Goal: Contribute content: Add original content to the website for others to see

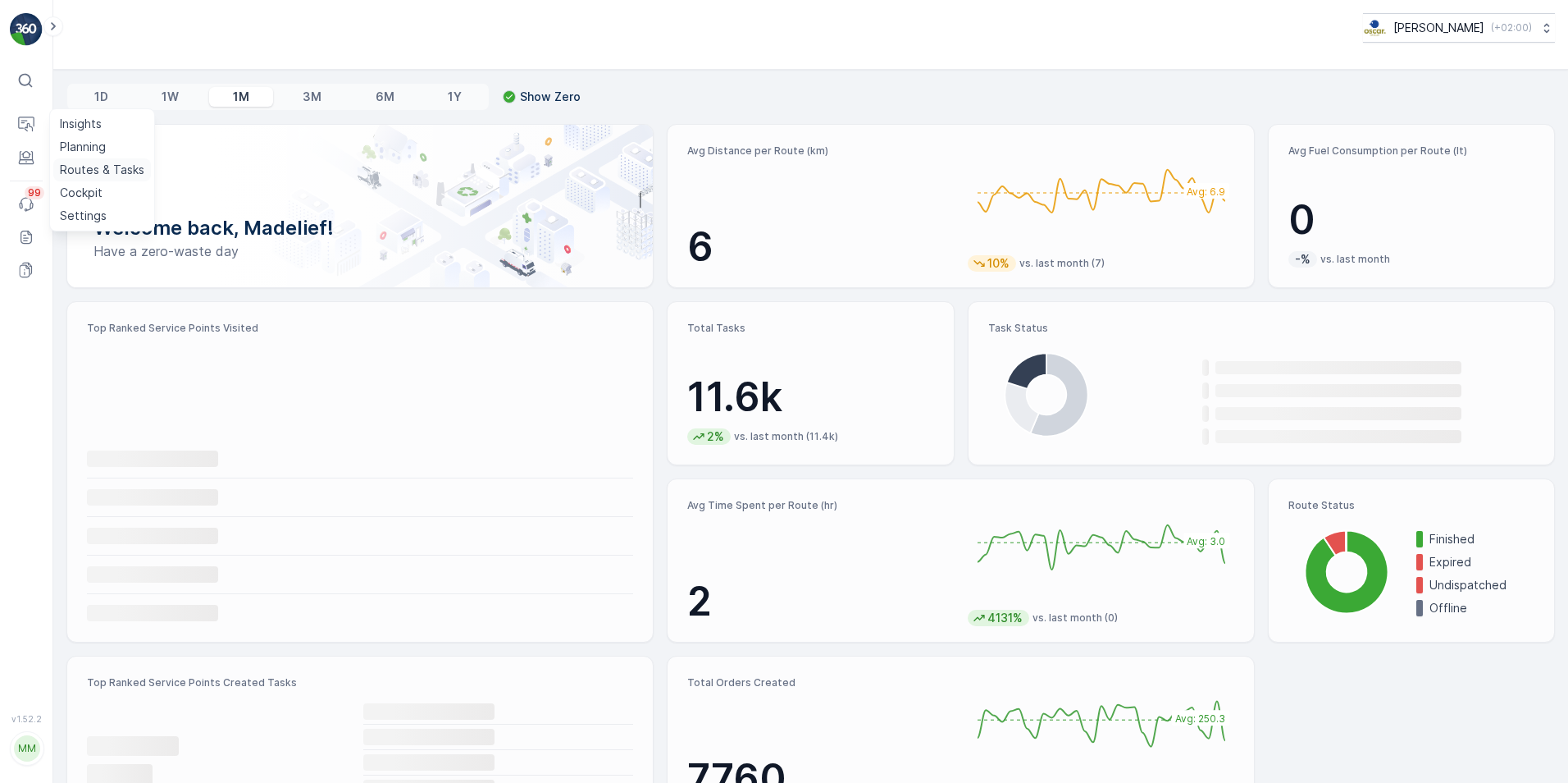
click at [83, 173] on p "Routes & Tasks" at bounding box center [102, 170] width 85 height 16
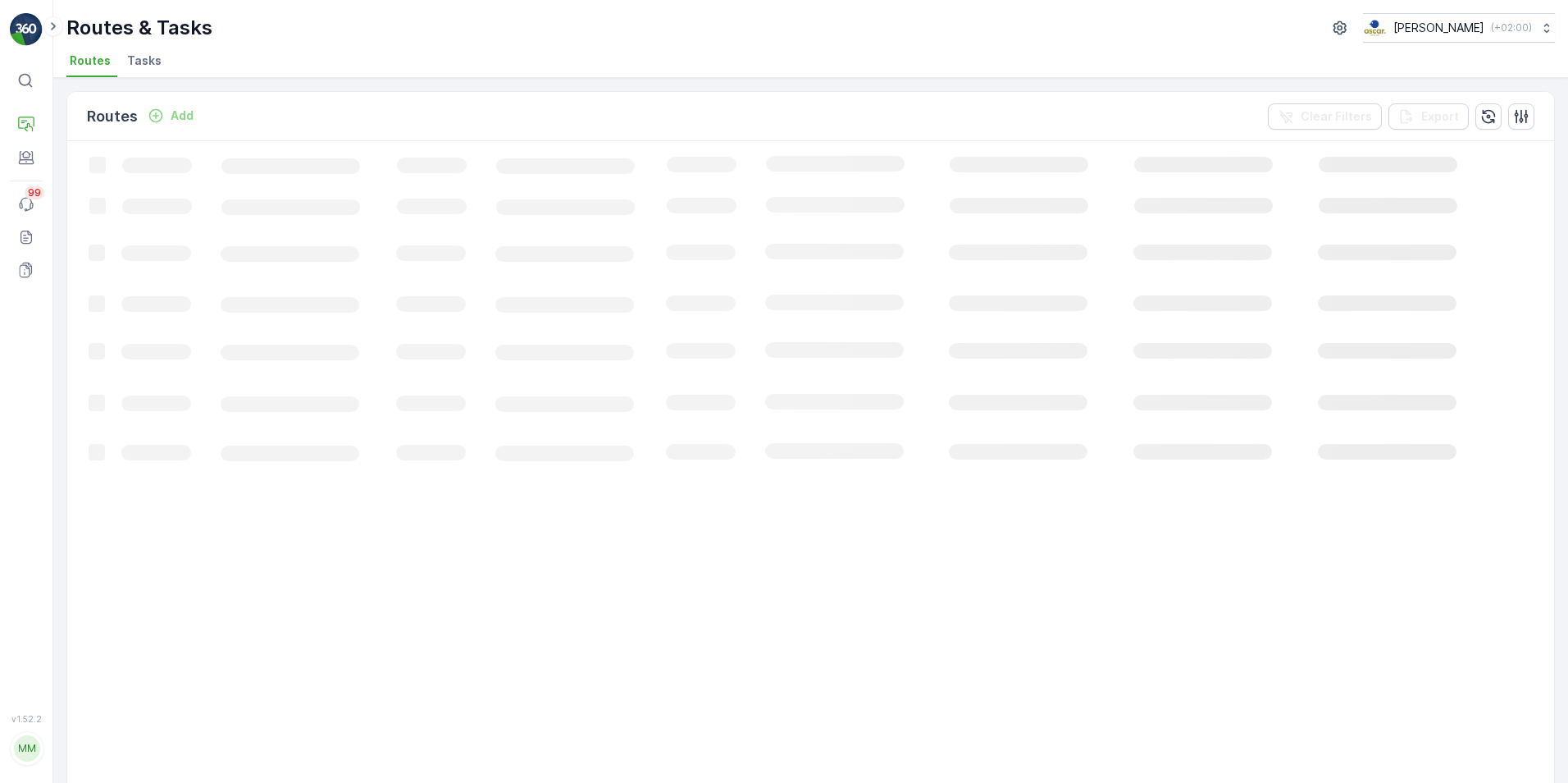
click at [138, 63] on span "Tasks" at bounding box center [145, 60] width 35 height 16
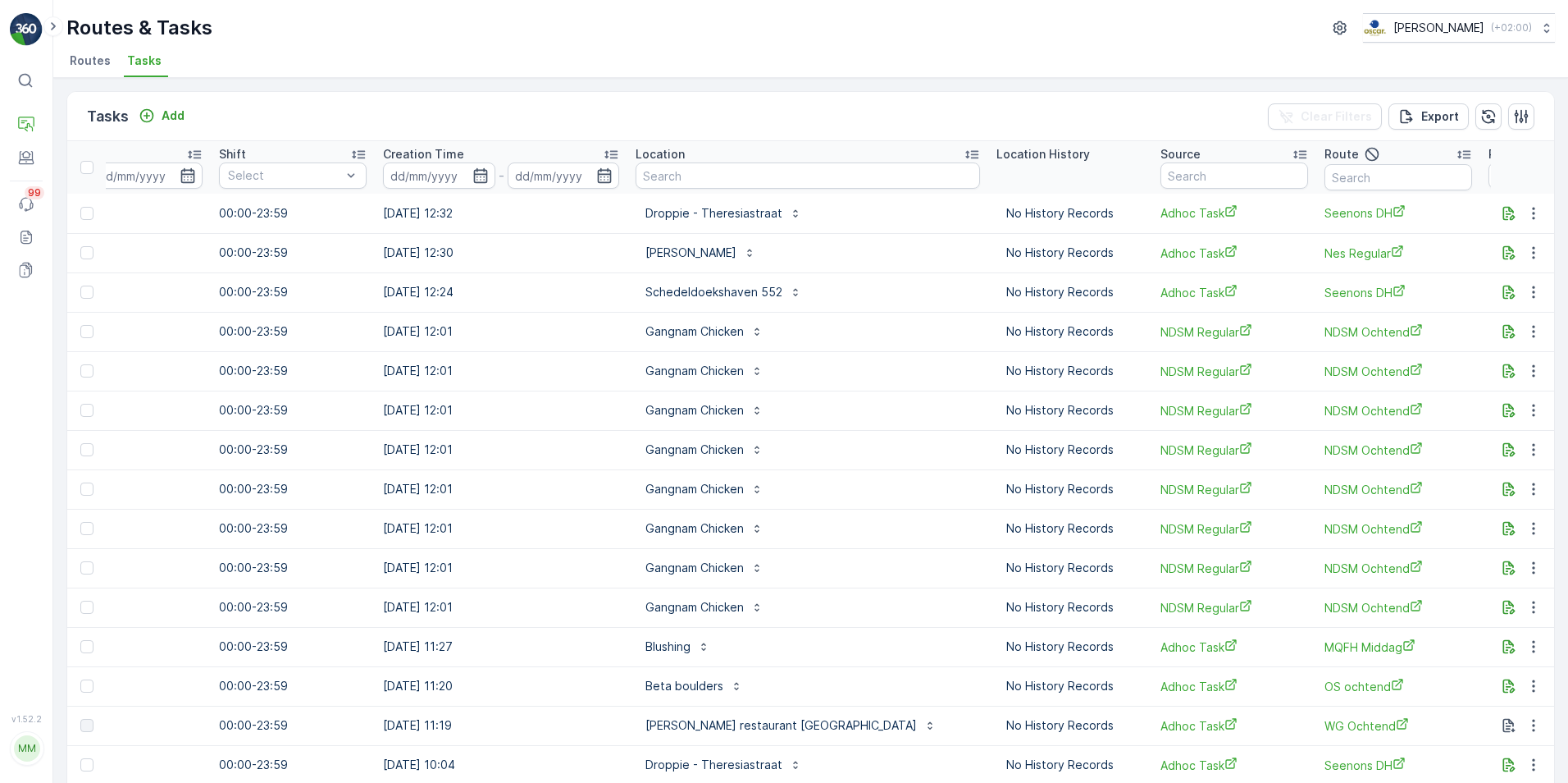
scroll to position [0, 1132]
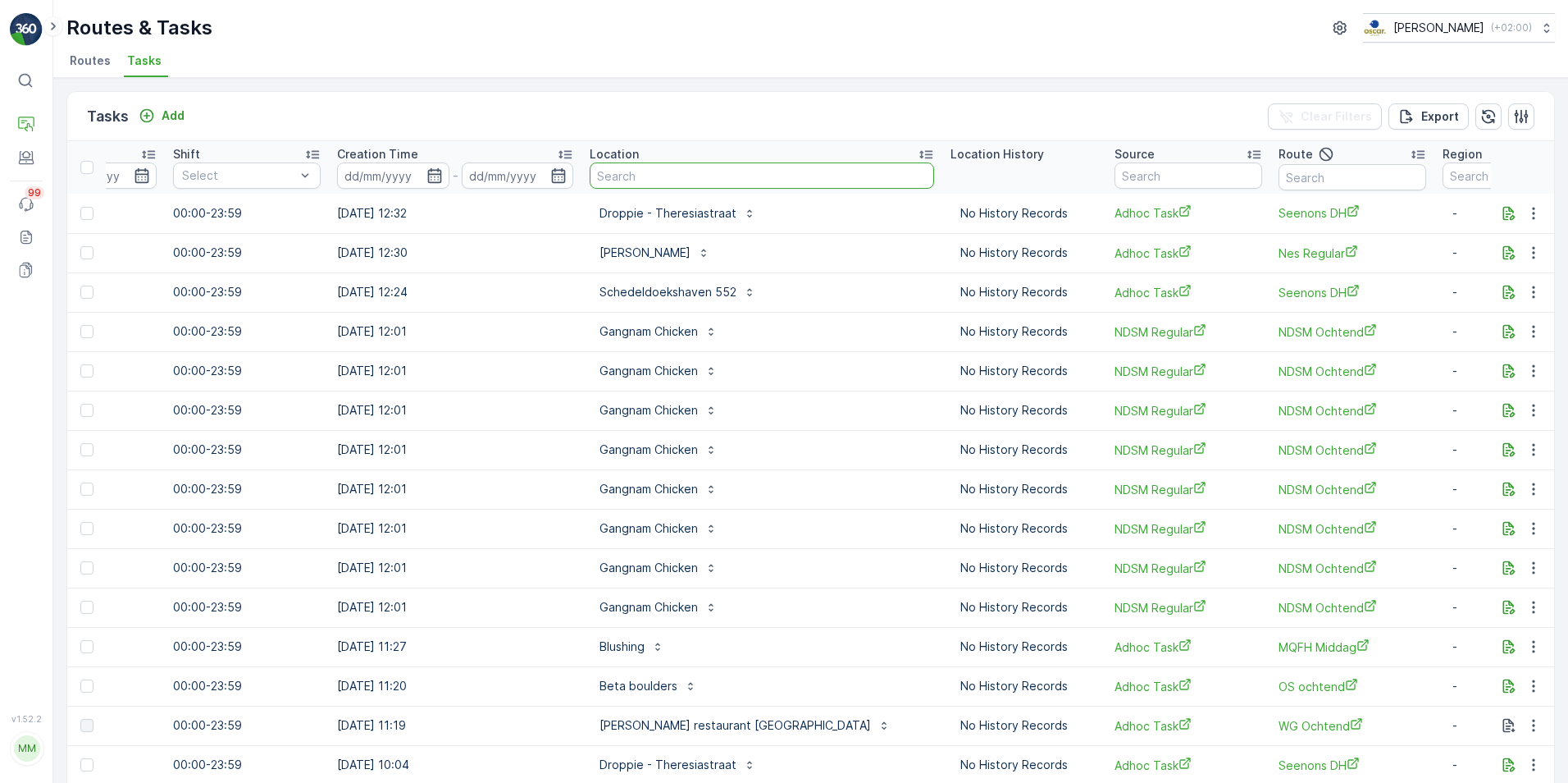
click at [615, 176] on input "text" at bounding box center [762, 176] width 345 height 26
type input "rayl"
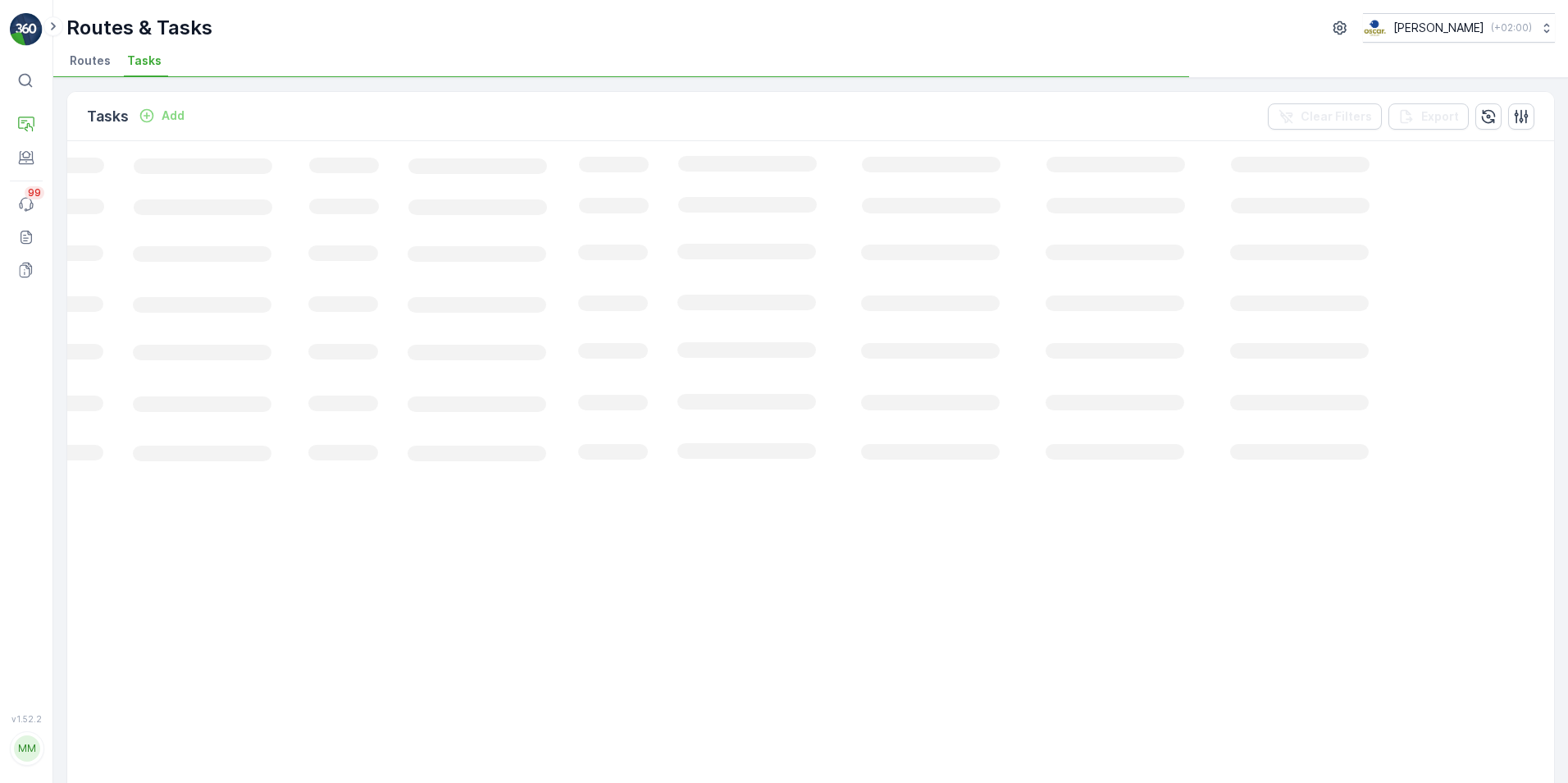
scroll to position [0, 92]
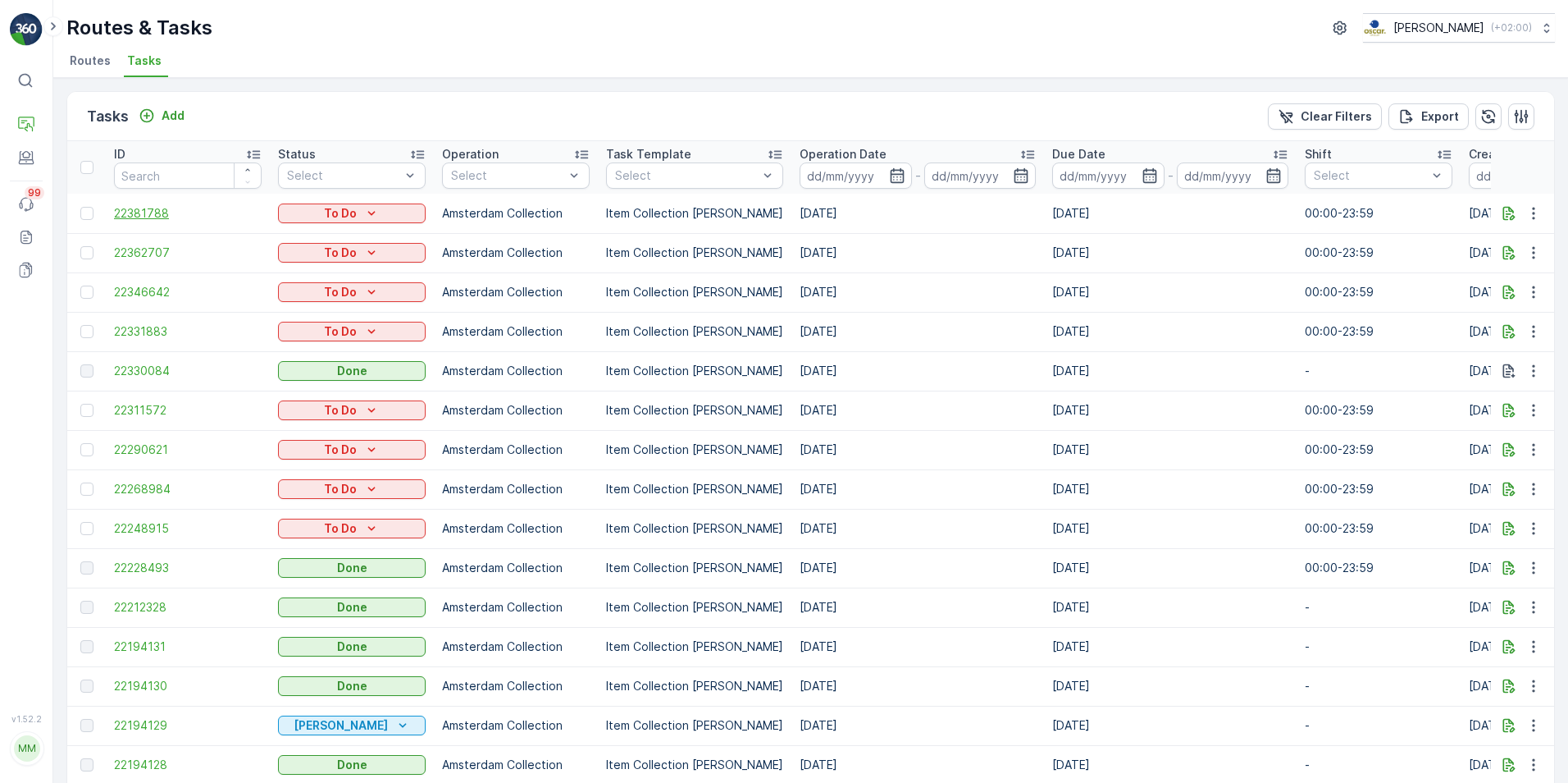
click at [155, 221] on span "22381788" at bounding box center [187, 213] width 147 height 16
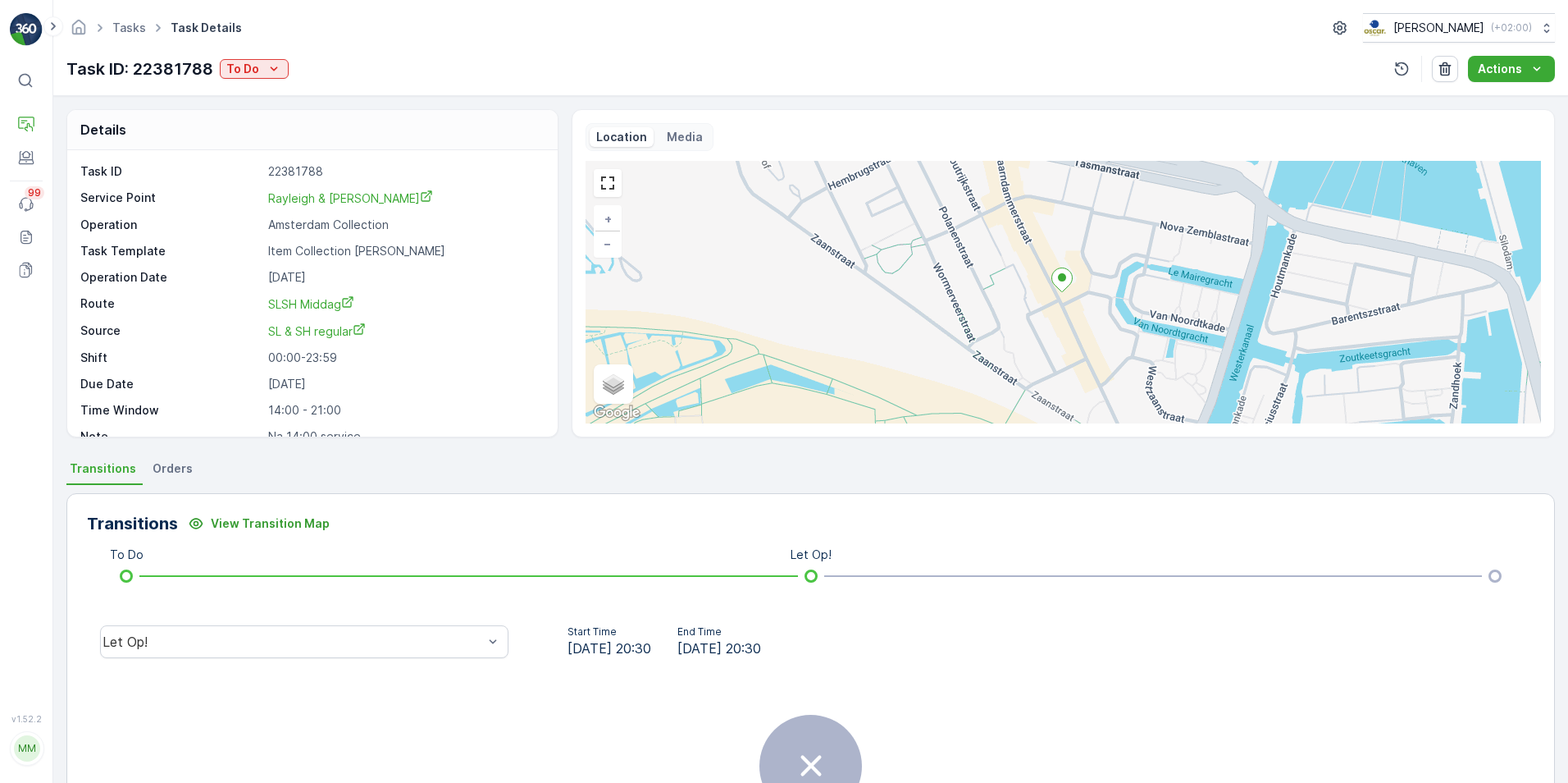
click at [165, 472] on span "Orders" at bounding box center [173, 469] width 40 height 16
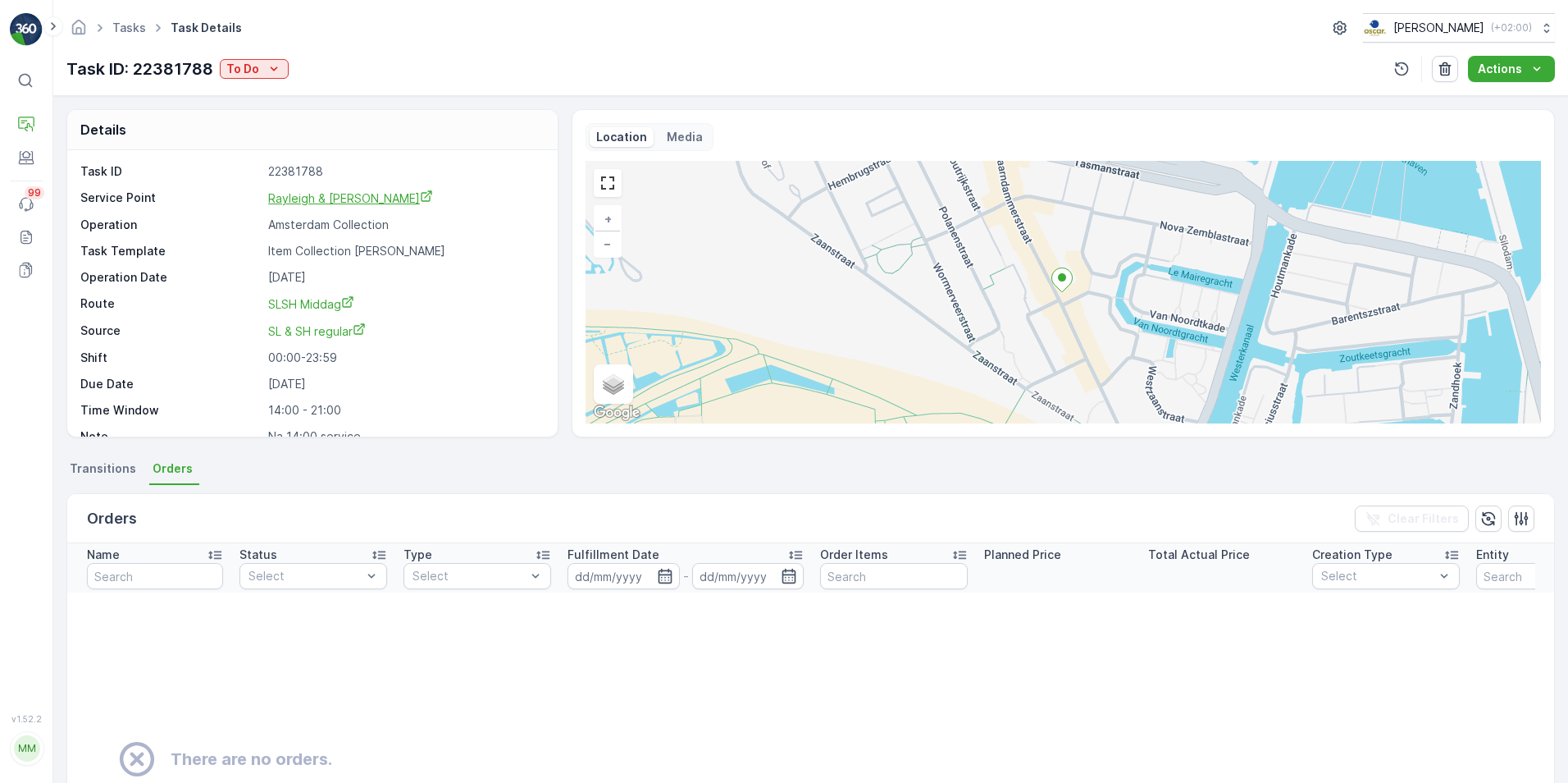
click at [325, 191] on span "Rayleigh & Ramsay" at bounding box center [350, 198] width 165 height 14
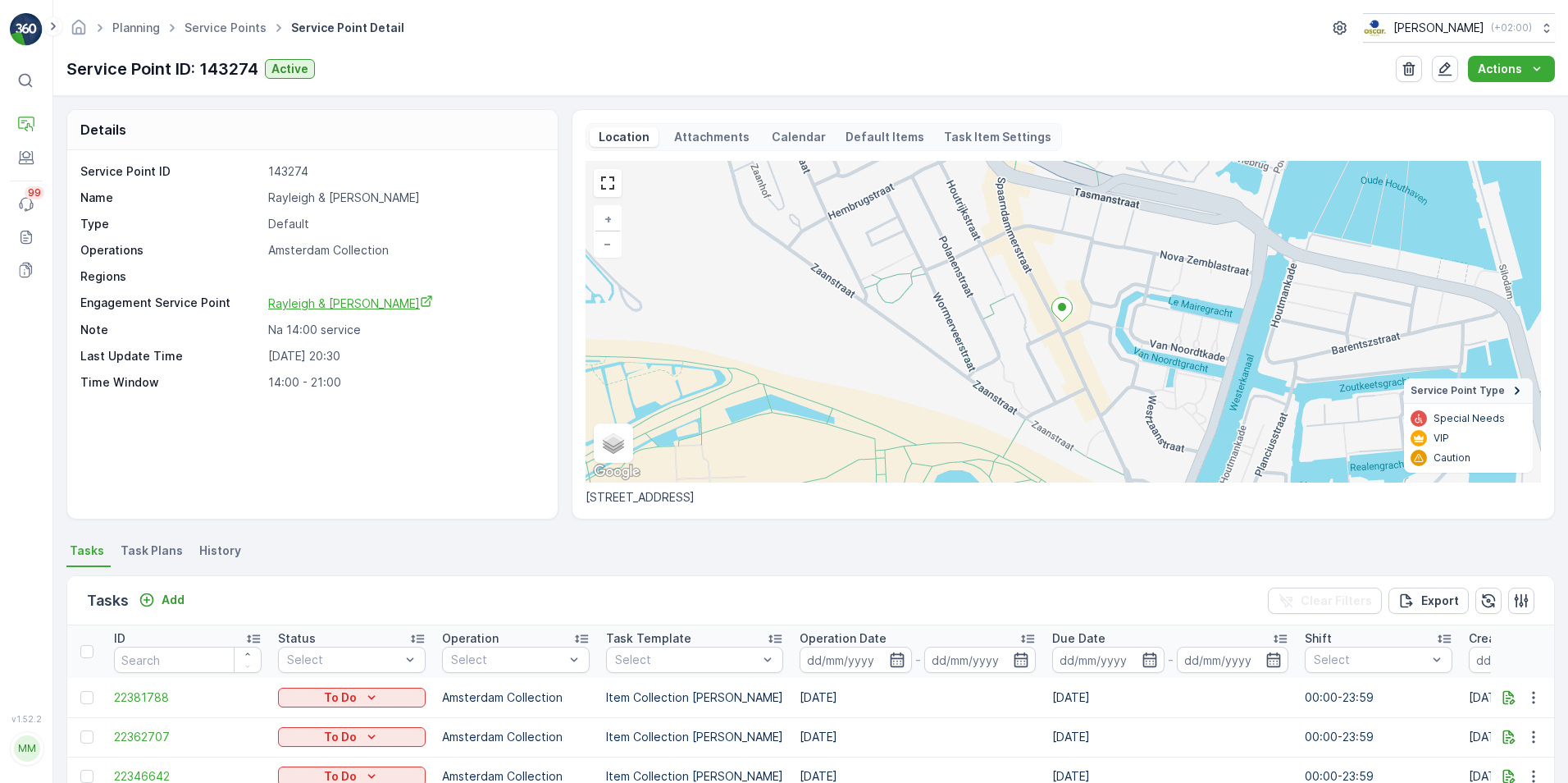
click at [334, 306] on span "Rayleigh & [PERSON_NAME]" at bounding box center [350, 303] width 165 height 14
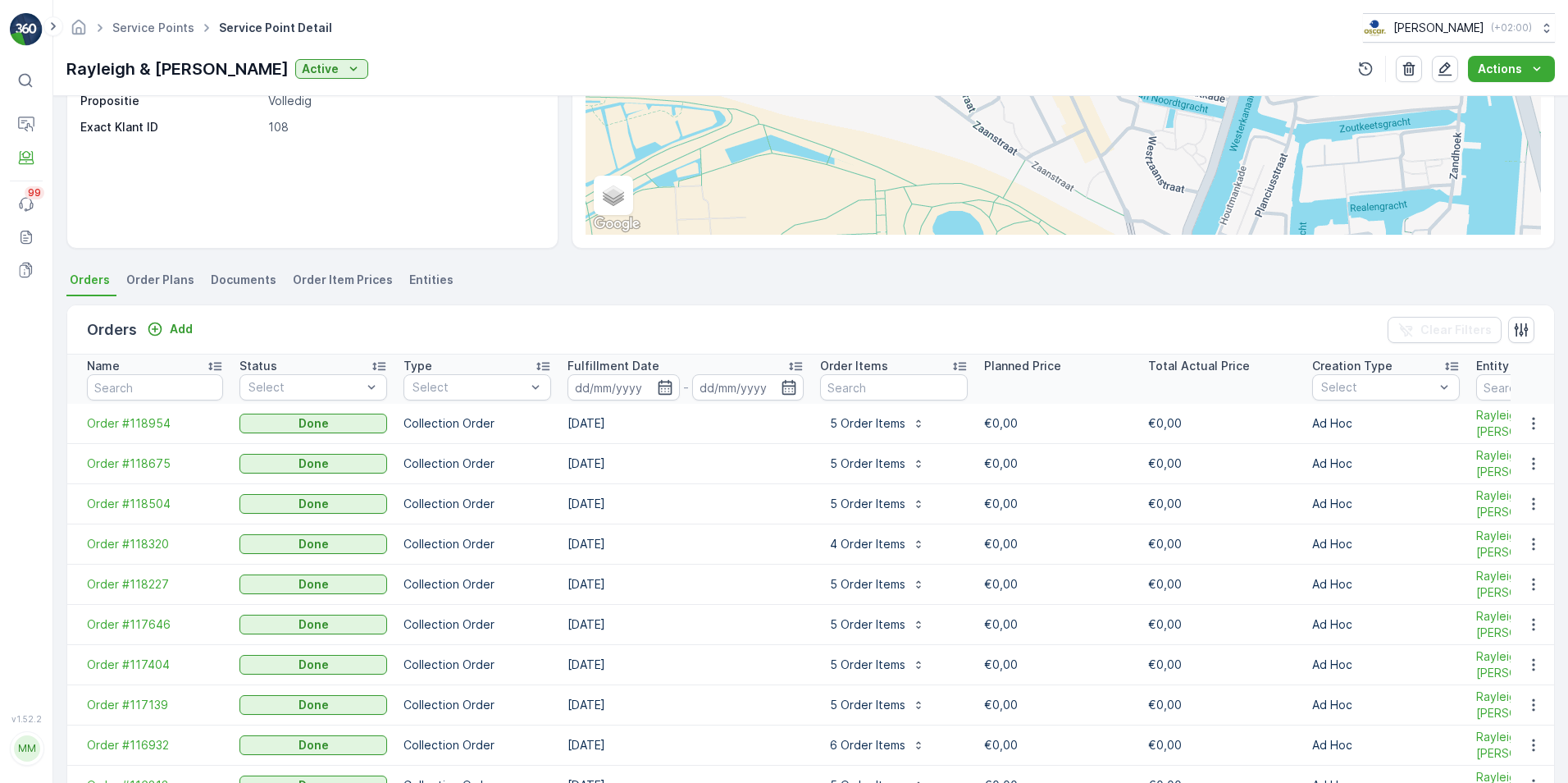
scroll to position [272, 0]
click at [863, 415] on p "5 Order Items" at bounding box center [867, 422] width 75 height 16
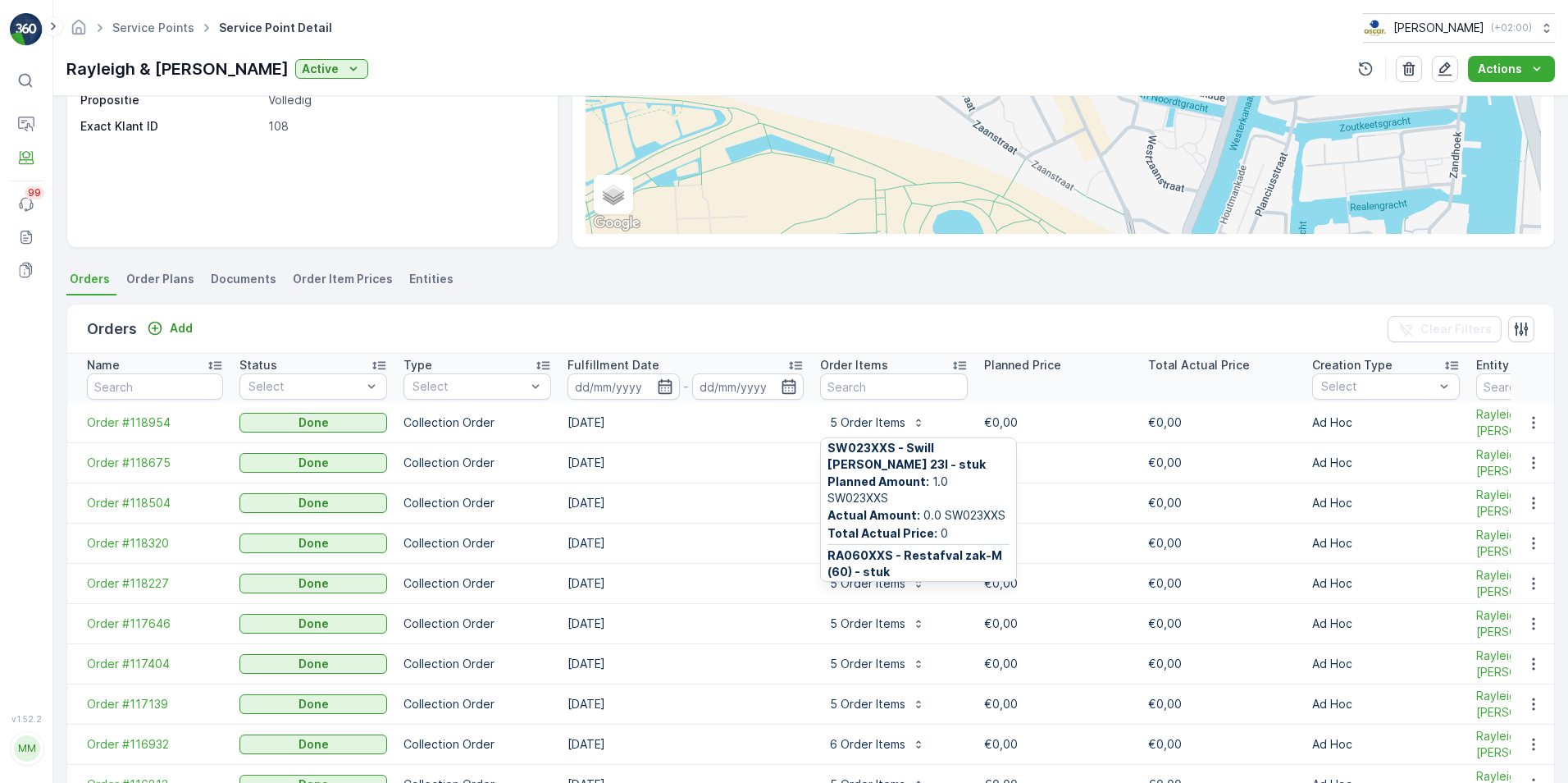
scroll to position [338, 0]
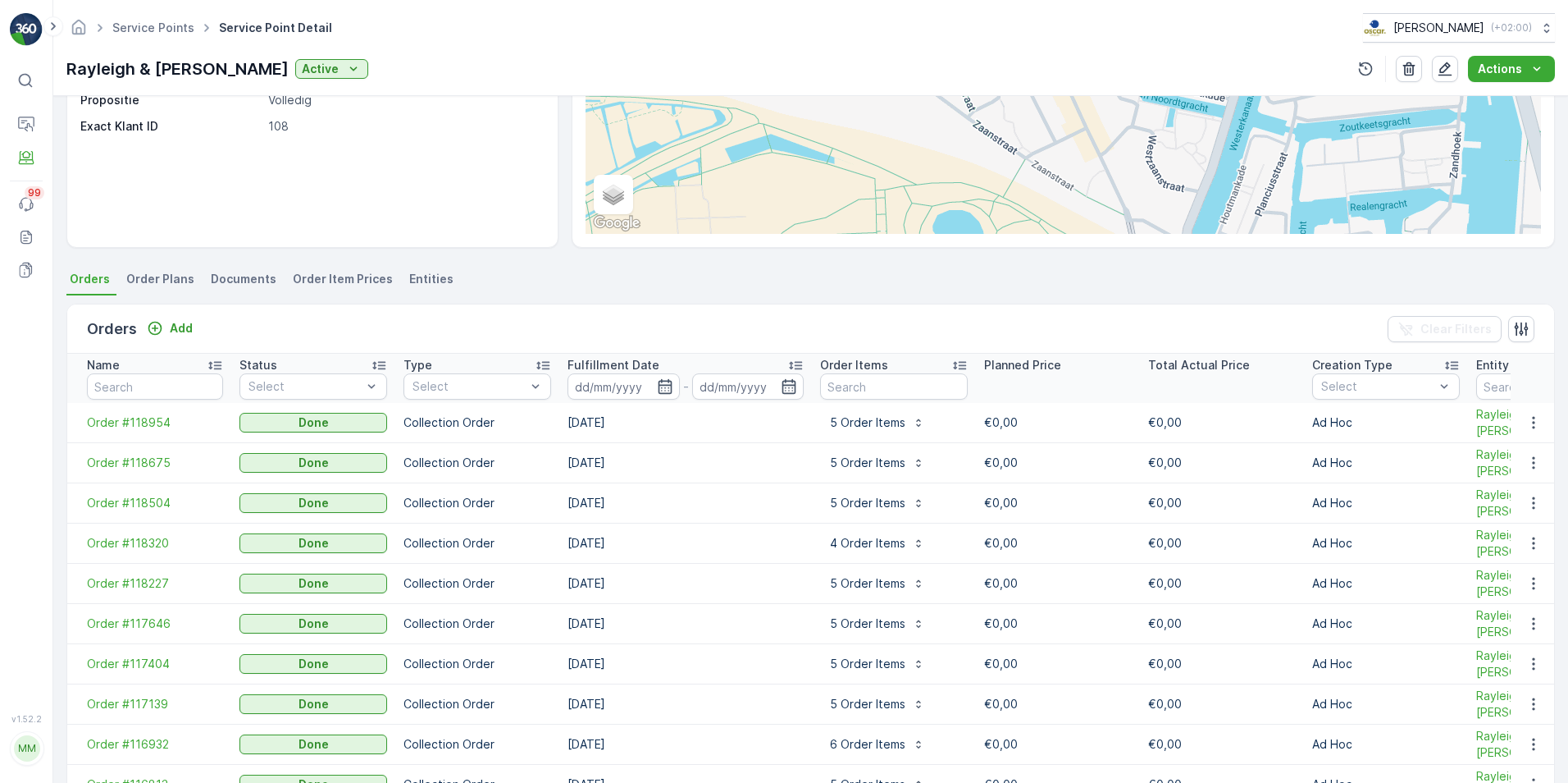
click at [772, 431] on td "[DATE]" at bounding box center [686, 423] width 252 height 40
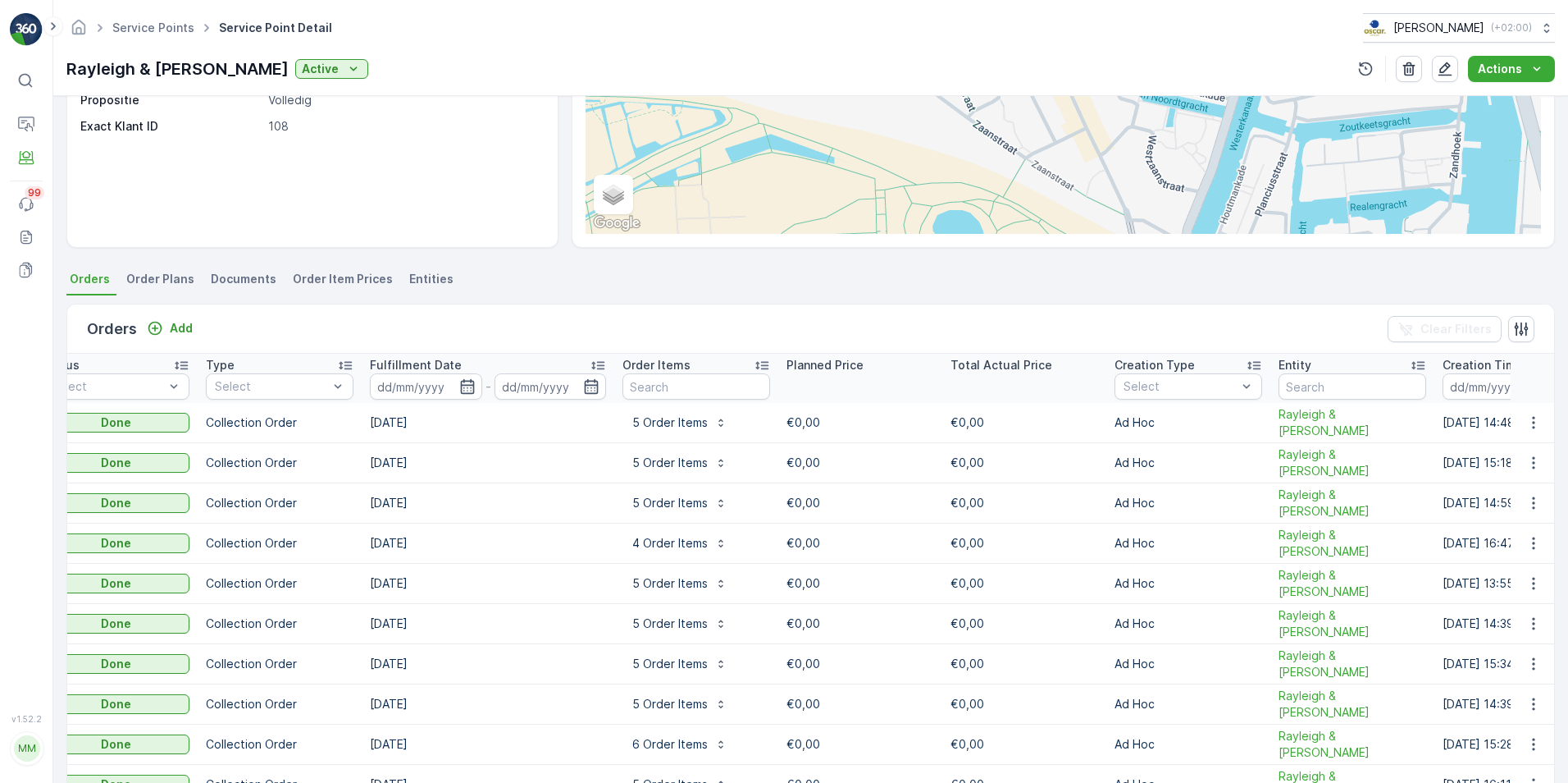
scroll to position [0, 0]
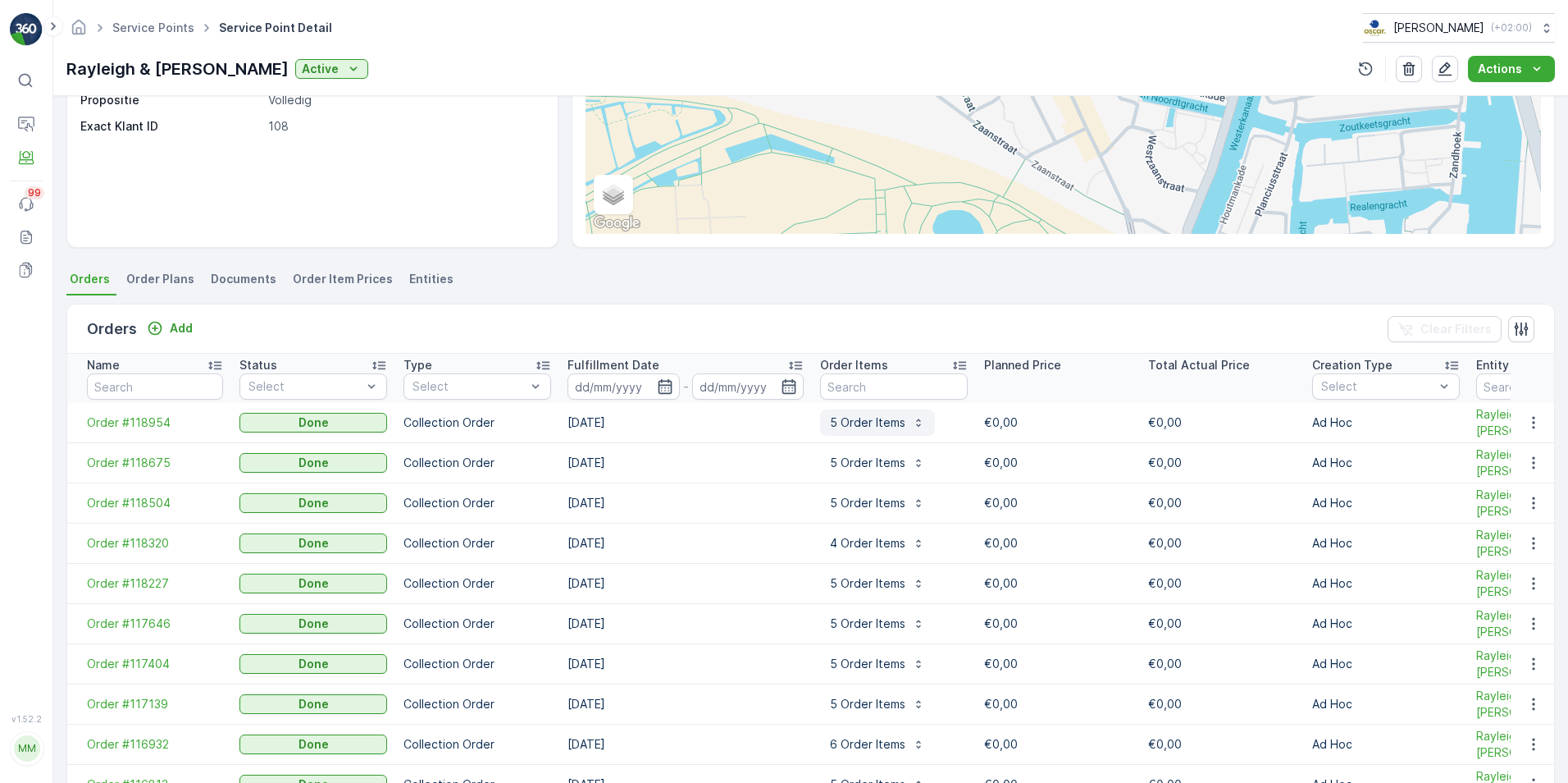
click at [881, 422] on p "5 Order Items" at bounding box center [867, 422] width 75 height 16
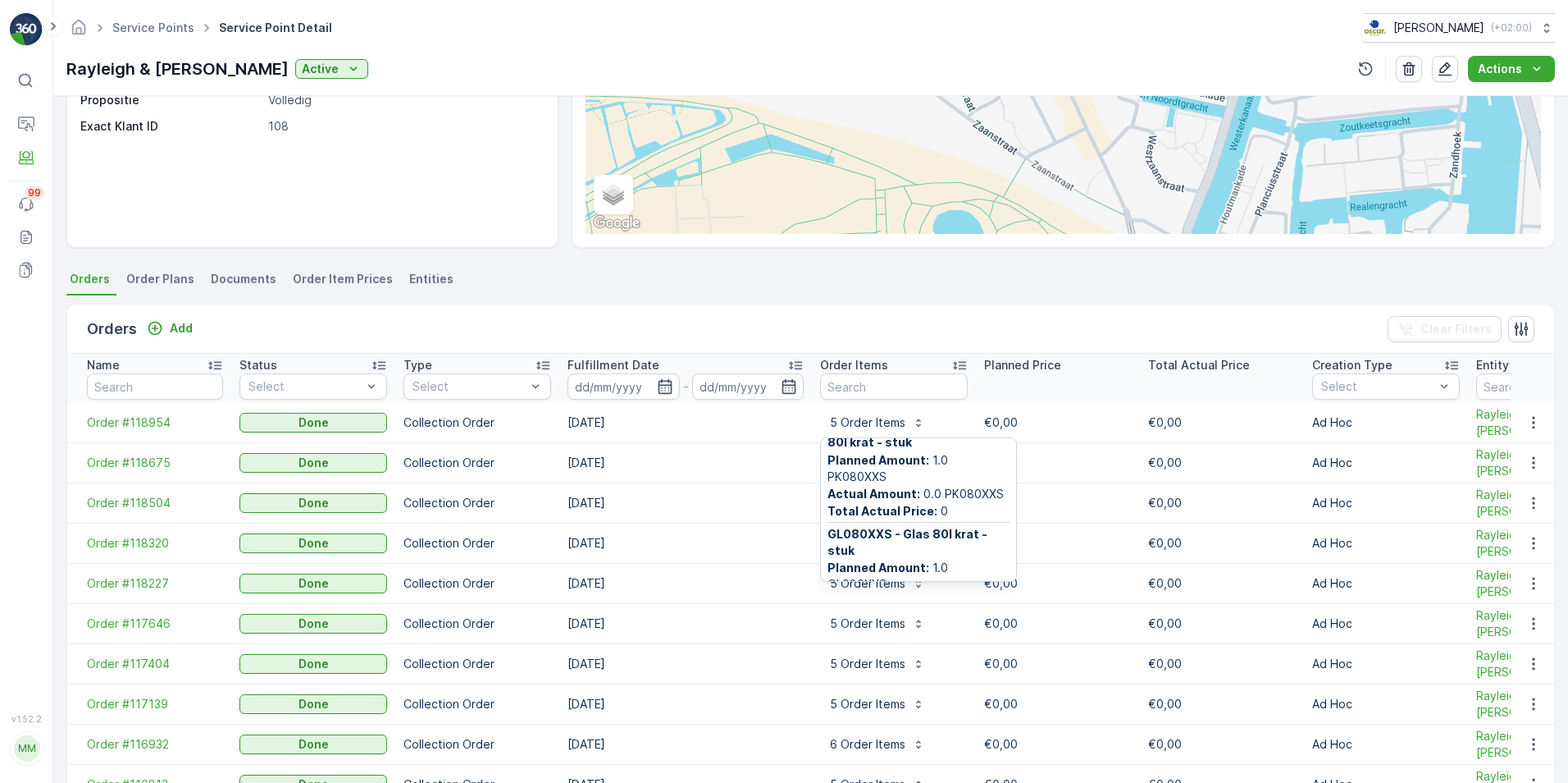
scroll to position [135, 0]
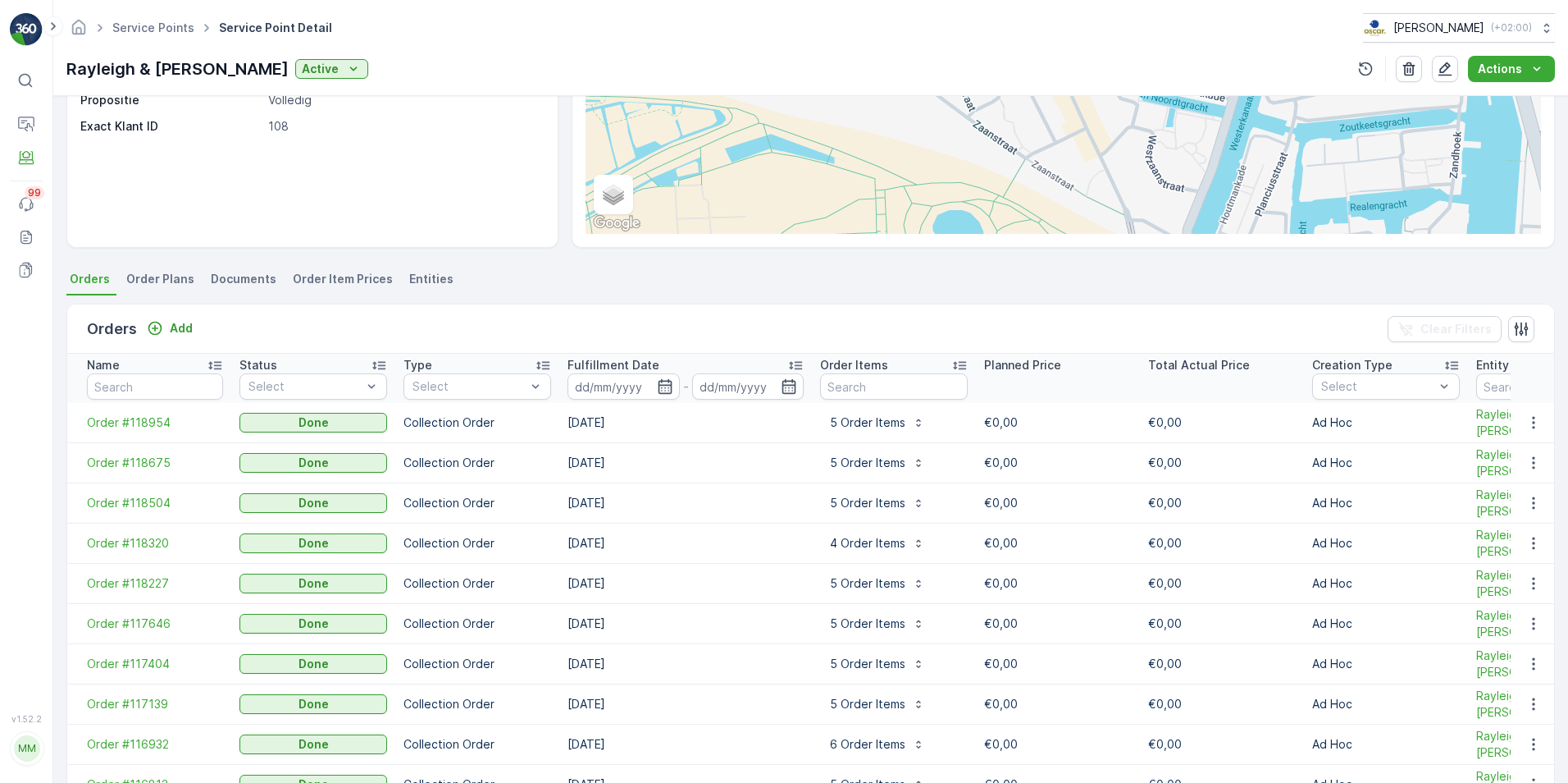
click at [773, 427] on td "[DATE]" at bounding box center [686, 423] width 252 height 40
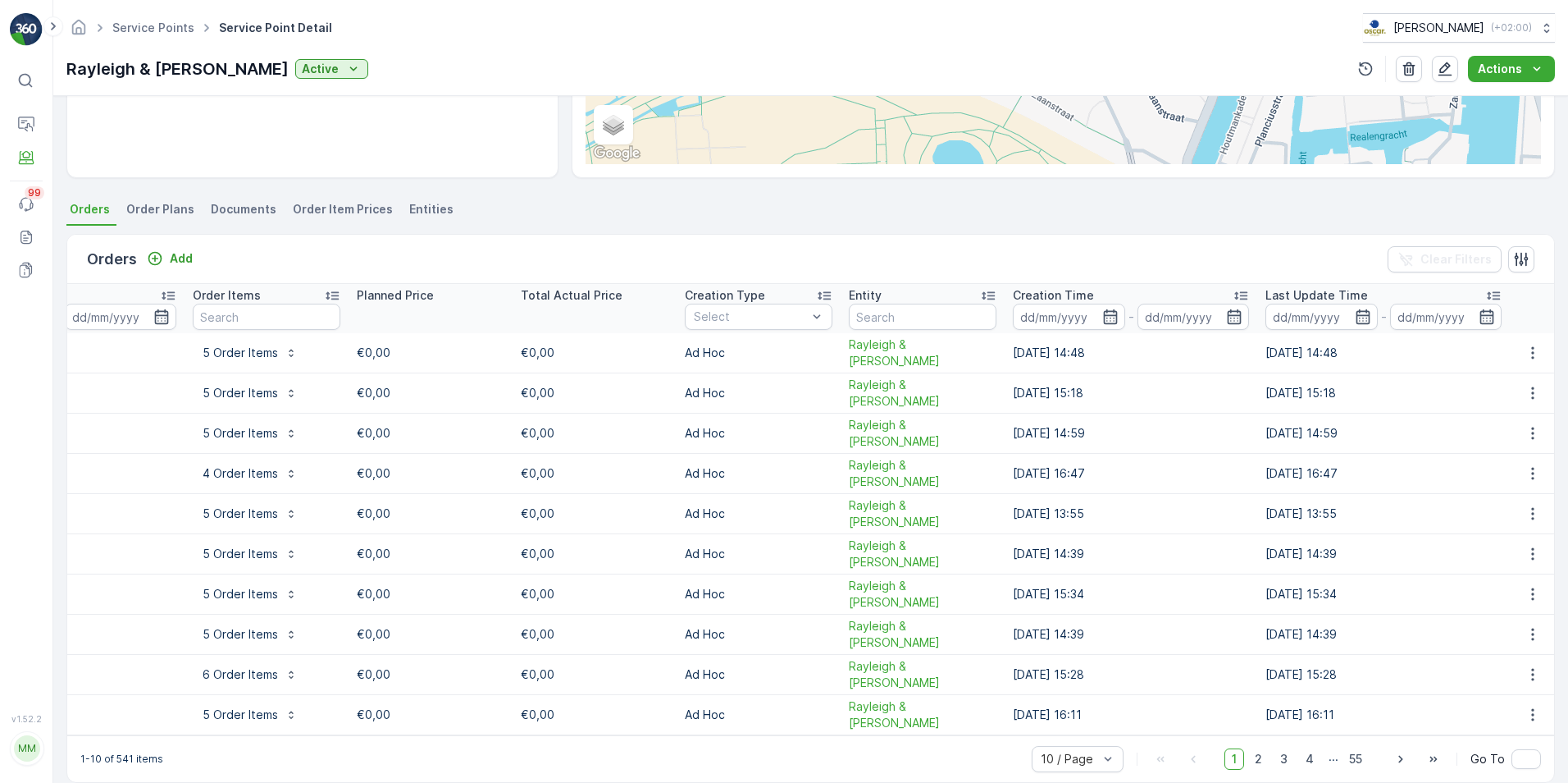
scroll to position [0, 0]
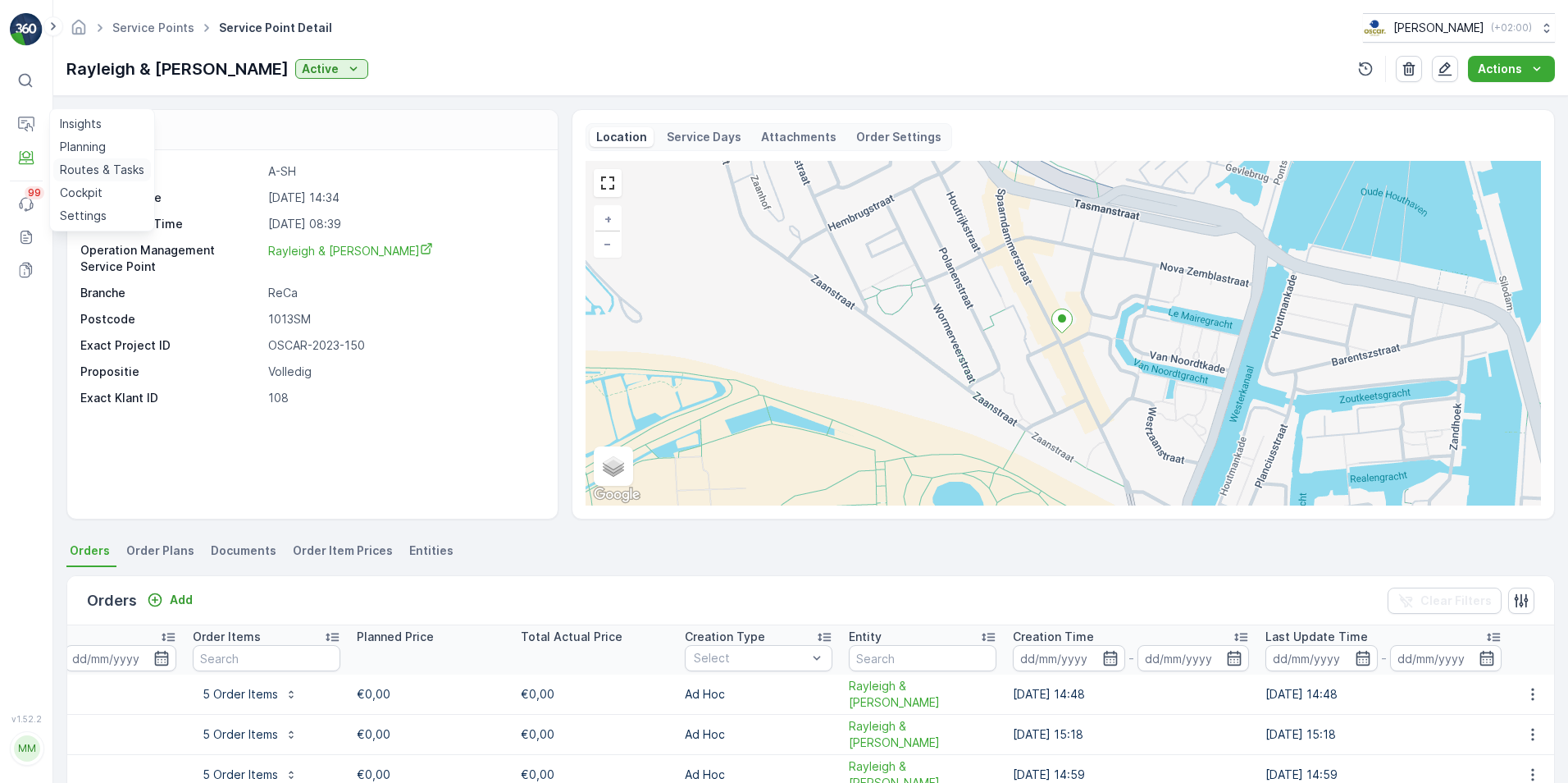
click at [80, 163] on p "Routes & Tasks" at bounding box center [102, 170] width 85 height 16
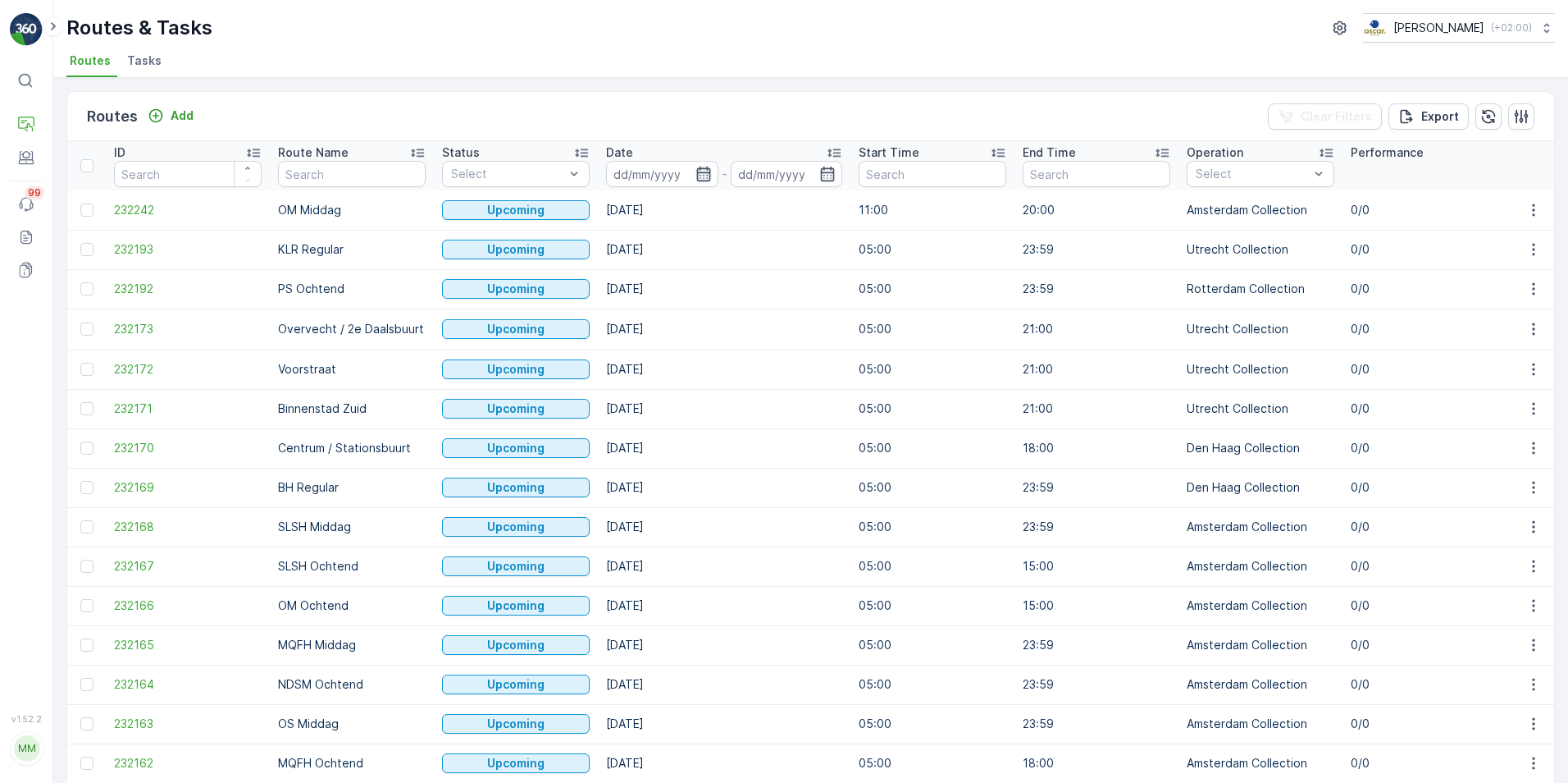
click at [698, 172] on icon "button" at bounding box center [704, 174] width 16 height 16
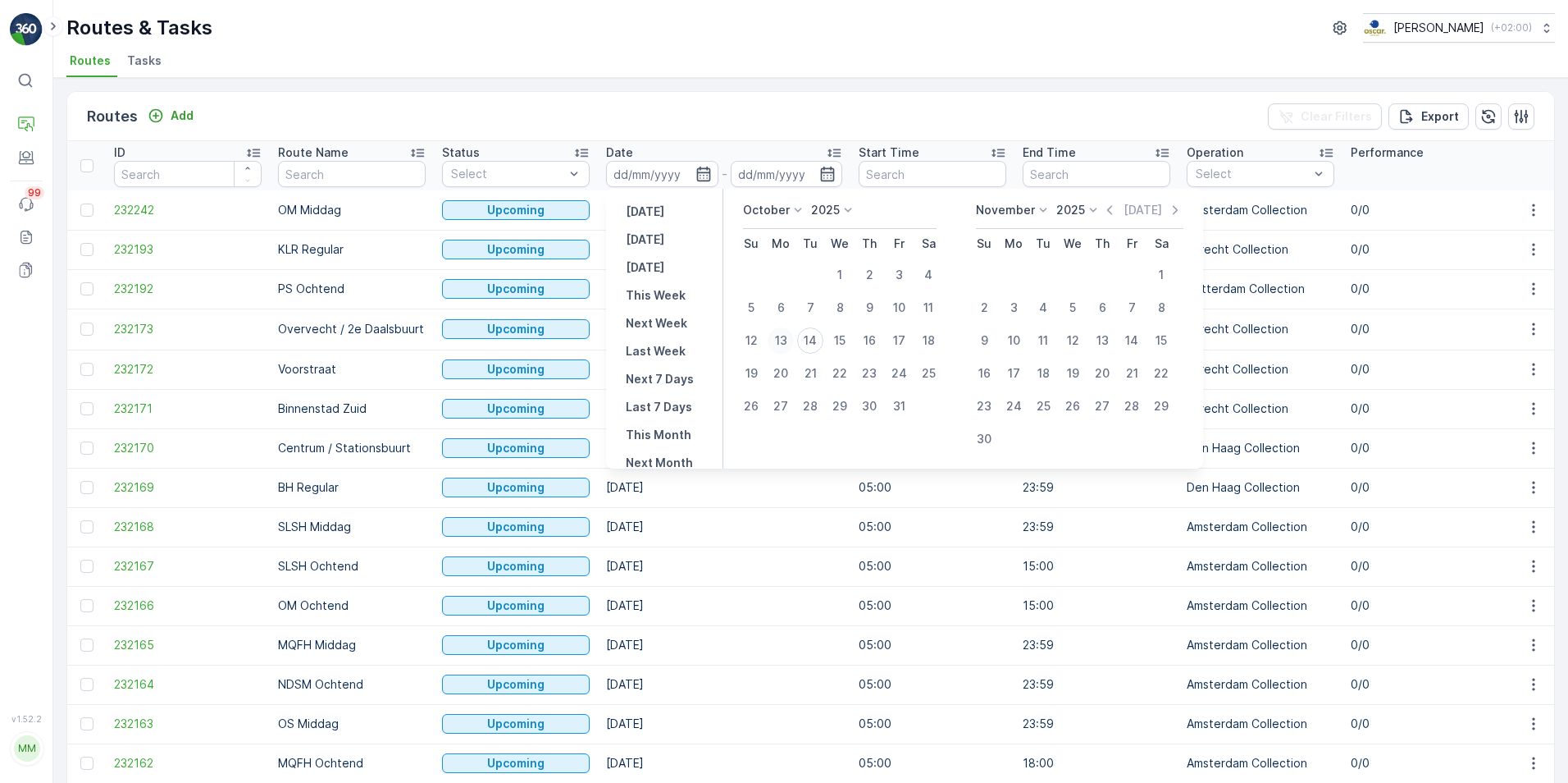
click at [780, 337] on div "13" at bounding box center [781, 340] width 26 height 26
type input "13.10.2025"
click at [780, 335] on div "13" at bounding box center [781, 340] width 26 height 26
type input "13.10.2025"
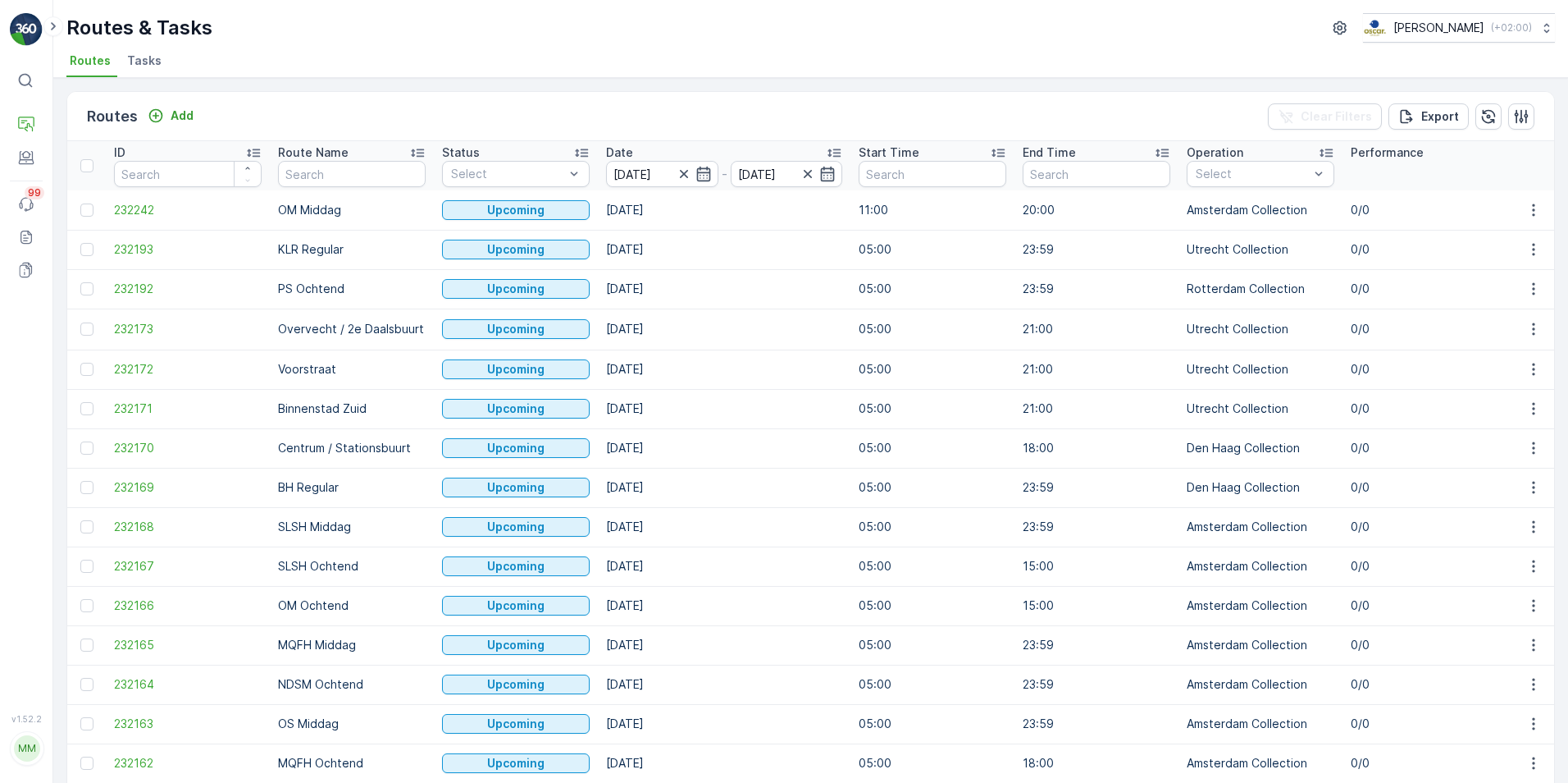
click at [769, 123] on div "Routes Add Clear Filters Export" at bounding box center [811, 116] width 1487 height 49
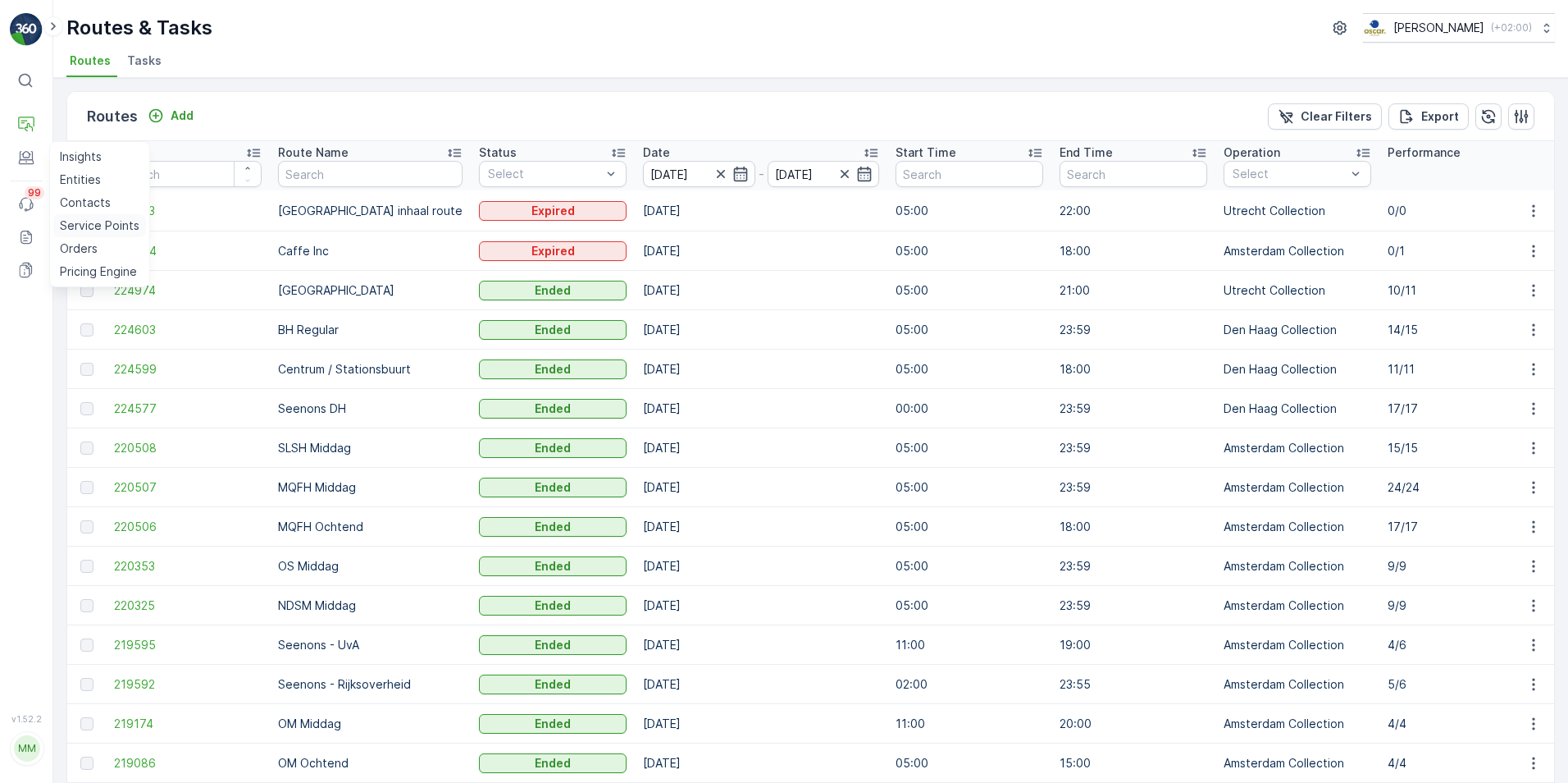
click at [116, 229] on p "Service Points" at bounding box center [99, 226] width 80 height 16
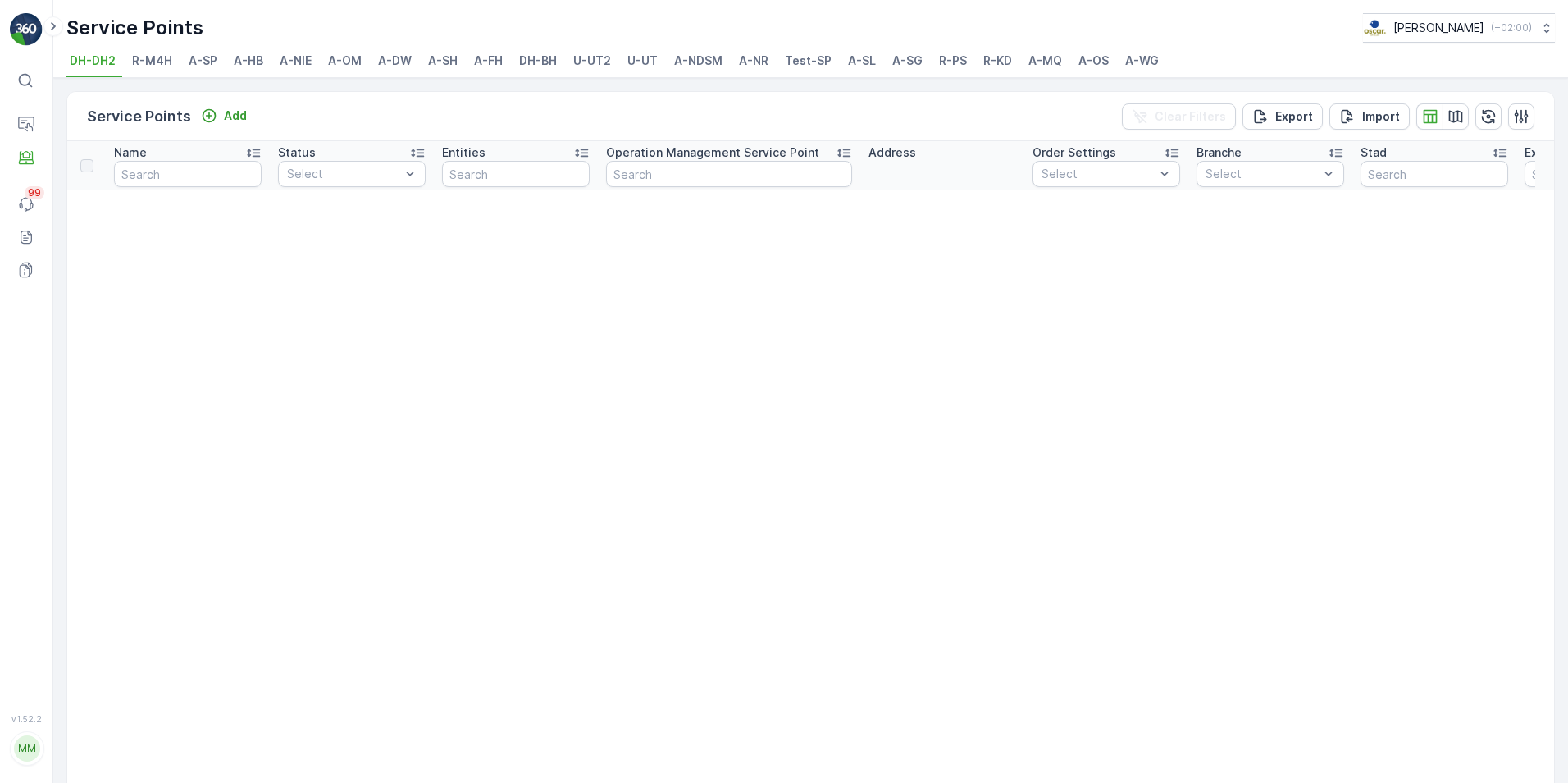
click at [852, 63] on span "A-SL" at bounding box center [862, 60] width 28 height 16
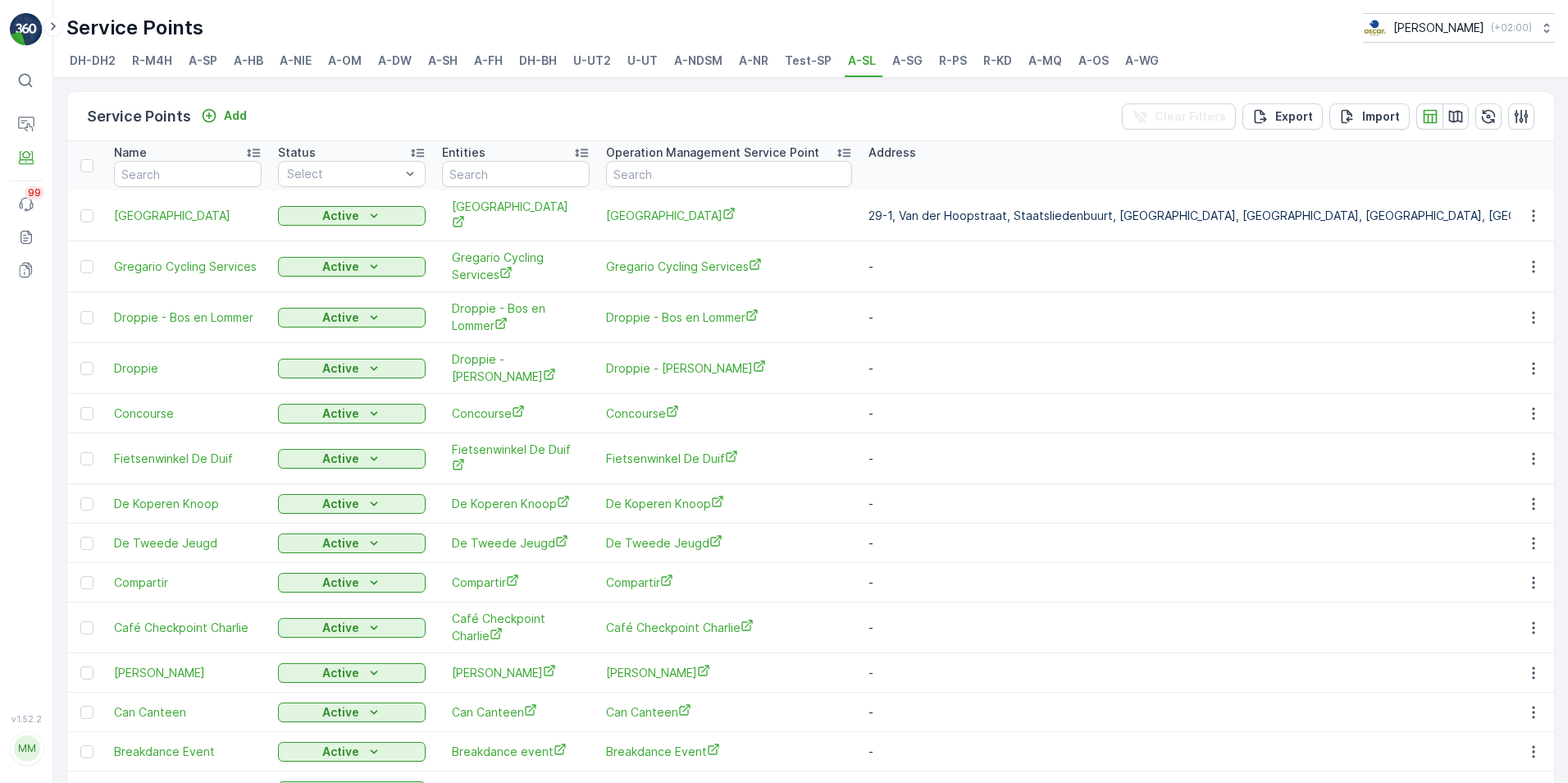
click at [1129, 66] on span "A-WG" at bounding box center [1142, 60] width 34 height 16
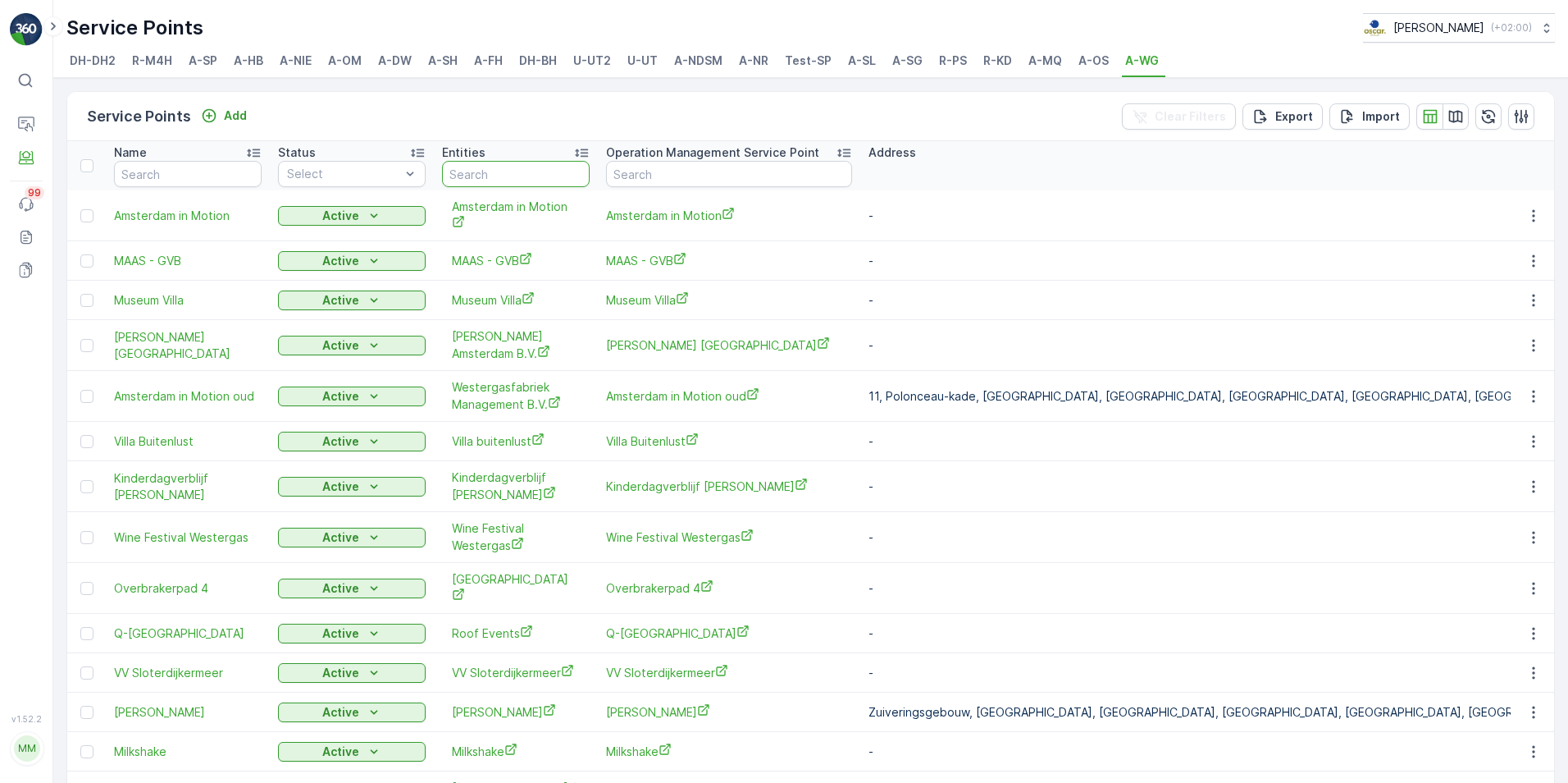
click at [533, 174] on input "text" at bounding box center [516, 174] width 147 height 26
type input "espress"
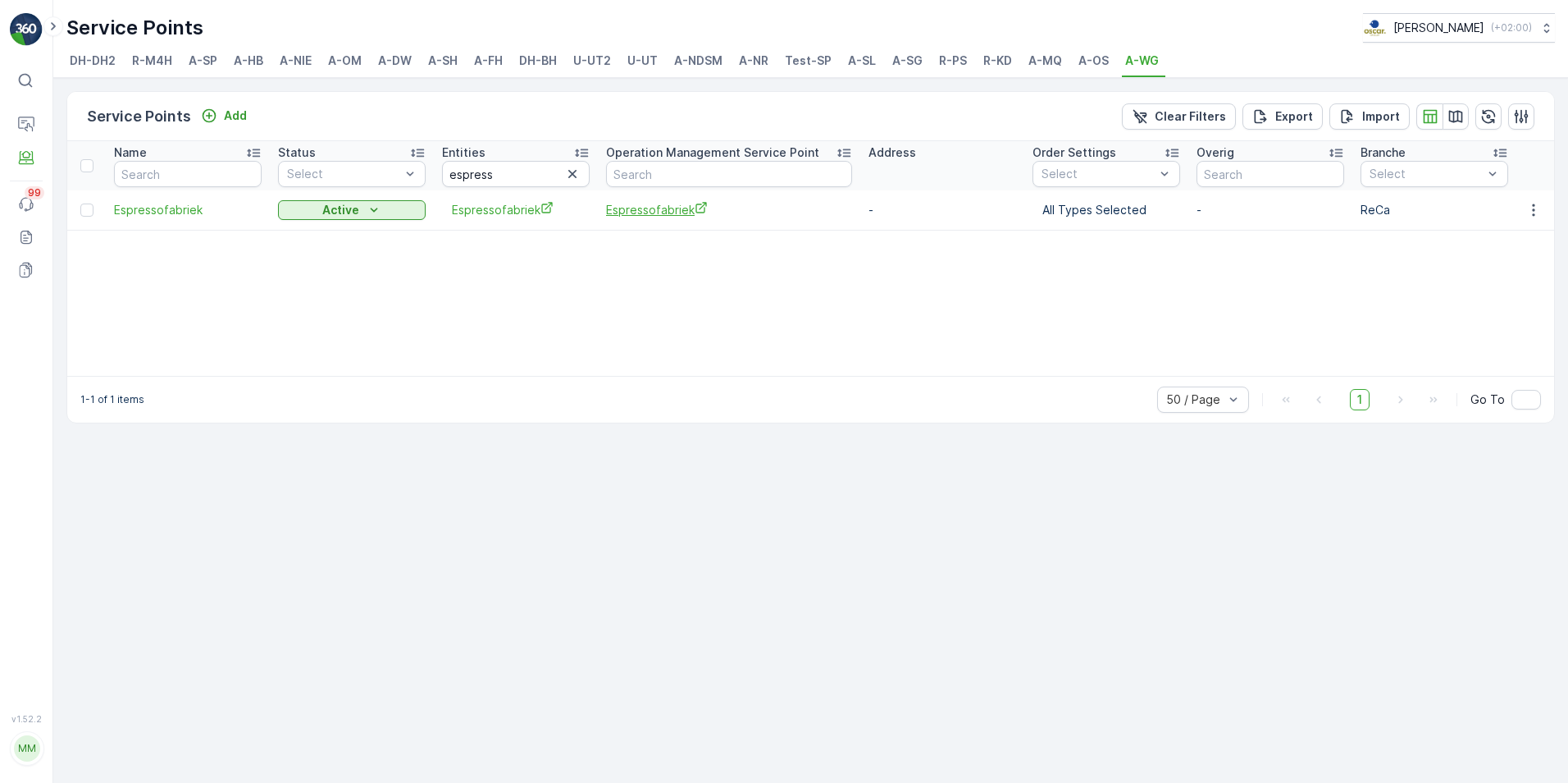
click at [640, 214] on span "Espressofabriek" at bounding box center [729, 210] width 246 height 17
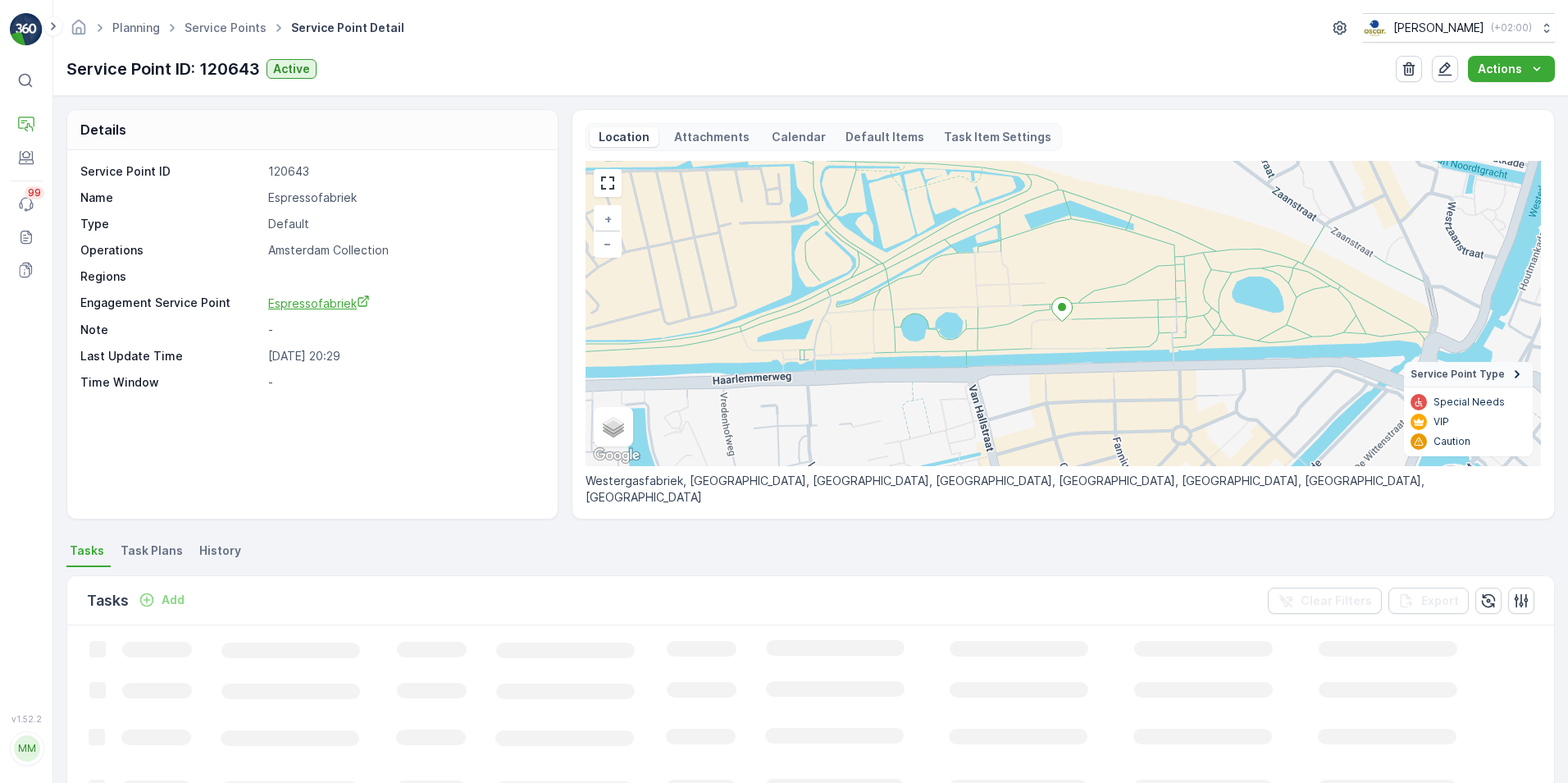
click at [299, 306] on span "Espressofabriek" at bounding box center [319, 303] width 102 height 14
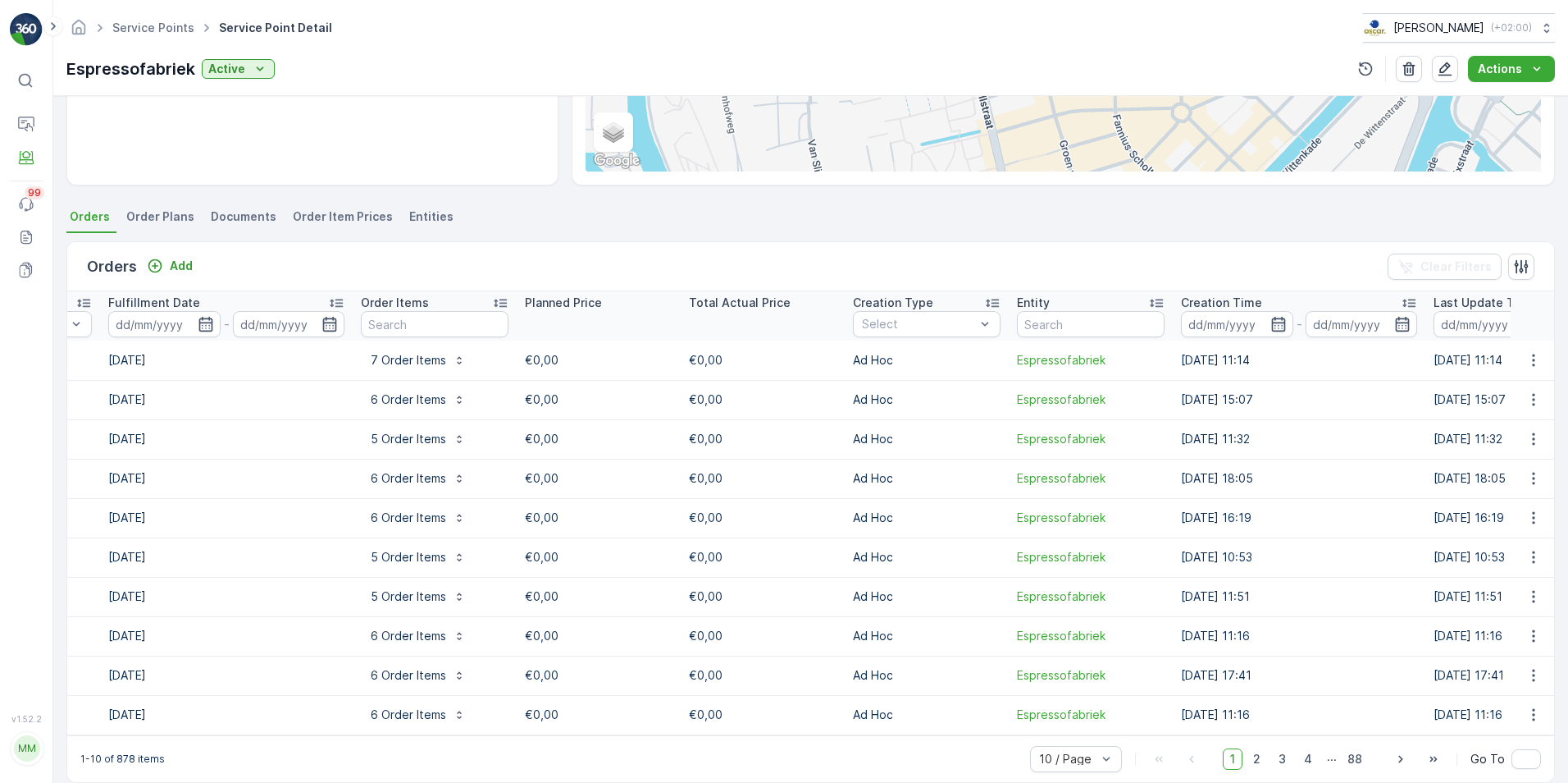
scroll to position [0, 456]
click at [411, 395] on p "6 Order Items" at bounding box center [412, 399] width 75 height 16
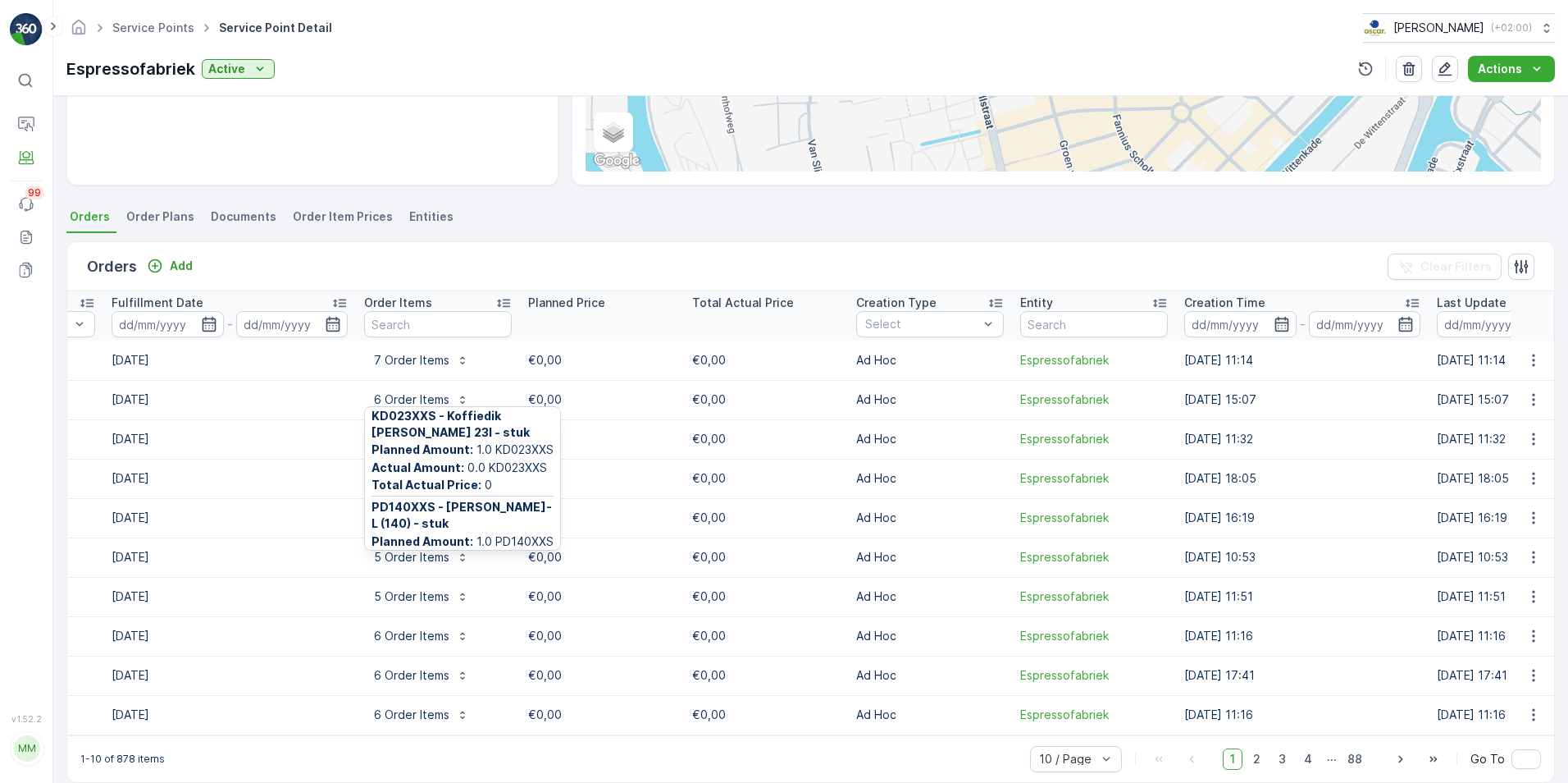
scroll to position [0, 0]
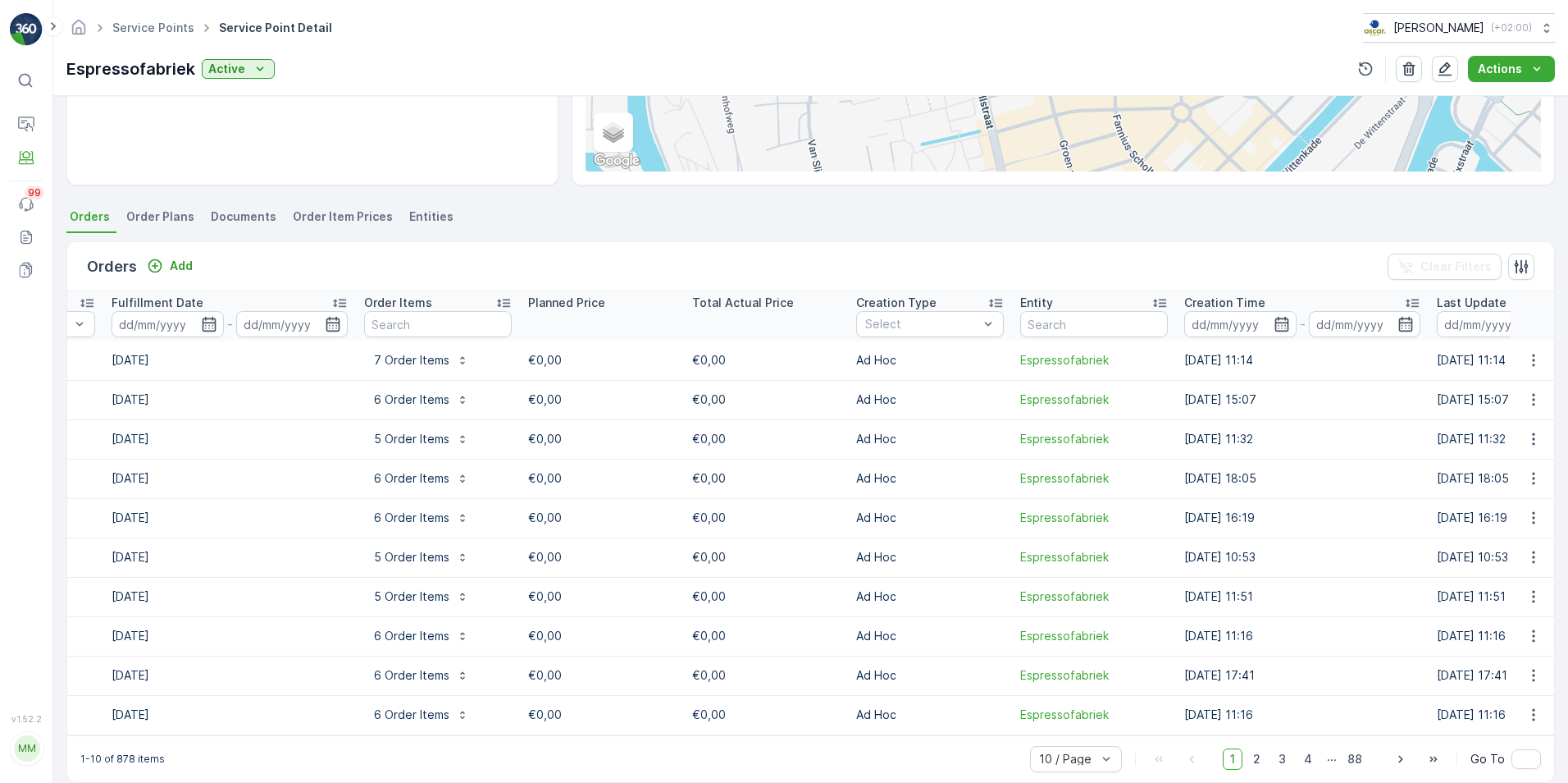
click at [277, 380] on td "[DATE]" at bounding box center [229, 399] width 252 height 40
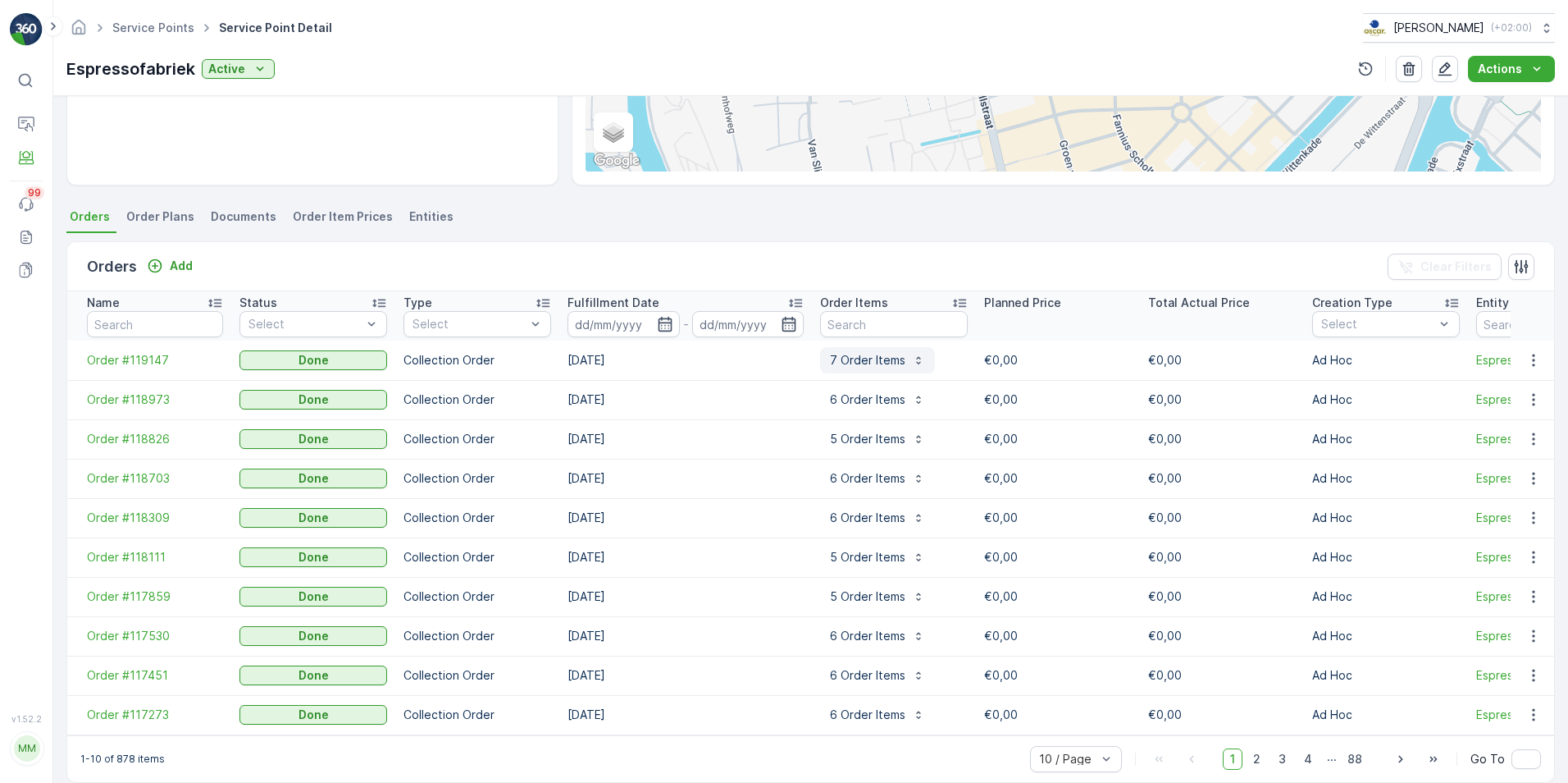
scroll to position [0, 301]
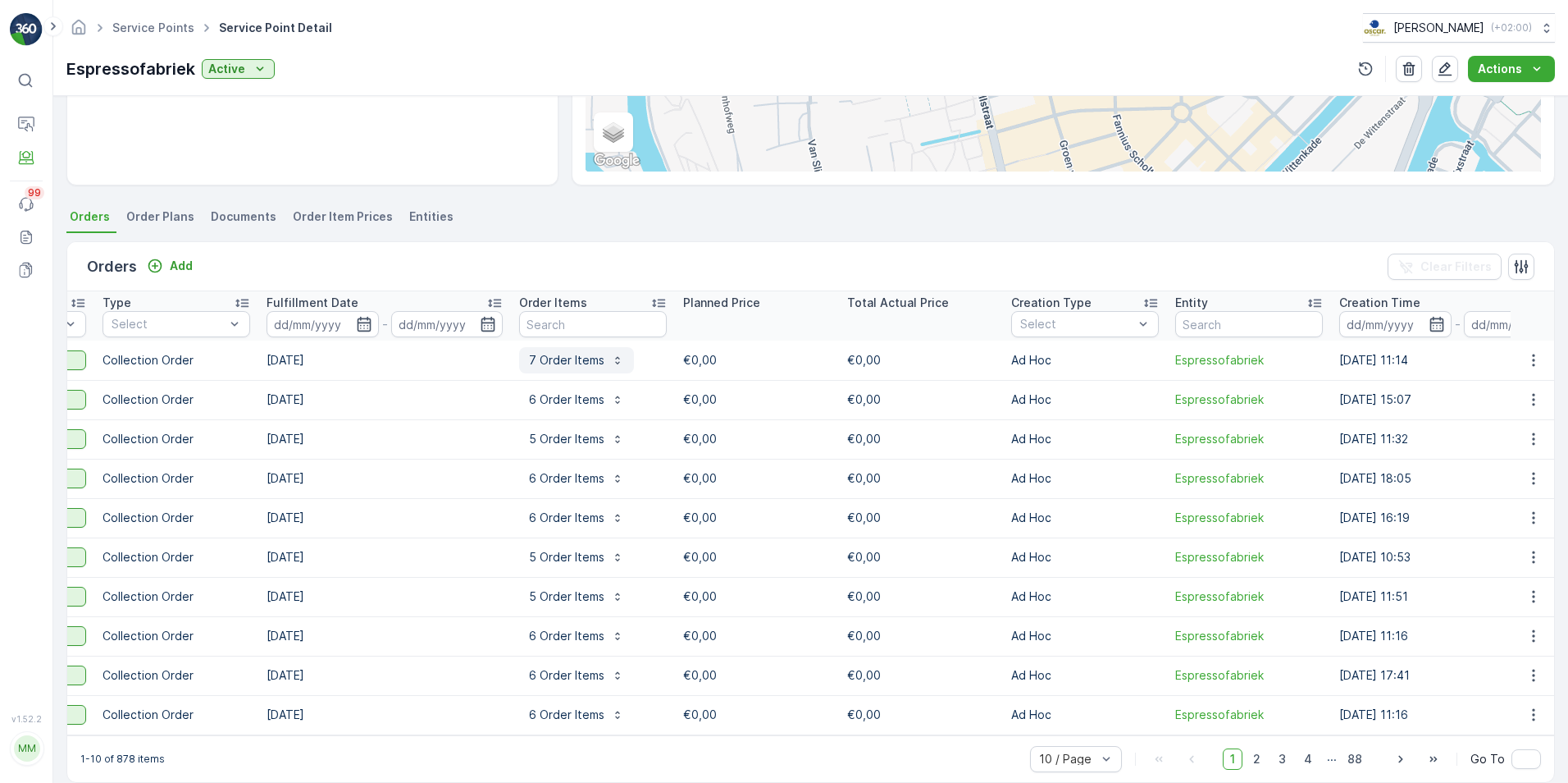
click at [598, 352] on p "7 Order Items" at bounding box center [567, 360] width 75 height 16
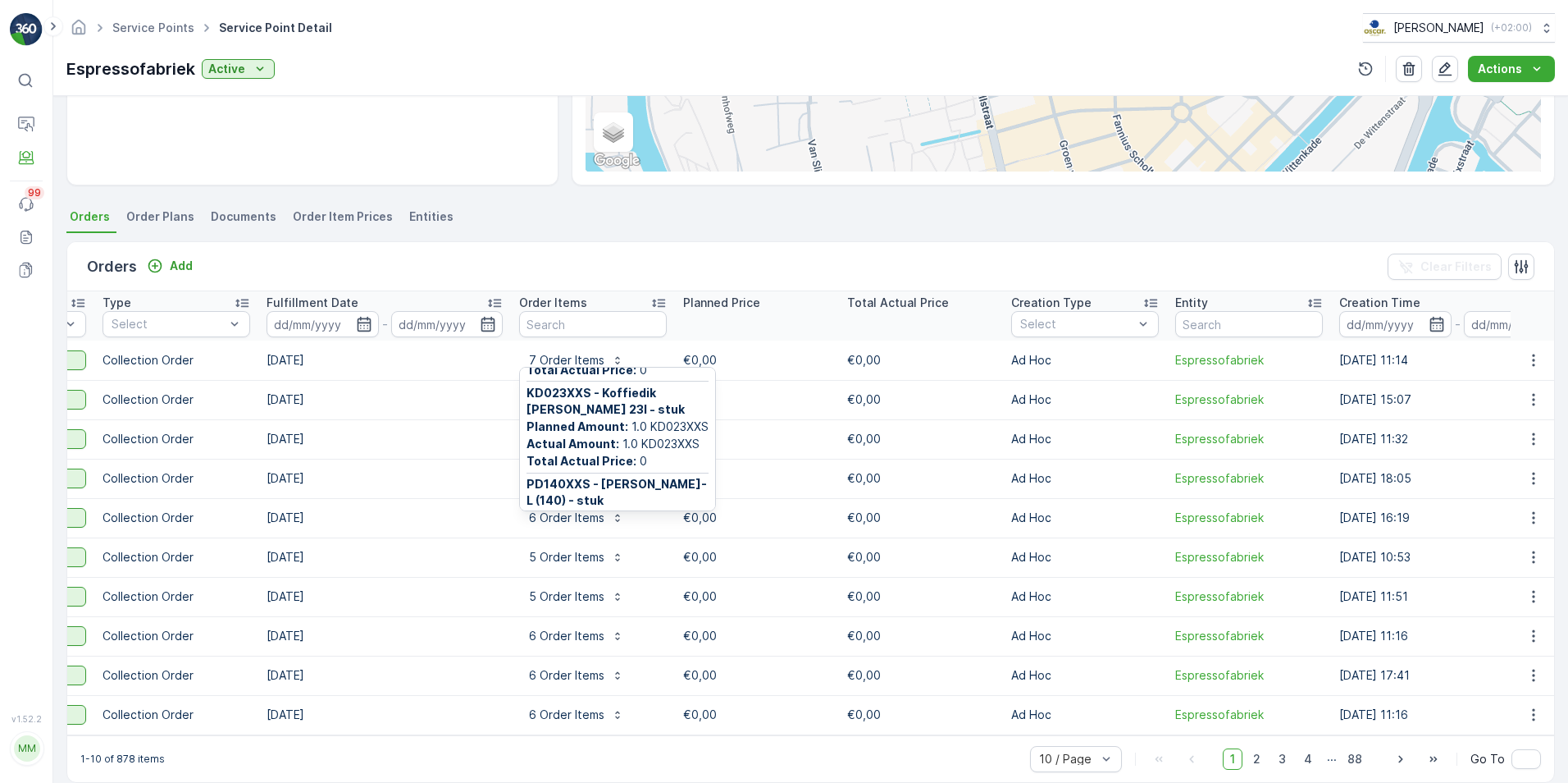
scroll to position [234, 0]
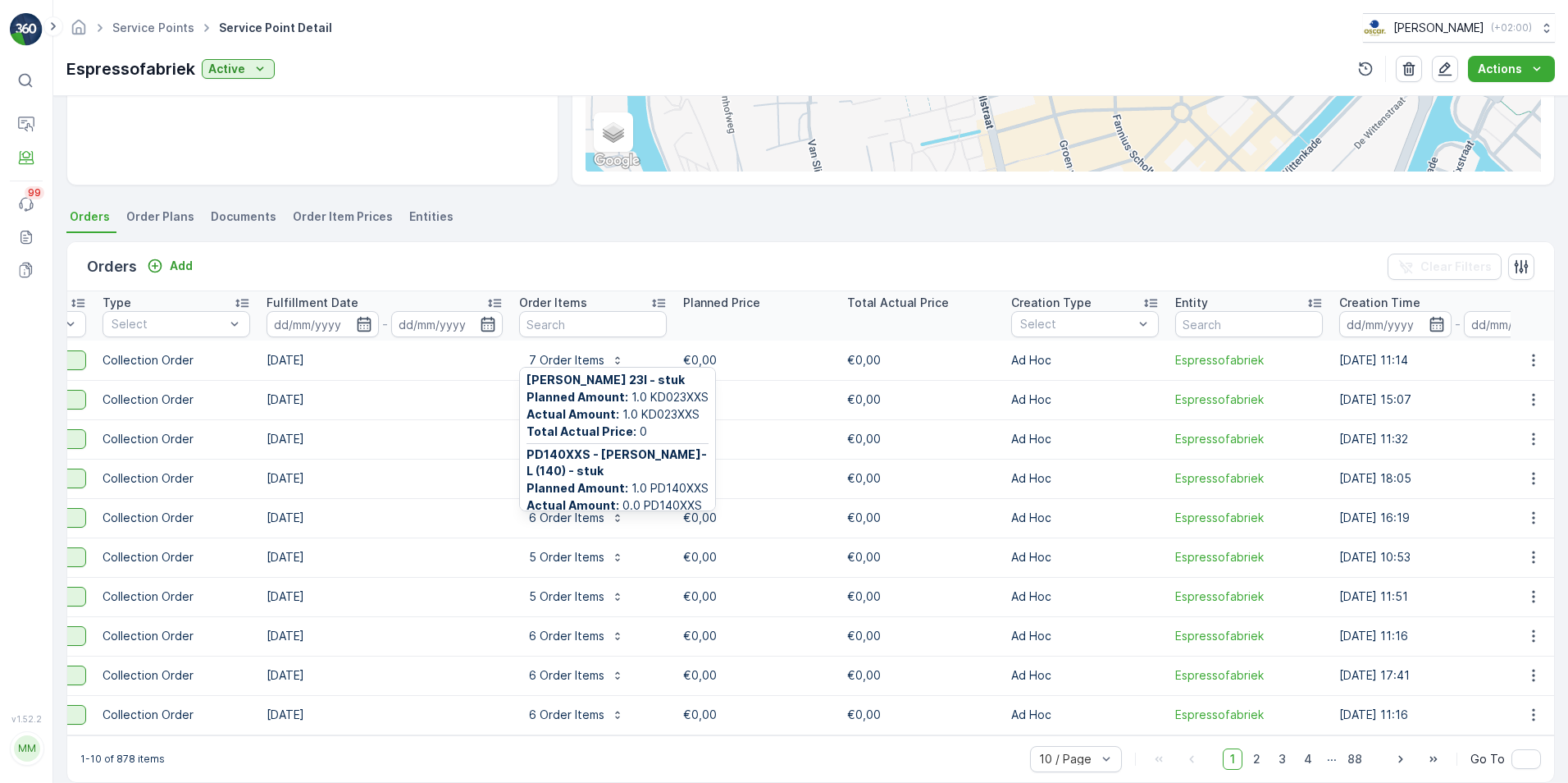
click at [423, 366] on td "14.10.2025" at bounding box center [385, 360] width 252 height 40
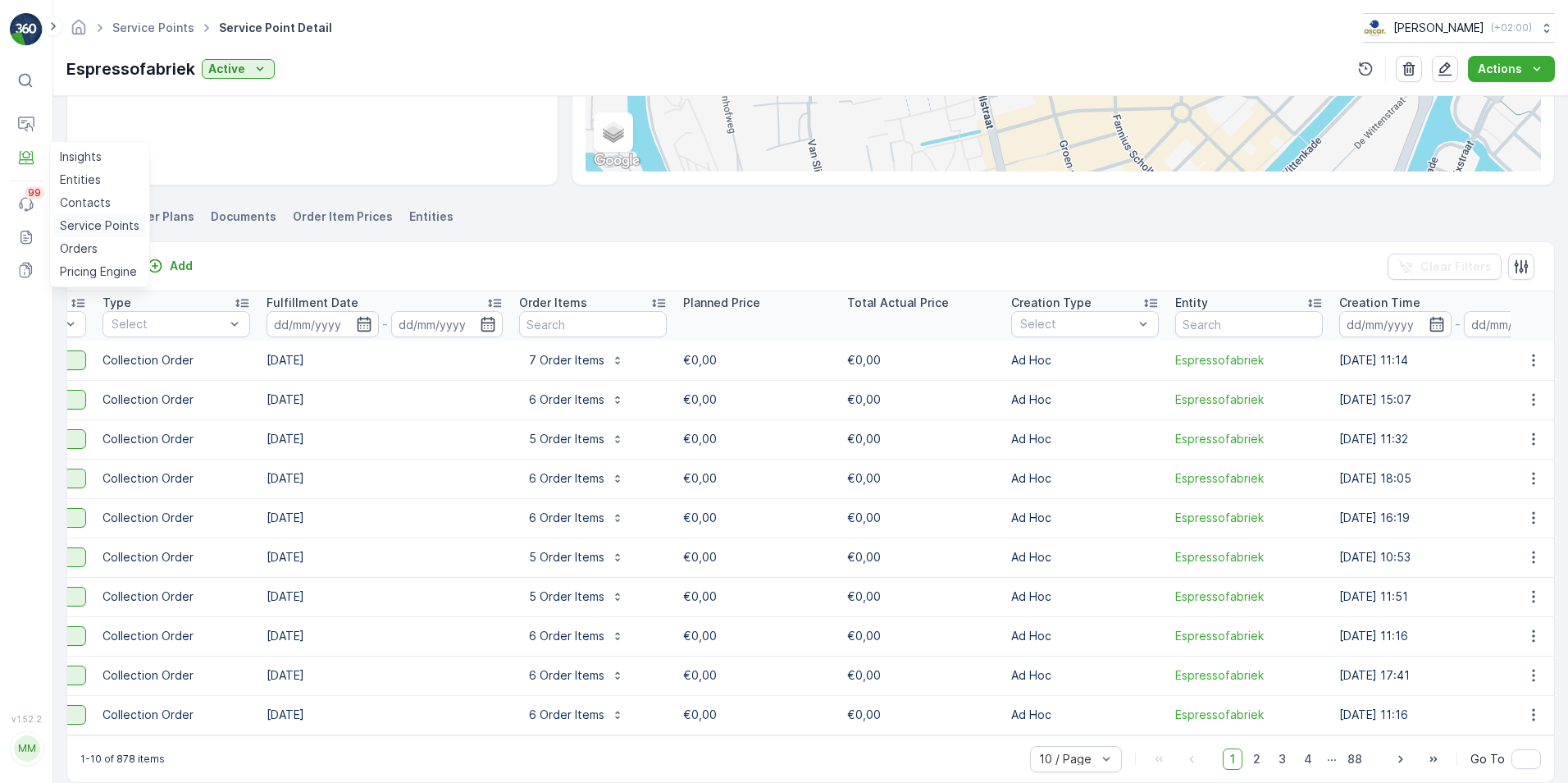
click at [80, 221] on p "Service Points" at bounding box center [99, 226] width 80 height 16
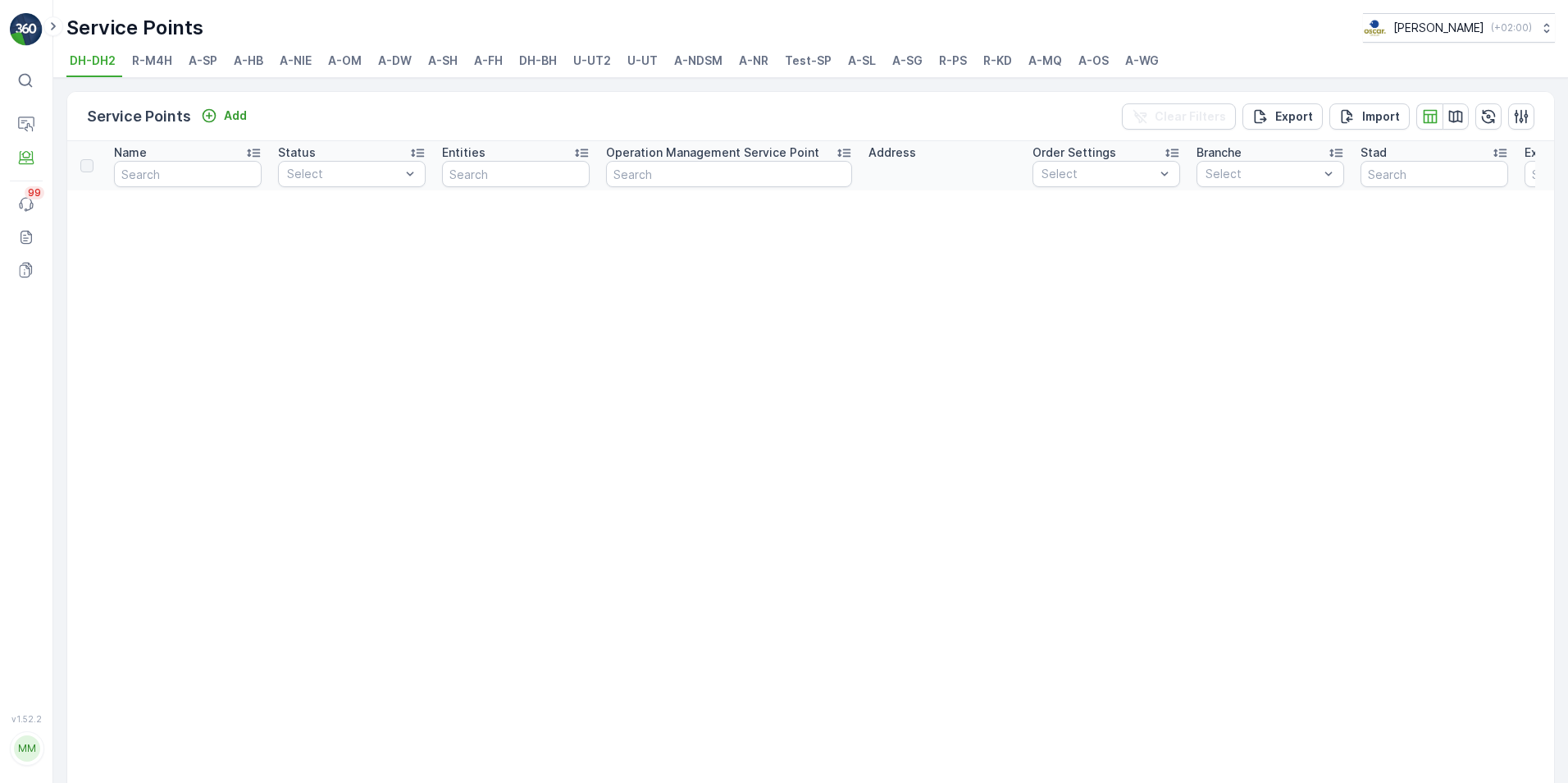
click at [431, 62] on span "A-SH" at bounding box center [442, 60] width 30 height 16
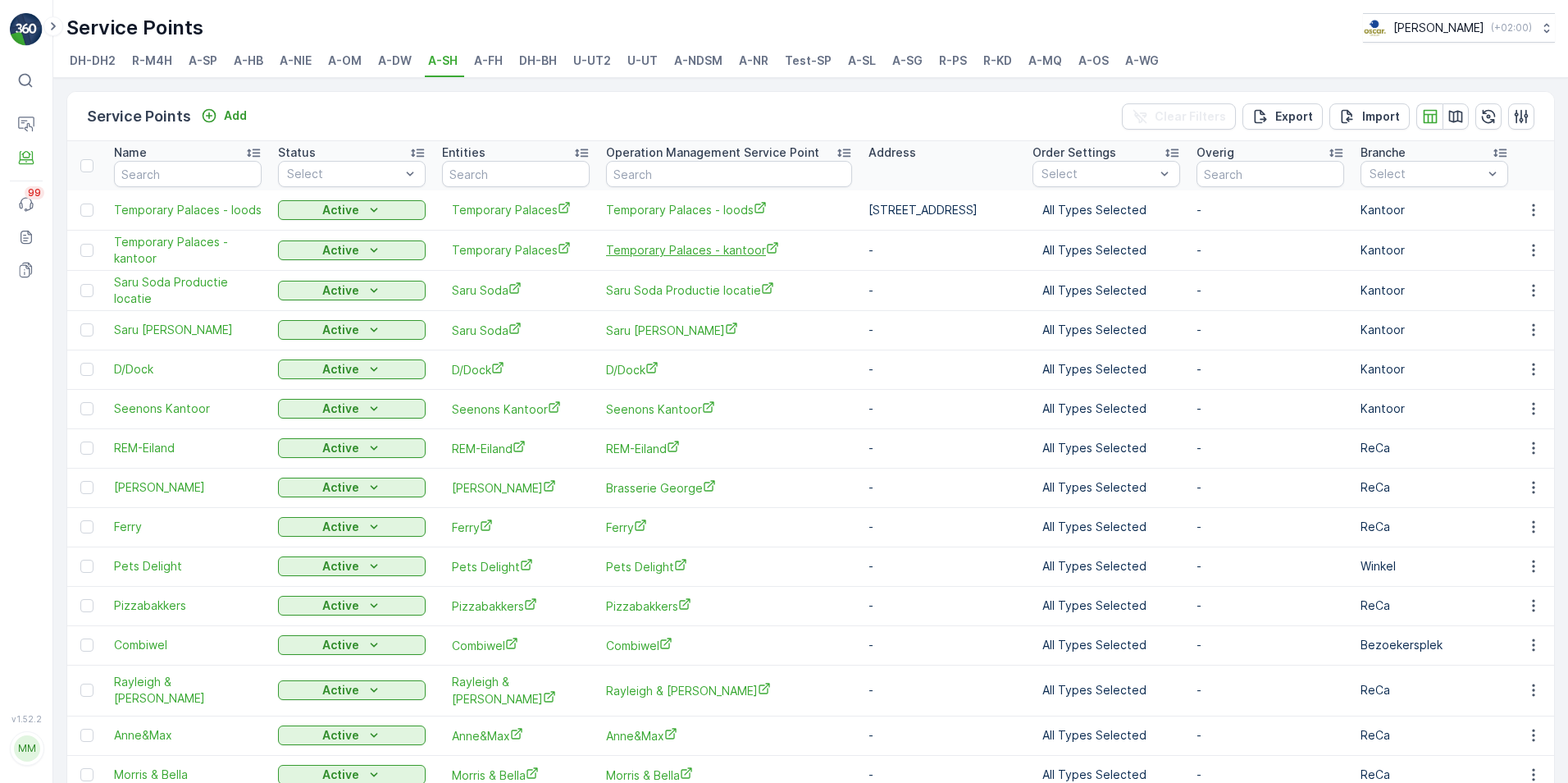
click at [687, 246] on span "Temporary Palaces - kantoor" at bounding box center [729, 250] width 246 height 17
click at [711, 216] on span "Temporary Palaces - loods" at bounding box center [729, 210] width 246 height 17
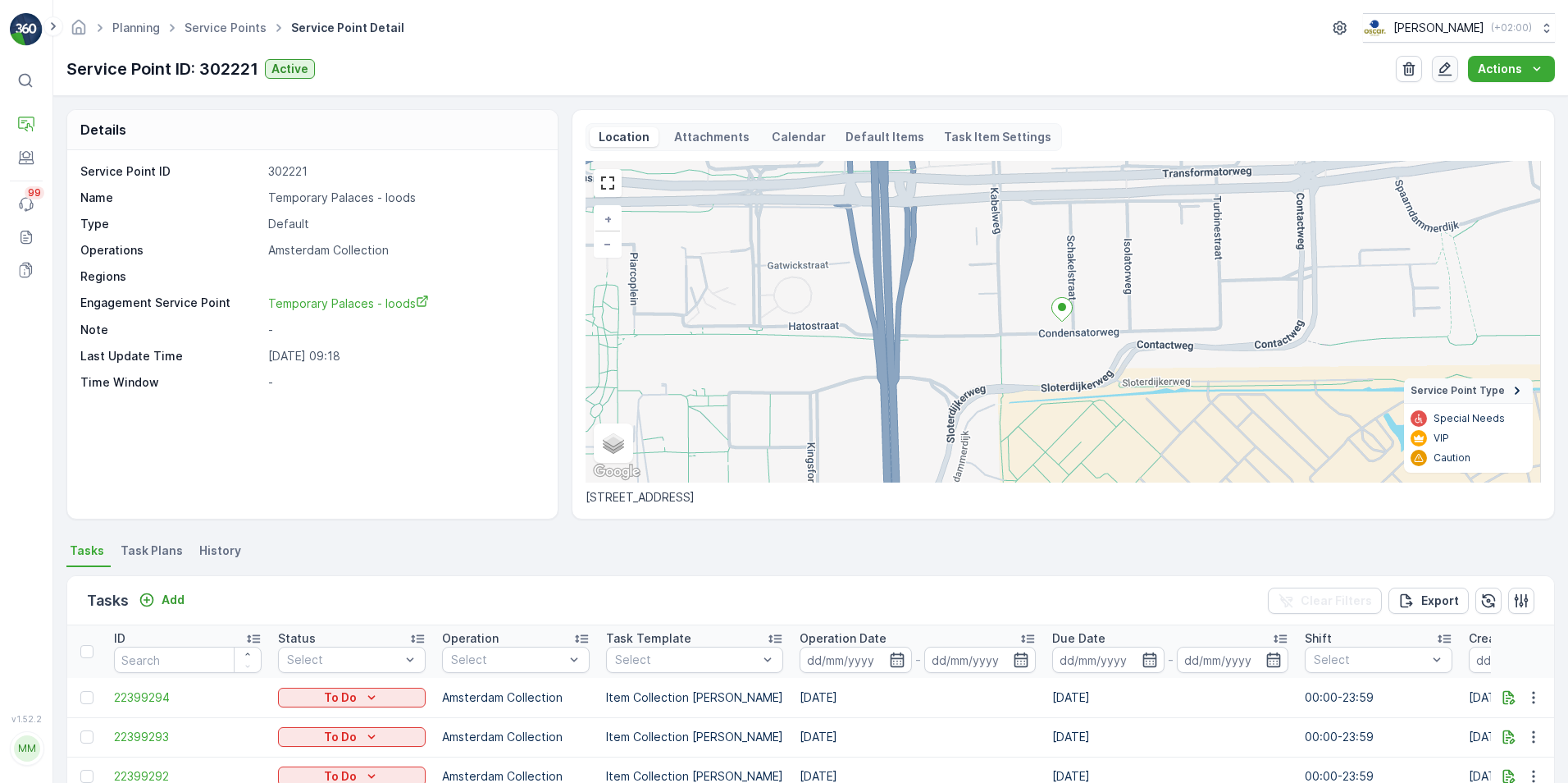
click at [1441, 69] on icon "button" at bounding box center [1445, 68] width 16 height 16
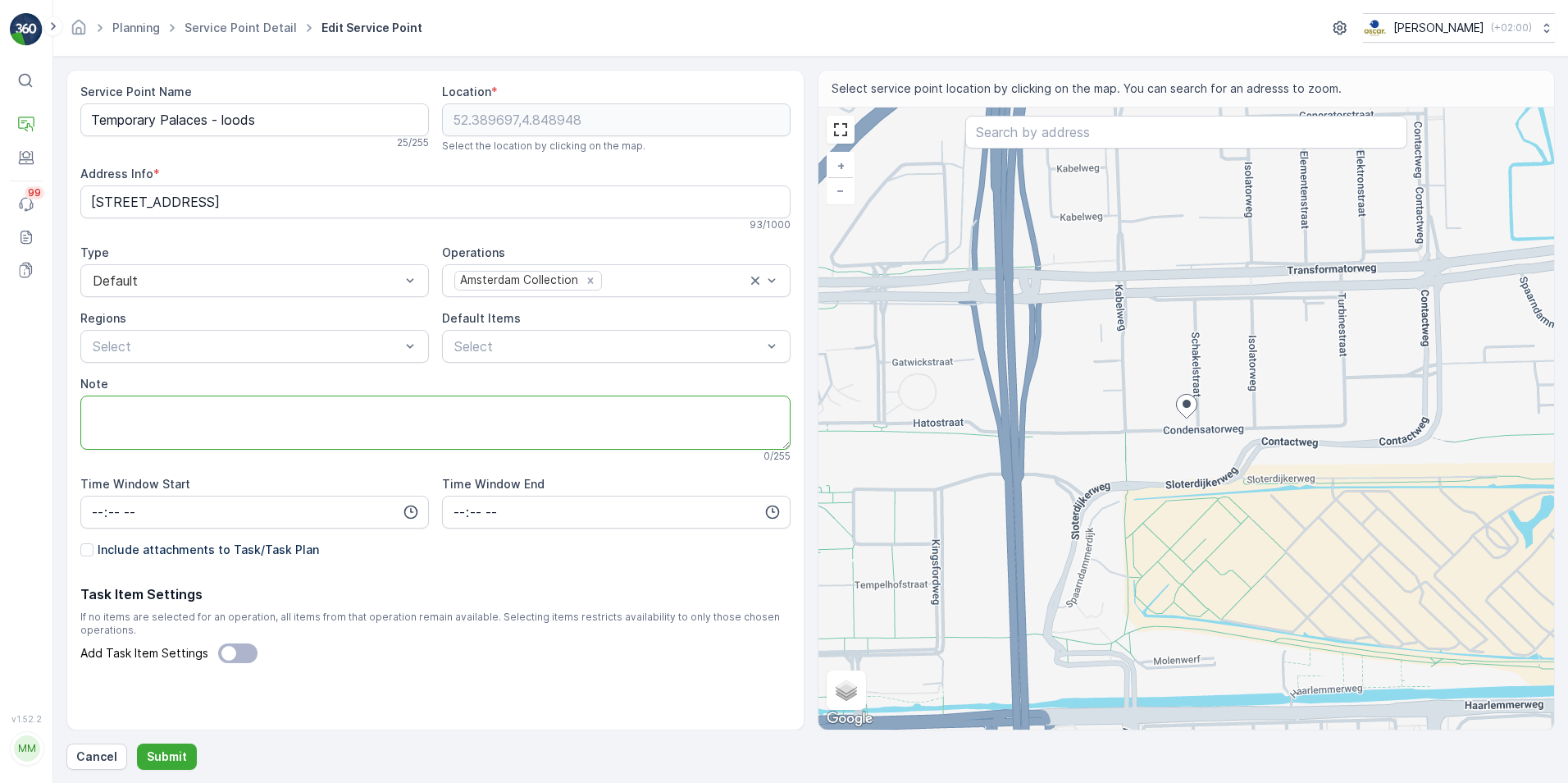
click at [207, 409] on textarea "Note" at bounding box center [435, 422] width 710 height 54
click at [207, 409] on textarea "J" at bounding box center [435, 422] width 710 height 54
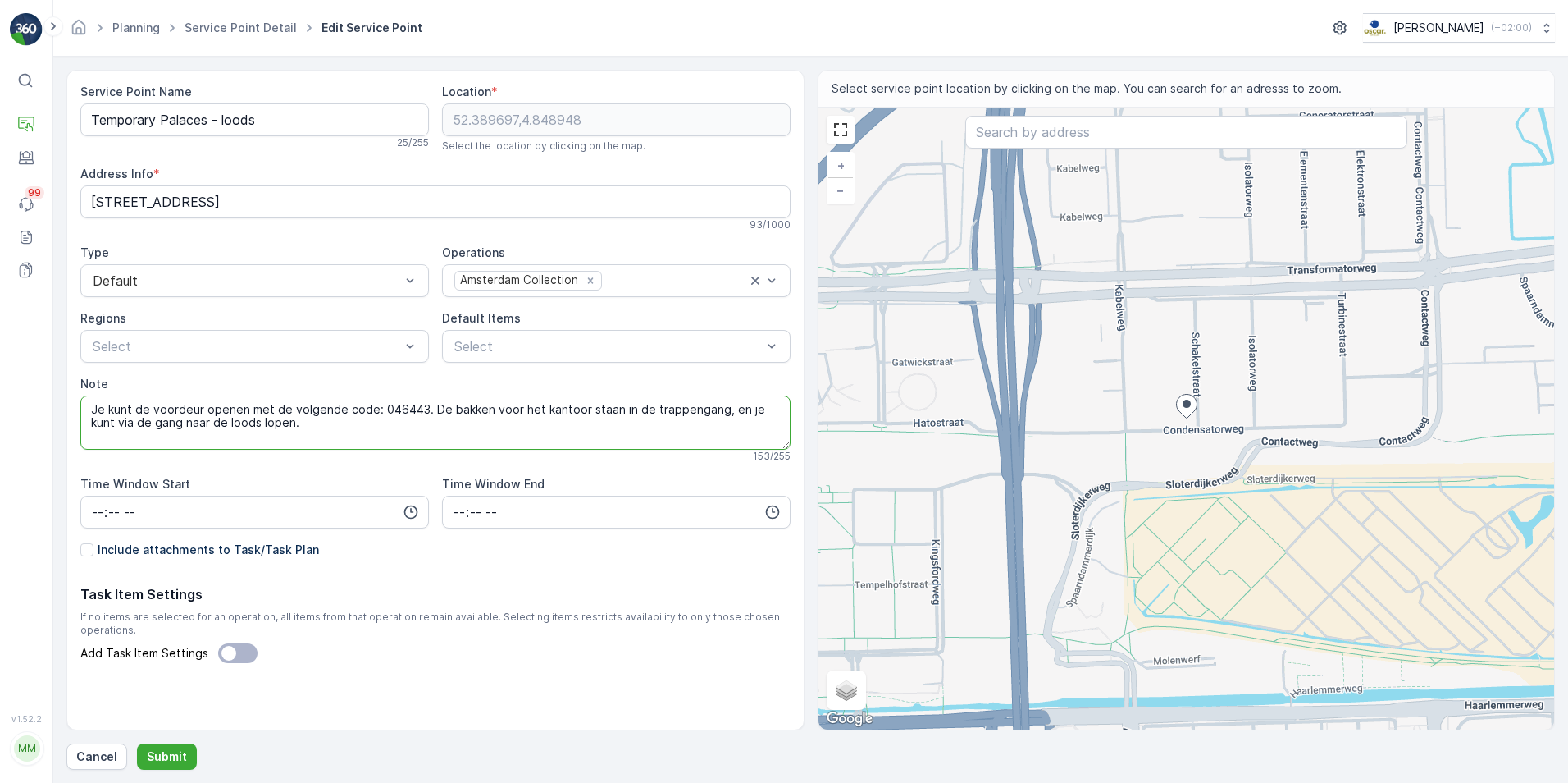
drag, startPoint x: 277, startPoint y: 425, endPoint x: -179, endPoint y: 317, distance: 468.6
click at [0, 317] on html "⌘B Operations Engagement Events 99 Reports Documents v 1.52.2 MM Madelief [EMAI…" at bounding box center [784, 392] width 1568 height 783
click at [316, 431] on textarea "Je kunt de voordeur openen met de volgende code: 046443. De bakken voor het kan…" at bounding box center [435, 422] width 710 height 54
type textarea "Je kunt de voordeur openen met de volgende code: 046443. De bakken voor het kan…"
click at [163, 759] on p "Submit" at bounding box center [167, 756] width 40 height 16
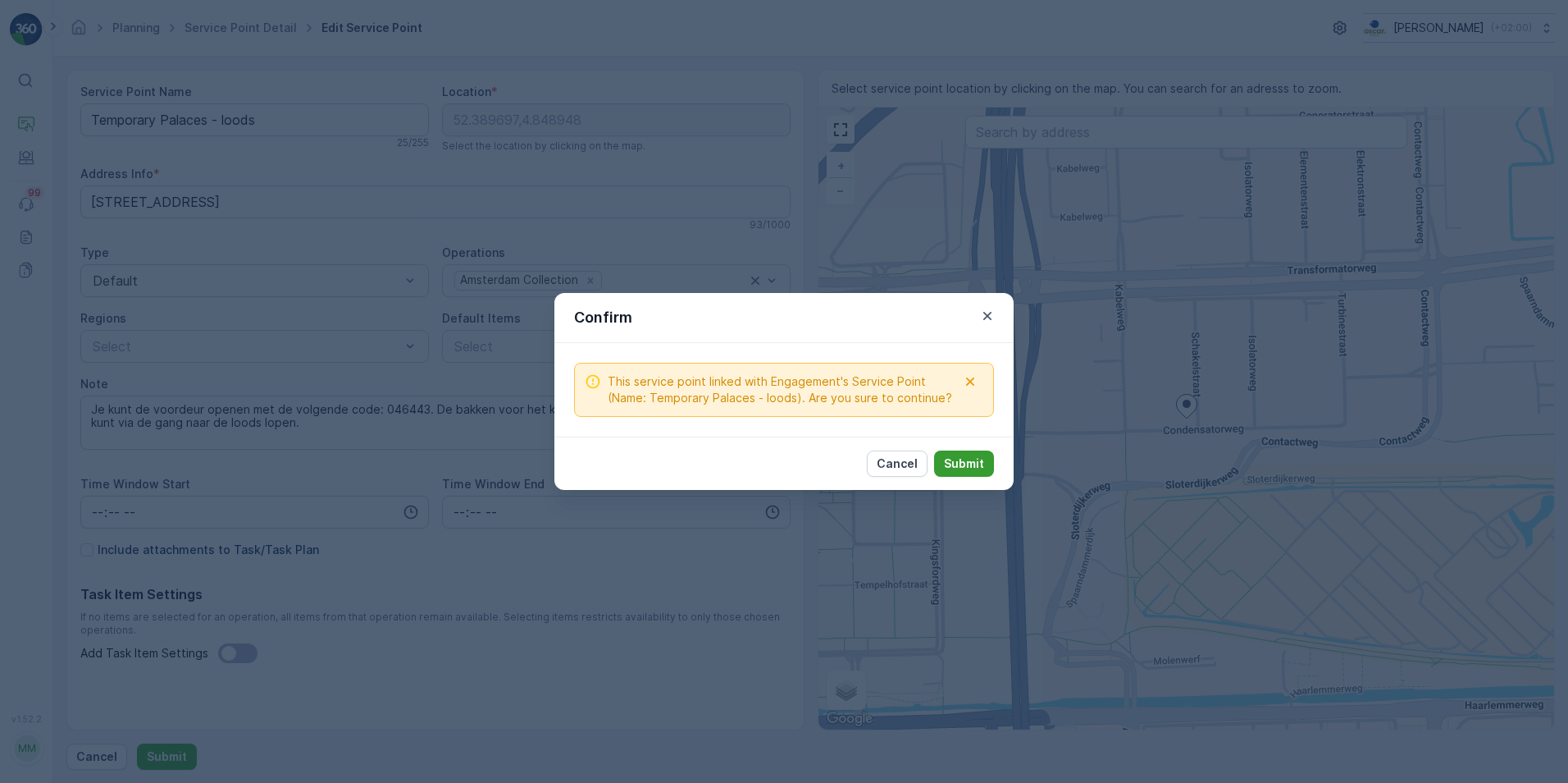
click at [968, 468] on p "Submit" at bounding box center [965, 463] width 40 height 16
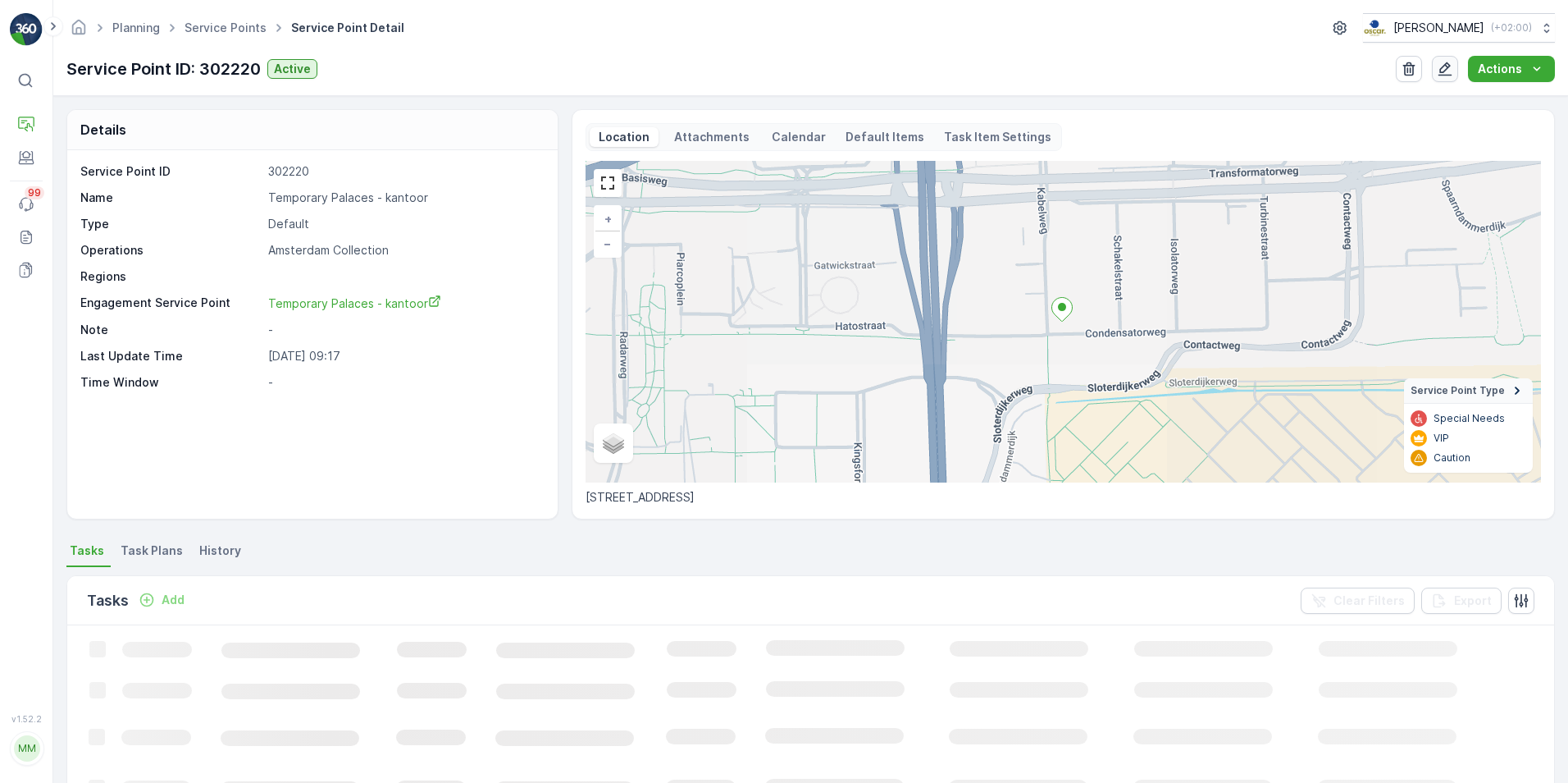
click at [1452, 70] on icon "button" at bounding box center [1445, 68] width 16 height 16
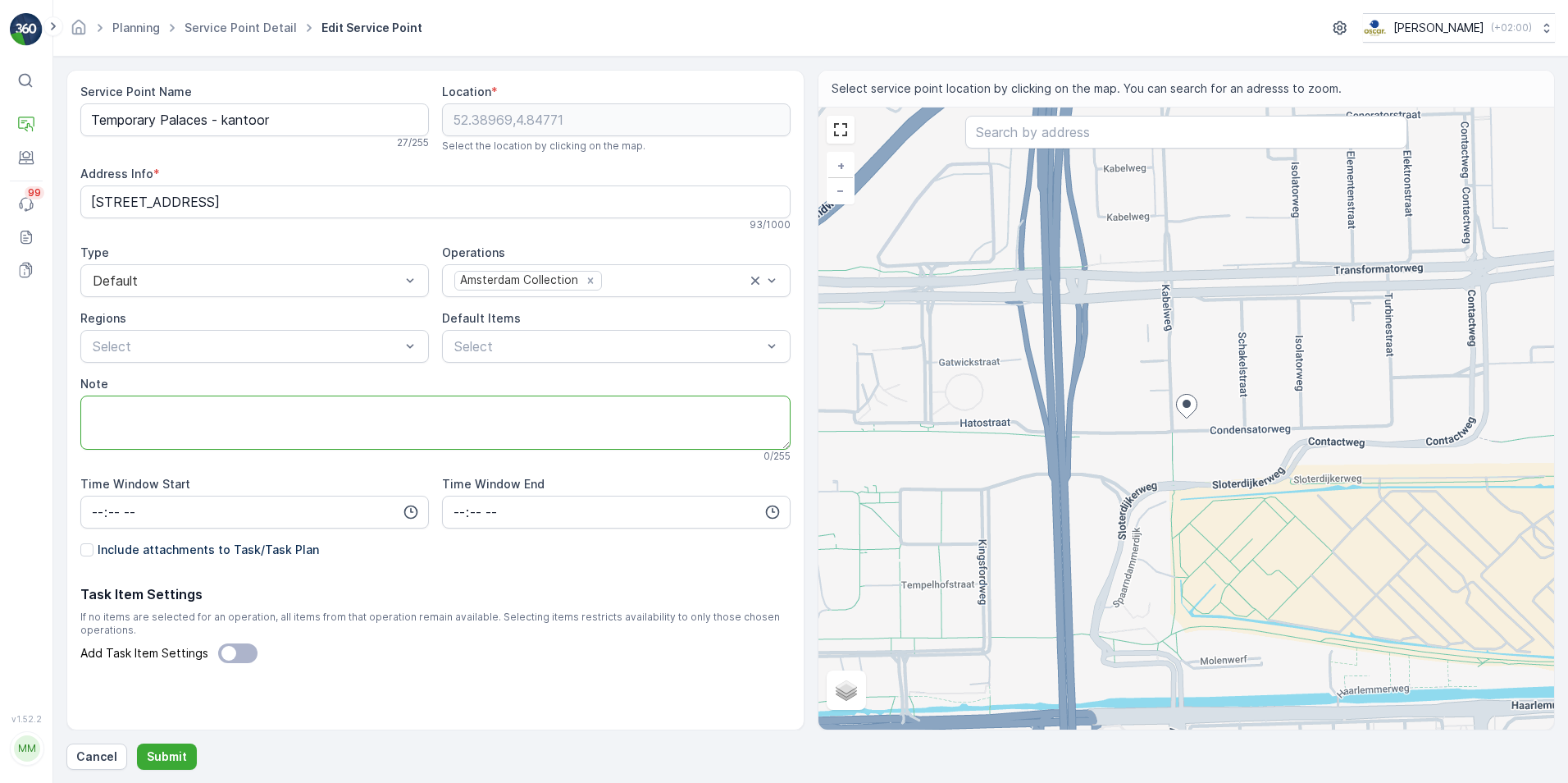
click at [279, 408] on textarea "Note" at bounding box center [435, 422] width 710 height 54
paste textarea "Je kunt de voordeur openen met de volgende code: 046443. De bakken voor het kan…"
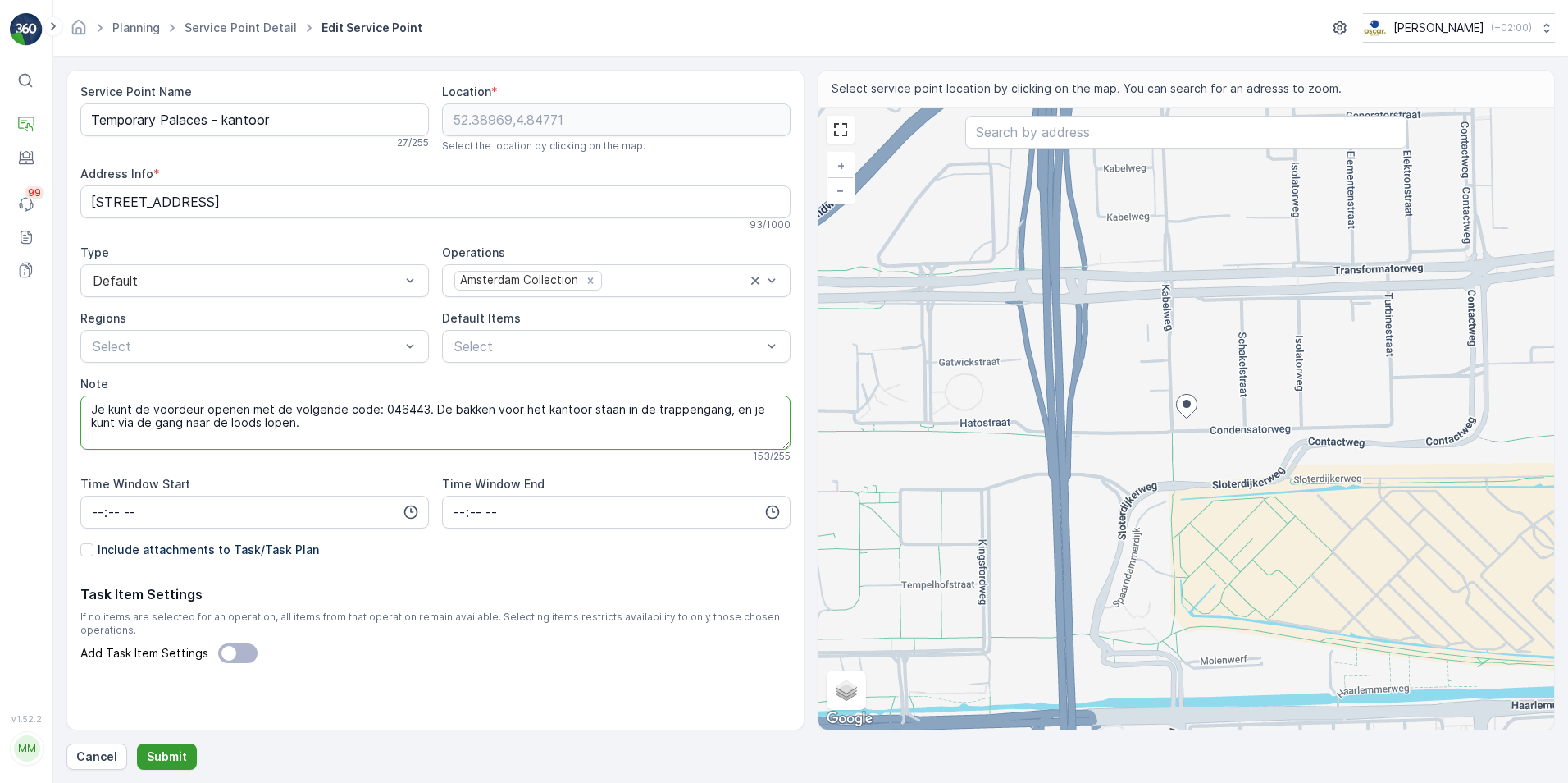
type textarea "Je kunt de voordeur openen met de volgende code: 046443. De bakken voor het kan…"
click at [172, 753] on p "Submit" at bounding box center [167, 756] width 40 height 16
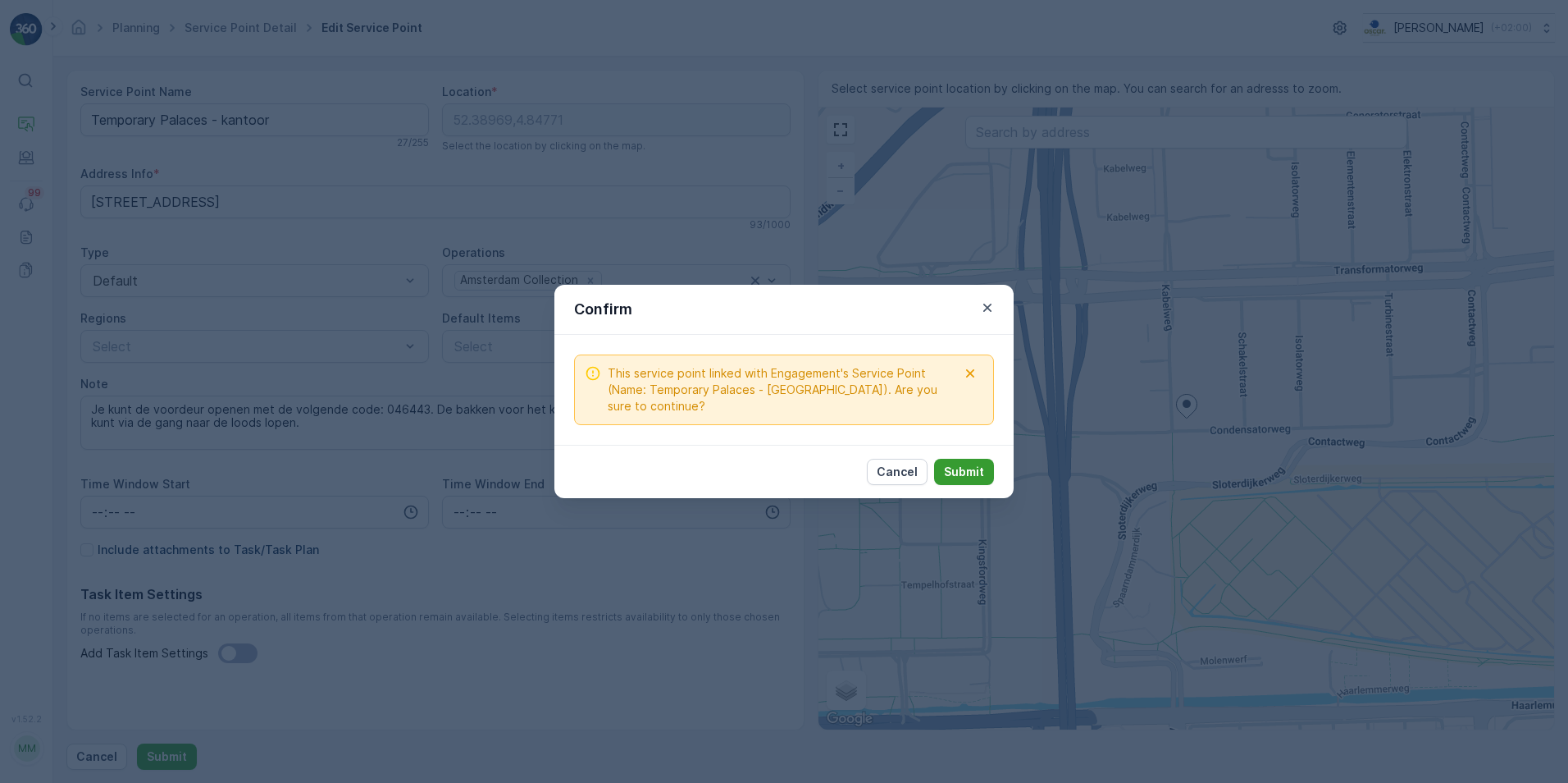
click at [965, 466] on p "Submit" at bounding box center [965, 472] width 40 height 16
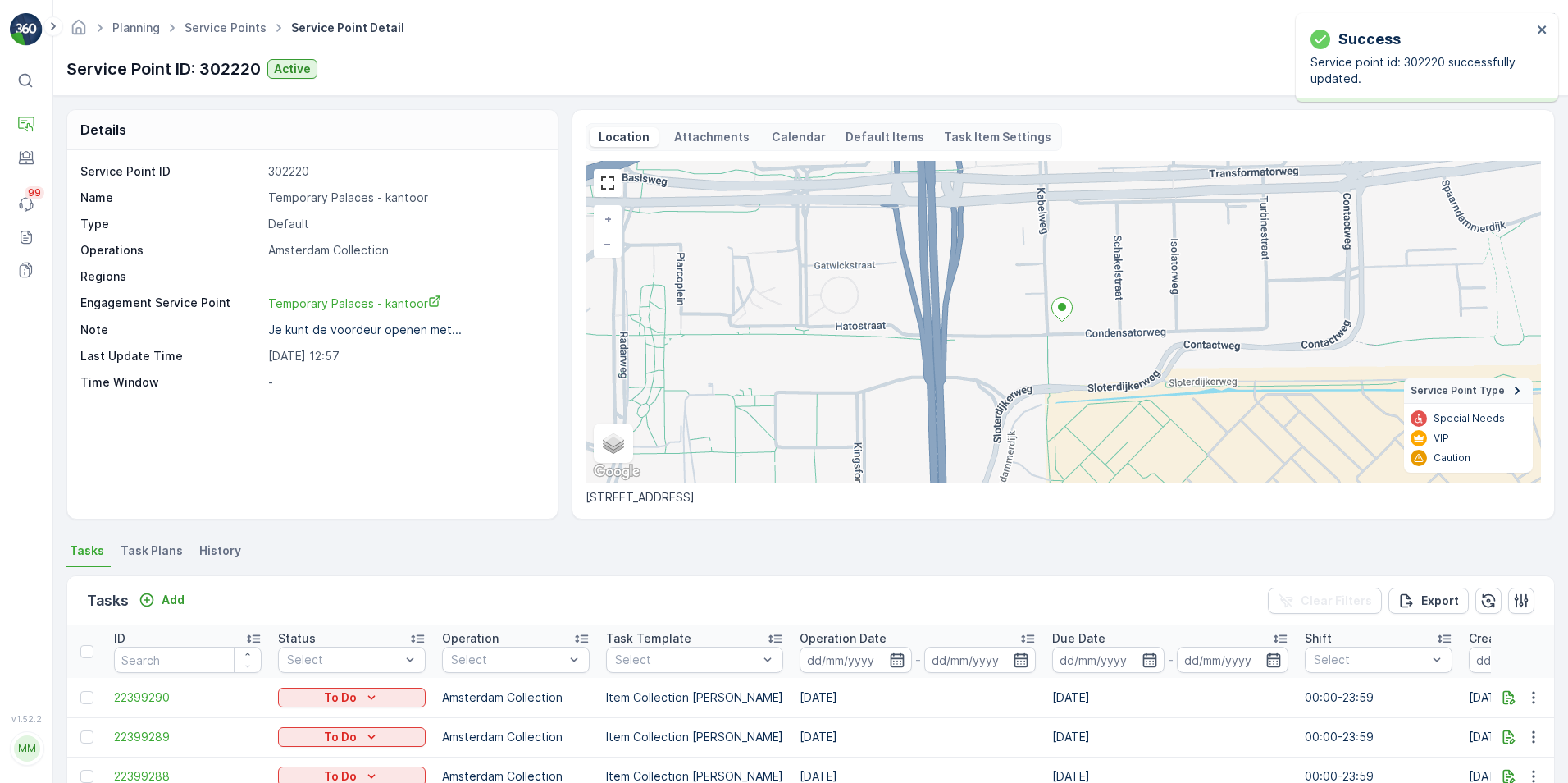
click at [403, 307] on span "Temporary Palaces - kantoor" at bounding box center [355, 303] width 173 height 14
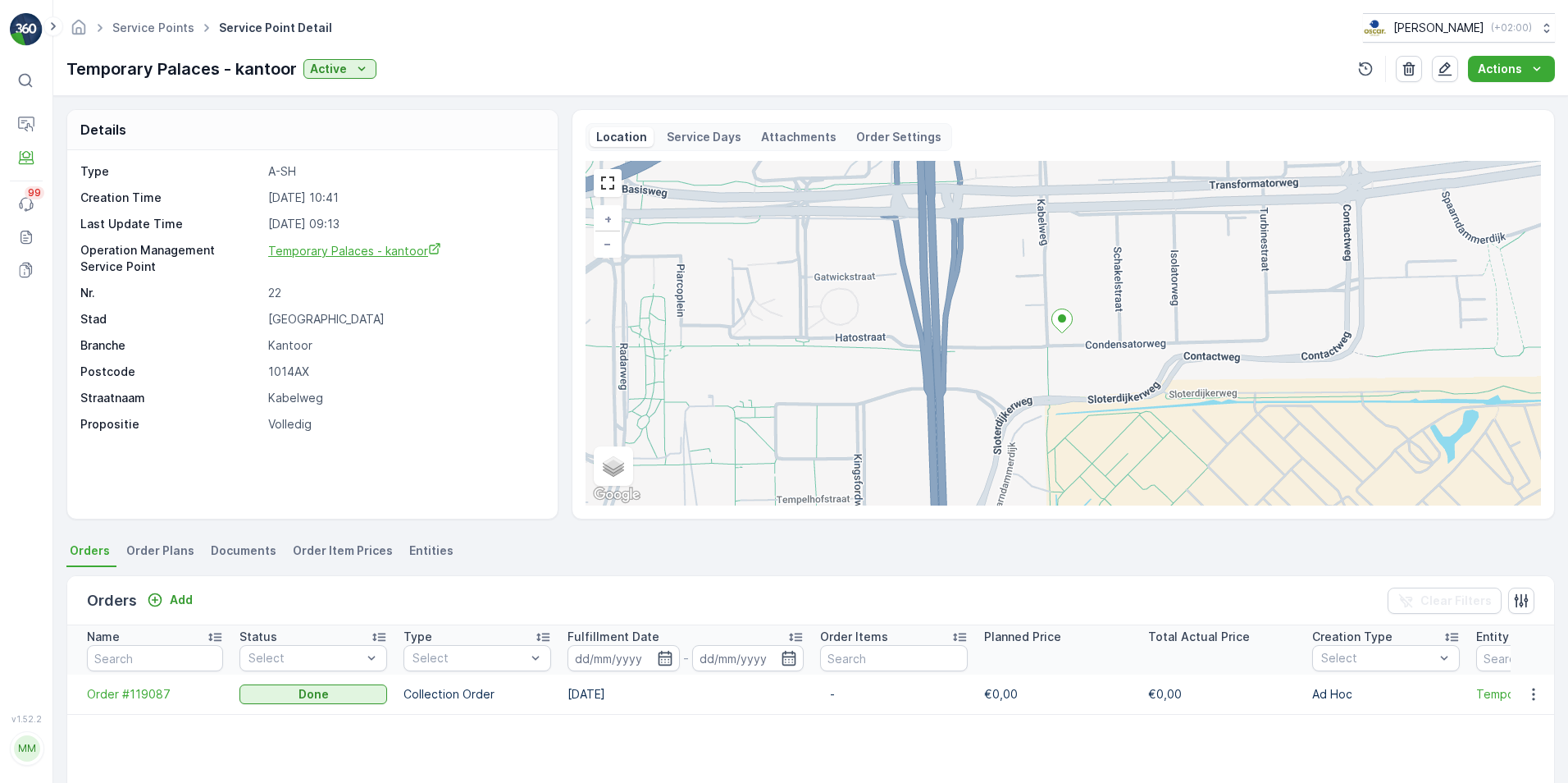
click at [345, 250] on span "Temporary Palaces - kantoor" at bounding box center [355, 251] width 173 height 14
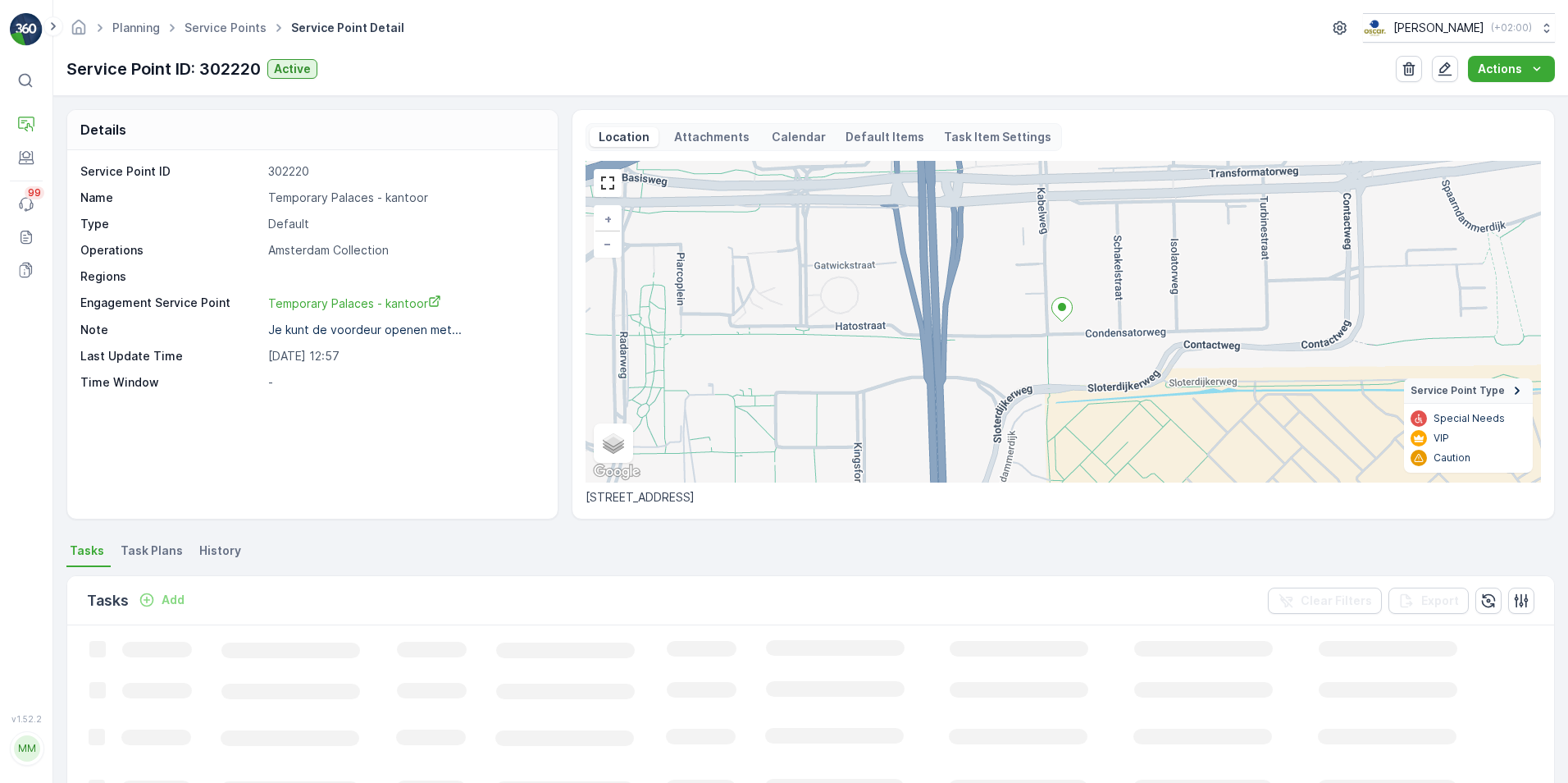
click at [141, 557] on span "Task Plans" at bounding box center [151, 551] width 63 height 16
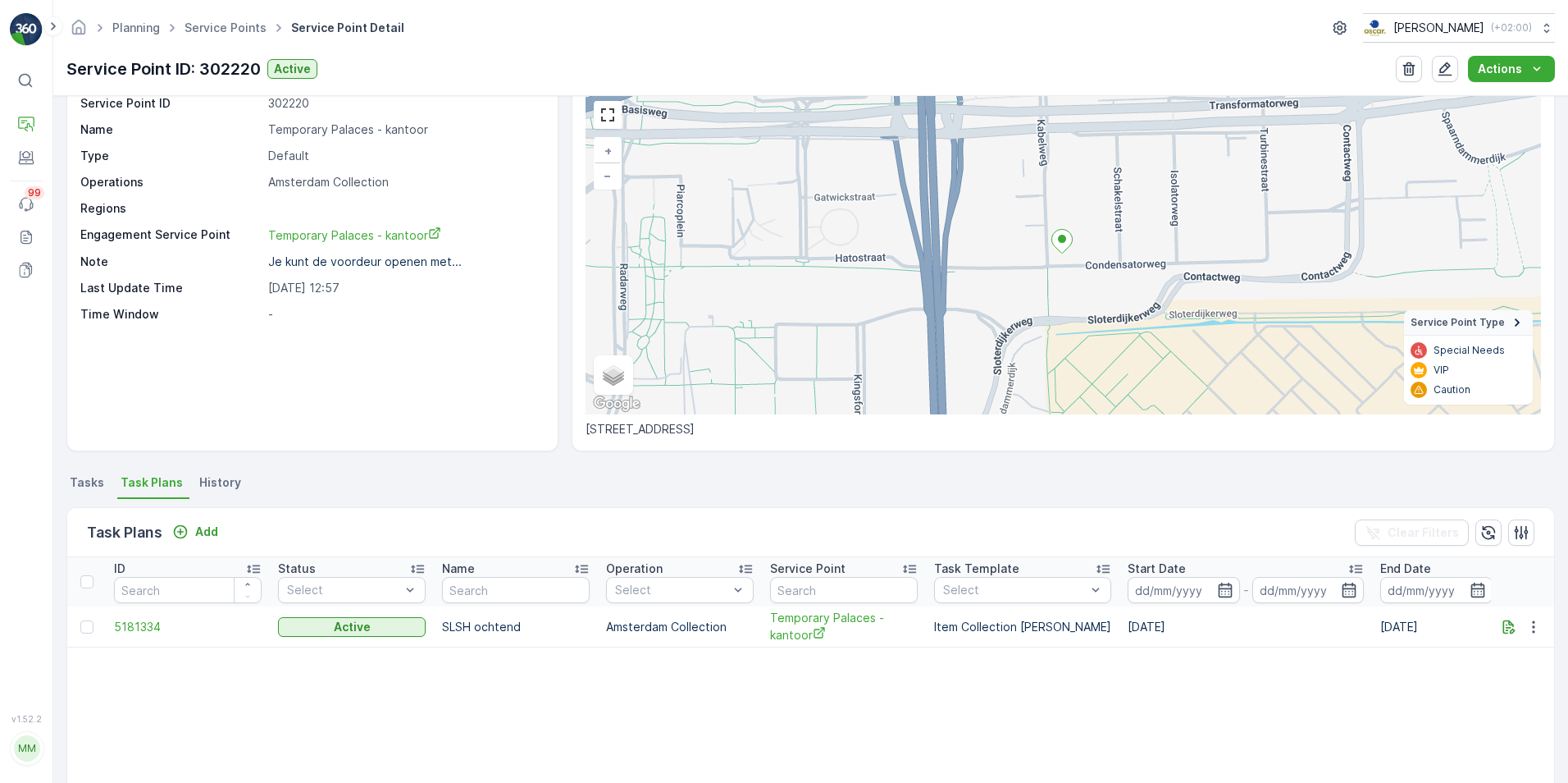
scroll to position [164, 0]
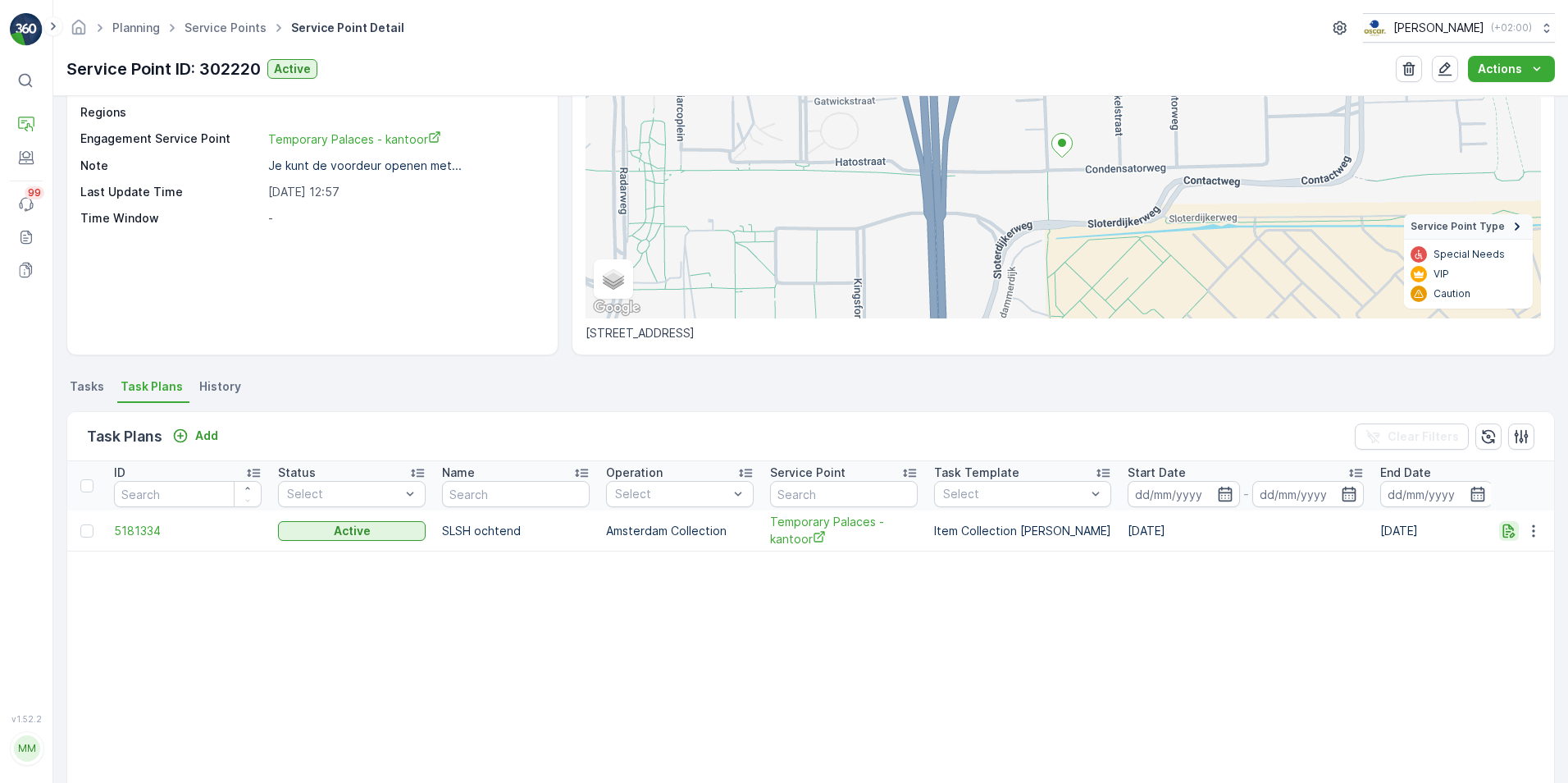
click at [1506, 527] on icon "button" at bounding box center [1509, 530] width 13 height 14
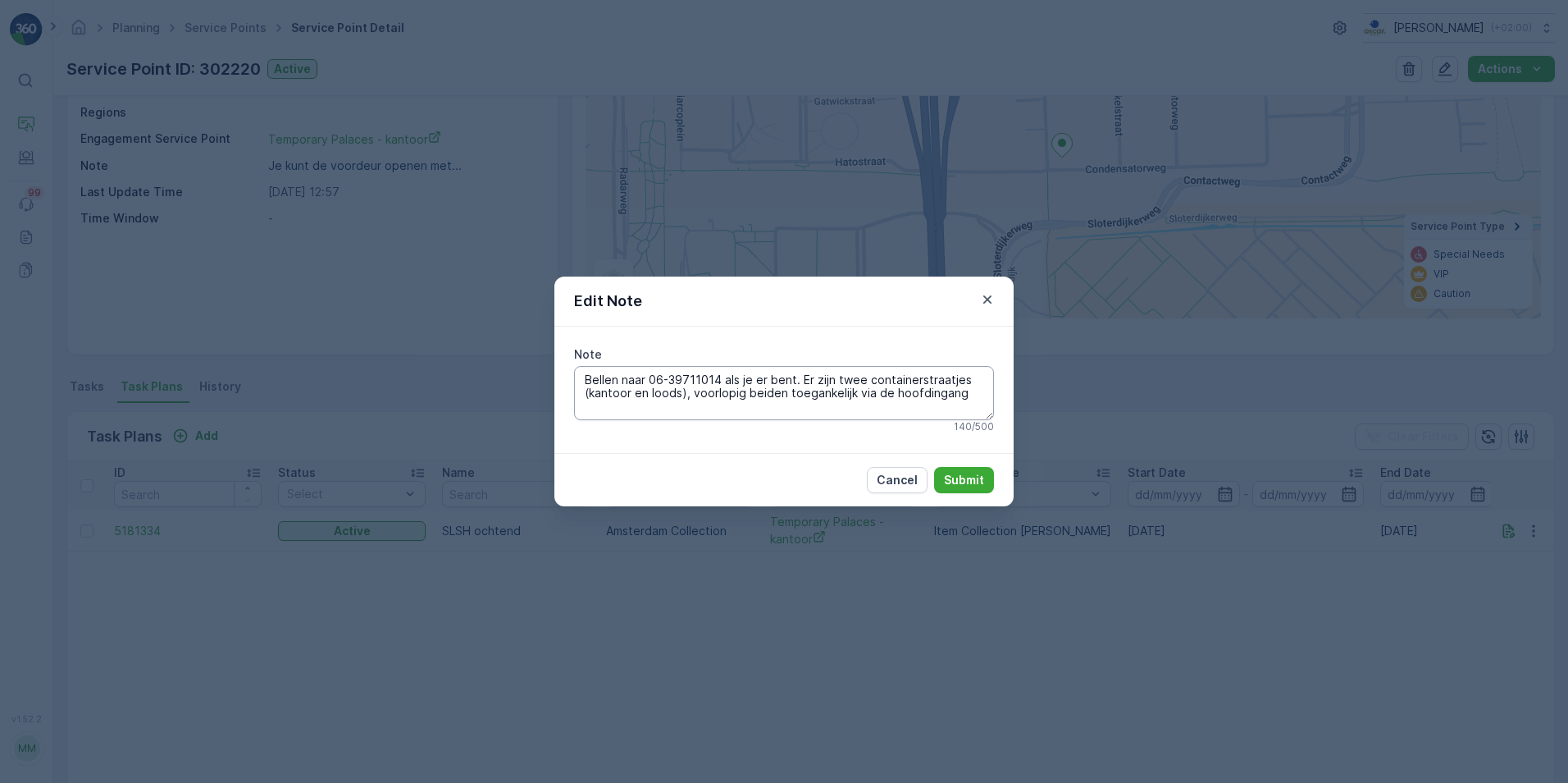
drag, startPoint x: 790, startPoint y: 380, endPoint x: 637, endPoint y: 379, distance: 153.0
click at [637, 379] on textarea "Bellen naar 06-39711014 als je er bent. Er zijn twee containerstraatjes (kantoo…" at bounding box center [784, 393] width 420 height 54
drag, startPoint x: 775, startPoint y: 382, endPoint x: 573, endPoint y: 381, distance: 202.0
click at [573, 381] on div "Note Deur kan open met code 046443. Er zijn twee containerstraatjes (kantoor en…" at bounding box center [784, 390] width 460 height 126
click at [715, 374] on textarea "Deur kan open met code 046443. Er zijn twee containerstraatjes (kantoor en lood…" at bounding box center [784, 393] width 420 height 54
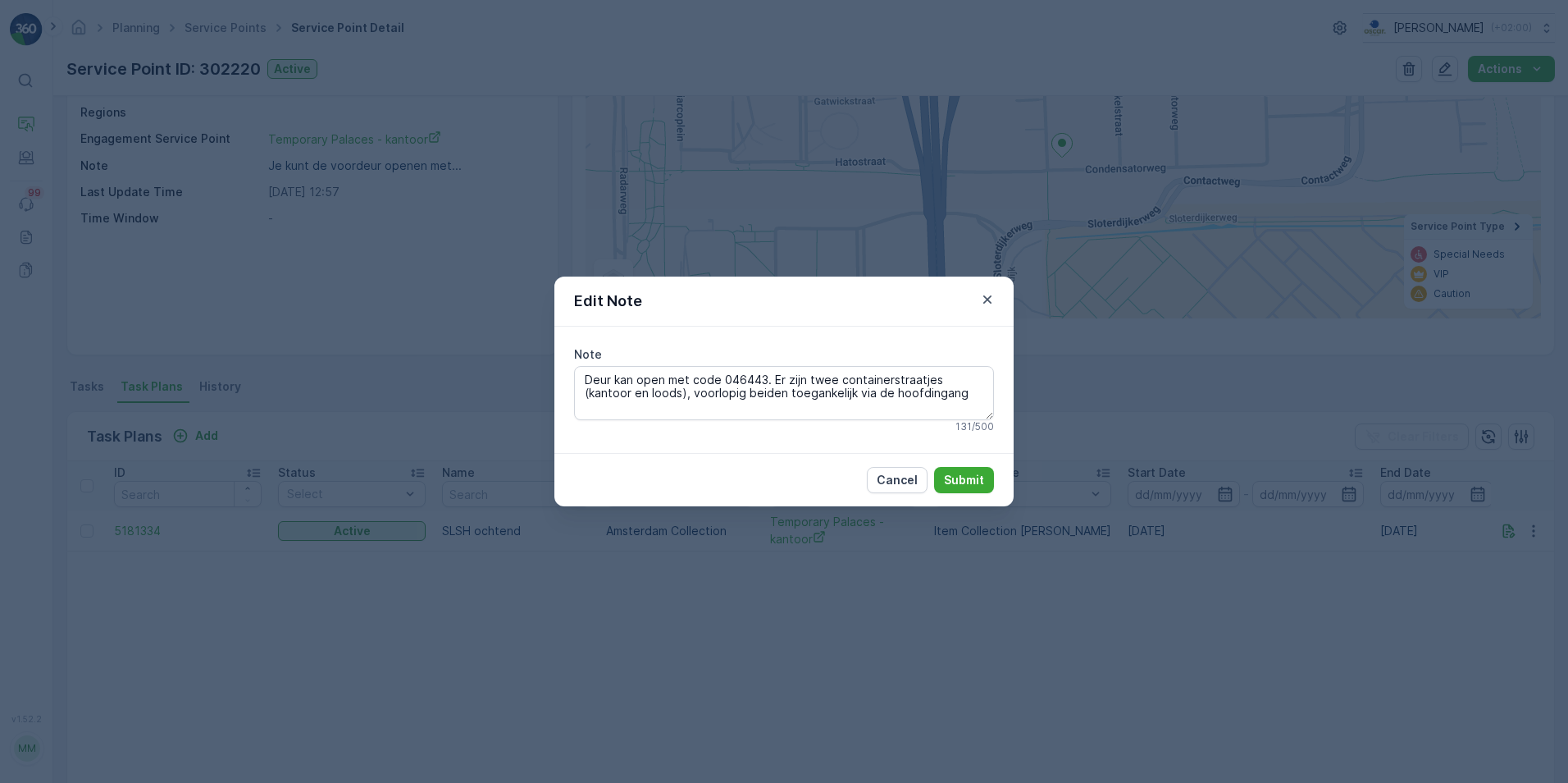
drag, startPoint x: 769, startPoint y: 381, endPoint x: 544, endPoint y: 372, distance: 225.2
click at [544, 372] on div "Edit Note Note Deur kan open met code 046443. Er zijn twee containerstraatjes (…" at bounding box center [784, 392] width 1568 height 783
click at [809, 396] on textarea "Deur kan open met code 046443. Er zijn twee containerstraatjes (kantoor en lood…" at bounding box center [784, 393] width 420 height 54
type textarea "Deur kan open met code 046443. Er zijn twee containerstraatjes (kantoor en lood…"
click at [973, 492] on button "Submit" at bounding box center [965, 479] width 60 height 26
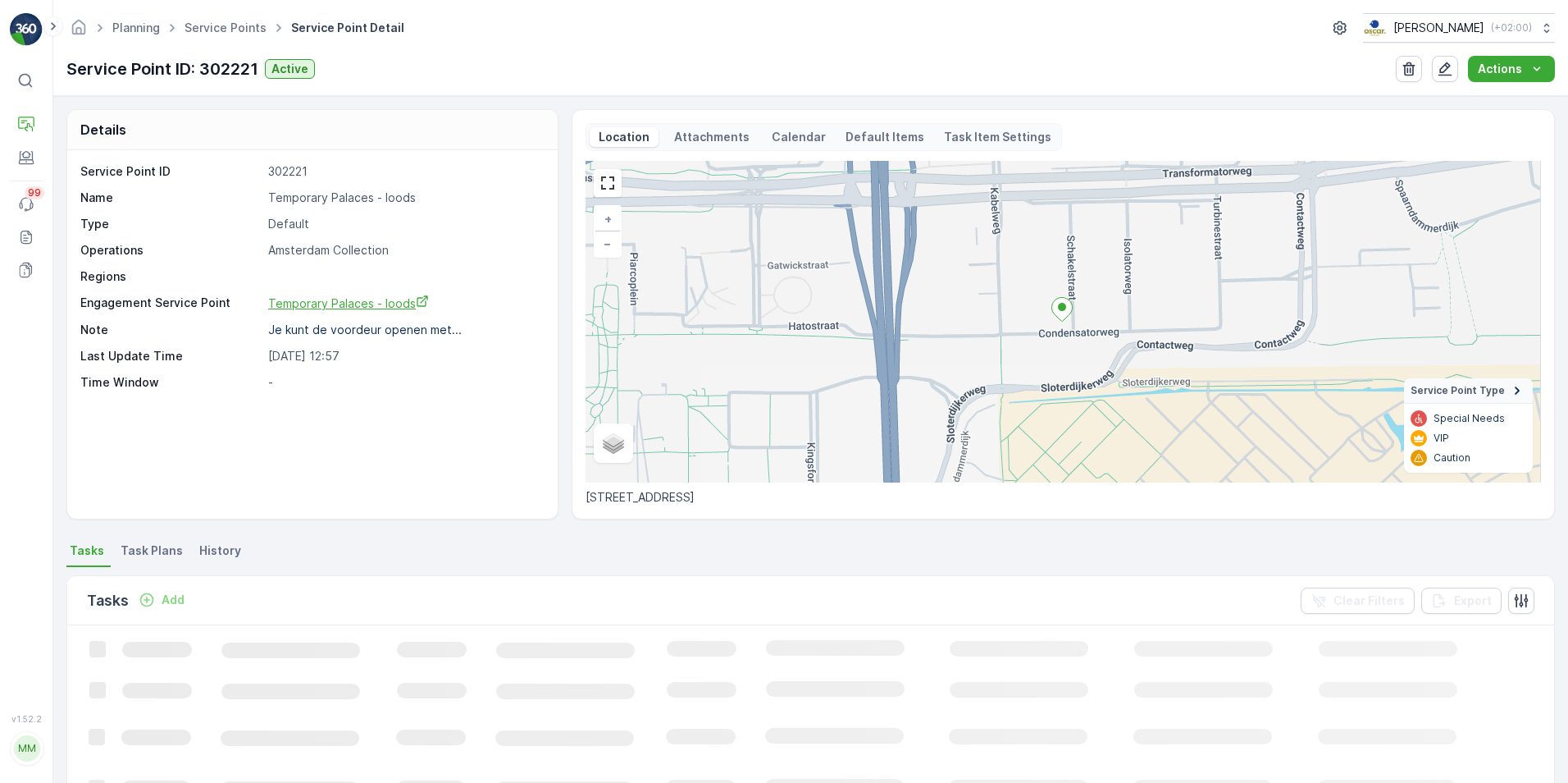
click at [314, 302] on span "Temporary Palaces - loods" at bounding box center [348, 303] width 161 height 14
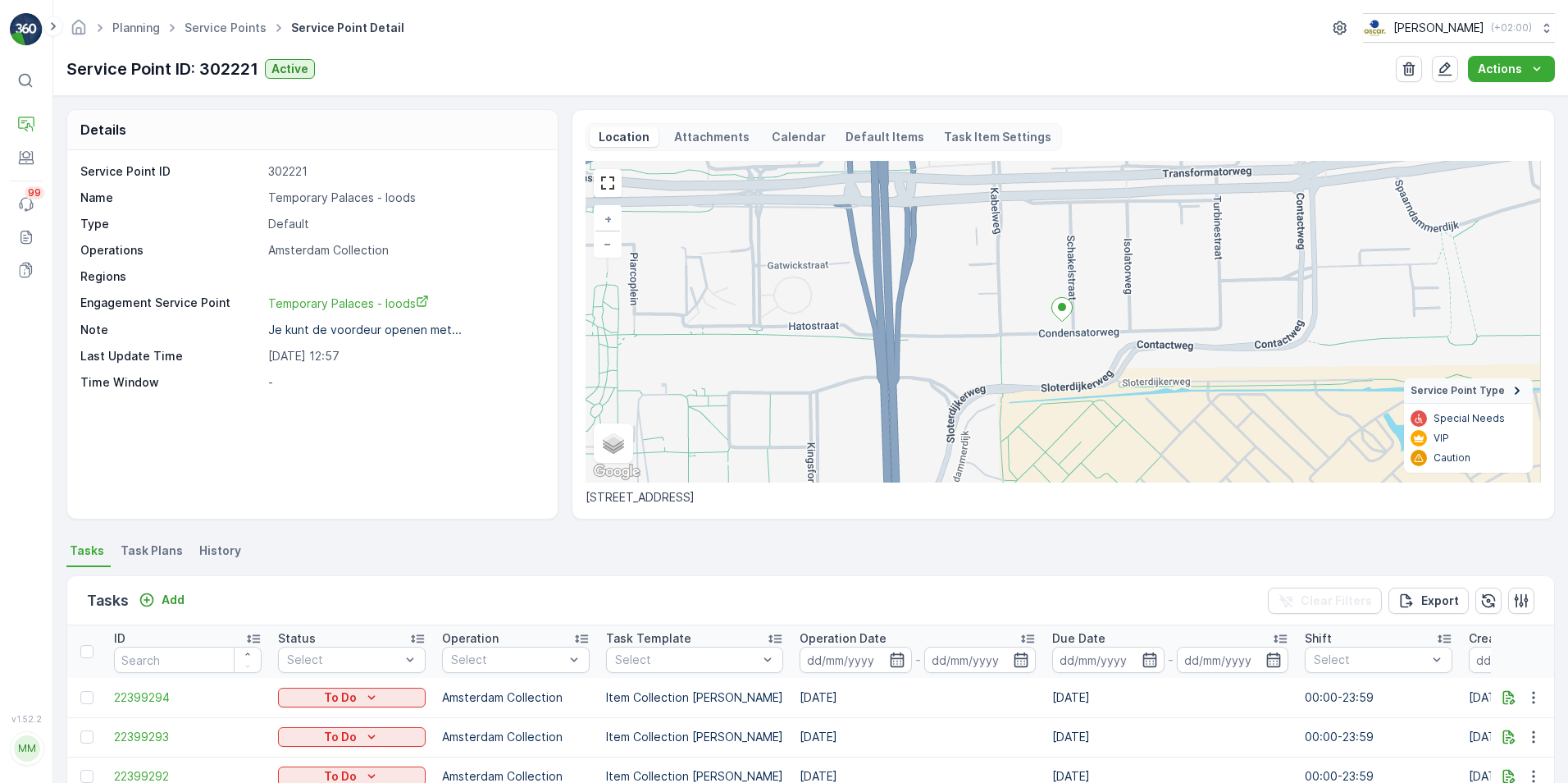
click at [132, 556] on span "Task Plans" at bounding box center [151, 551] width 63 height 16
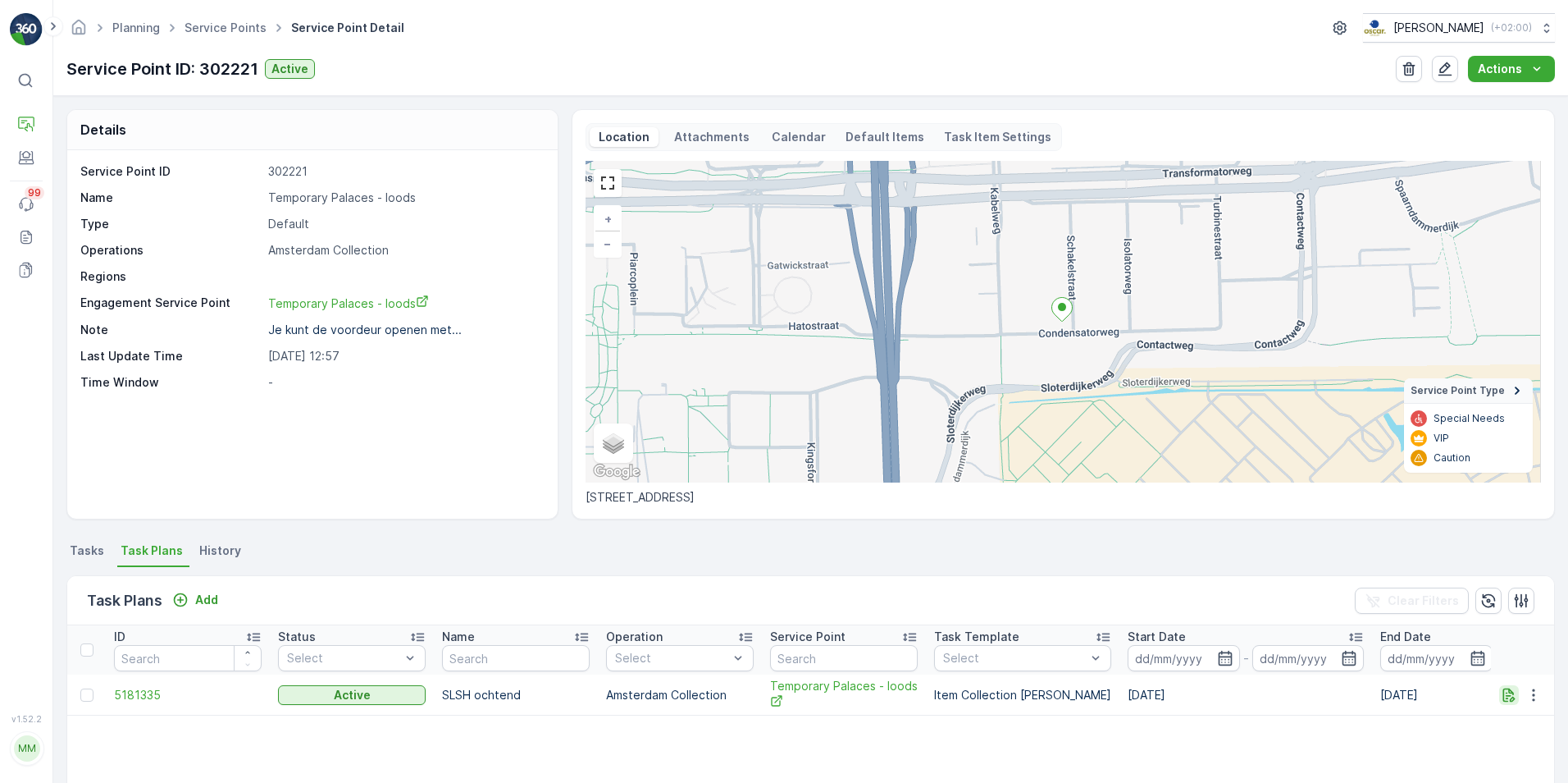
click at [1503, 696] on icon "button" at bounding box center [1509, 694] width 13 height 14
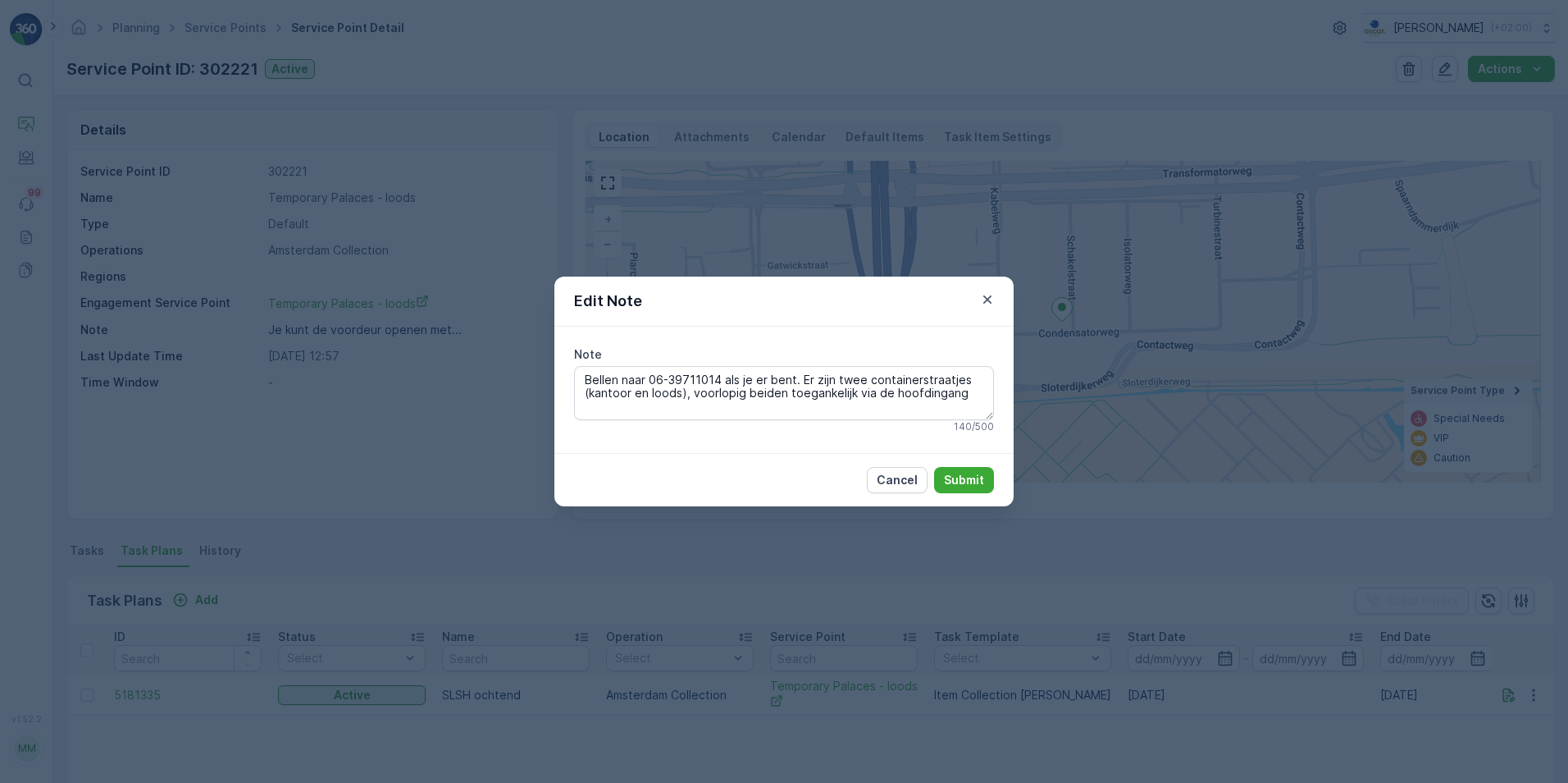
drag, startPoint x: 801, startPoint y: 379, endPoint x: 560, endPoint y: 372, distance: 241.1
click at [560, 372] on div "Note Bellen naar 06-39711014 als je er bent. Er zijn twee containerstraatjes (k…" at bounding box center [784, 390] width 460 height 126
type textarea "Deur kan open met code 046443. Er zijn twee containerstraatjes (kantoor en lood…"
click at [990, 484] on button "Submit" at bounding box center [965, 479] width 60 height 26
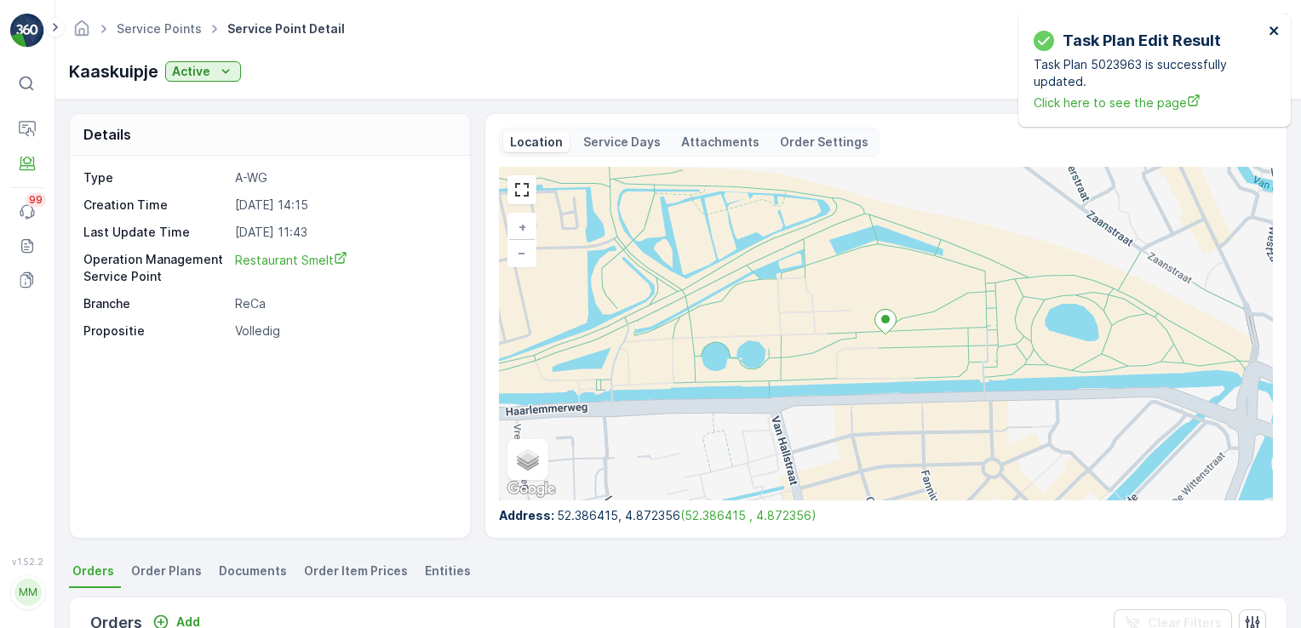
click at [1276, 30] on icon "close" at bounding box center [1274, 31] width 12 height 14
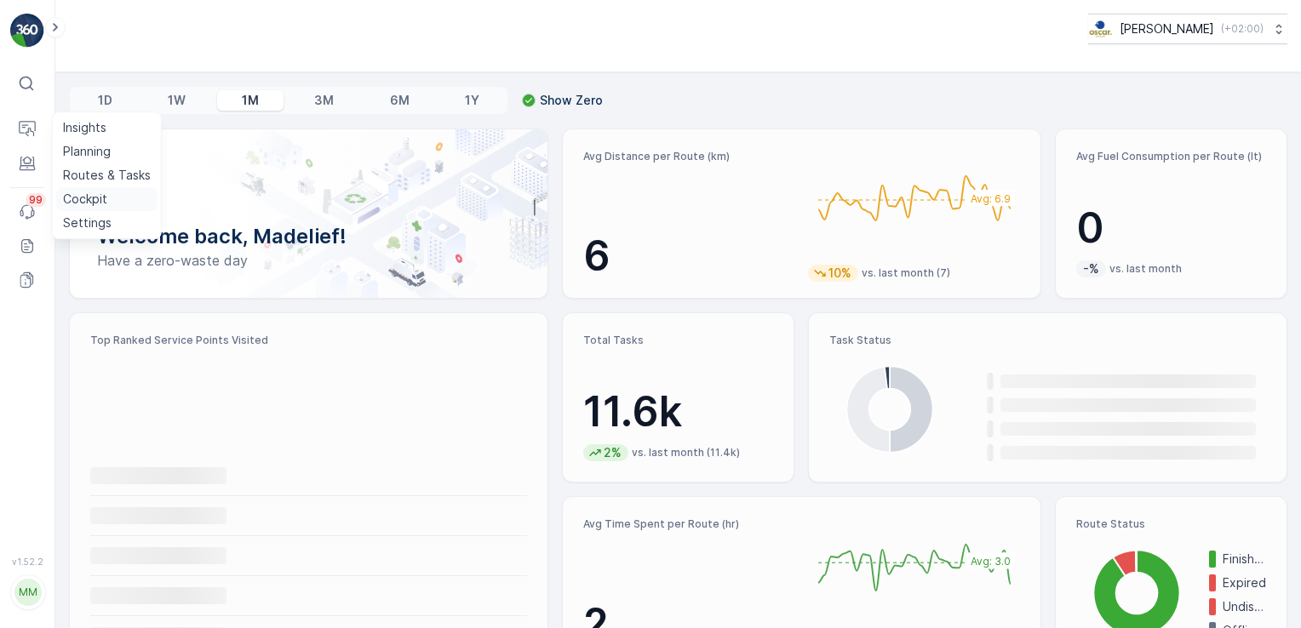
click at [100, 196] on p "Cockpit" at bounding box center [85, 199] width 44 height 17
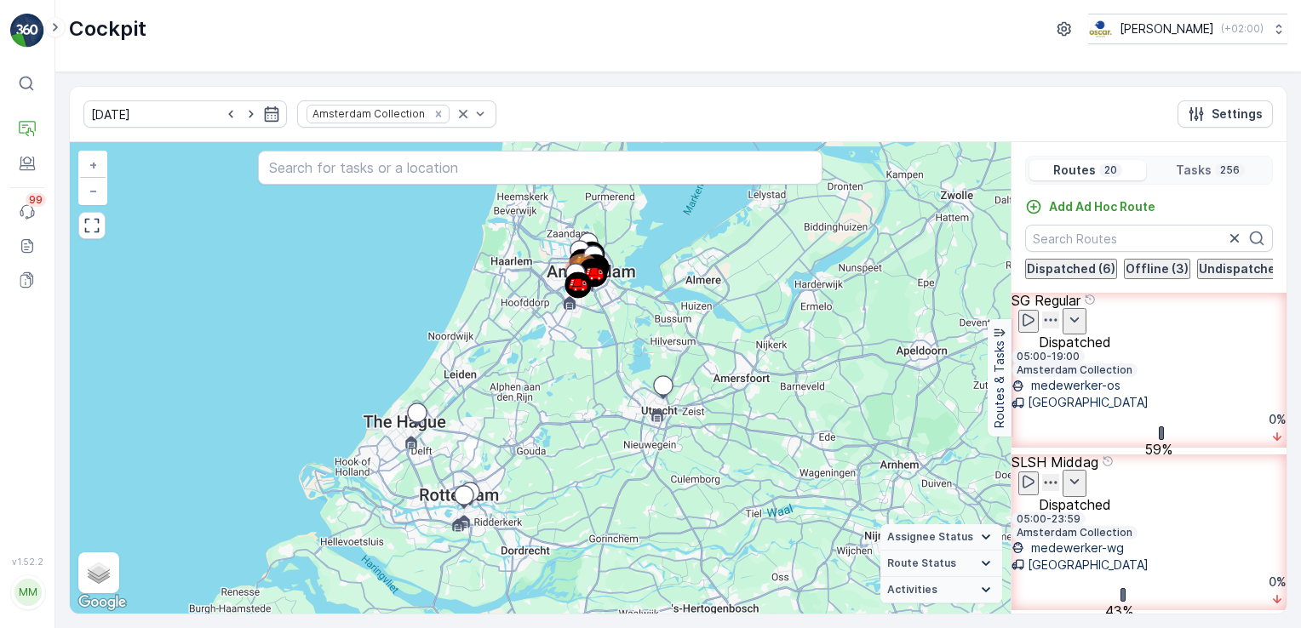
scroll to position [203, 0]
click at [1137, 617] on div "OM Middag" at bounding box center [1148, 638] width 275 height 42
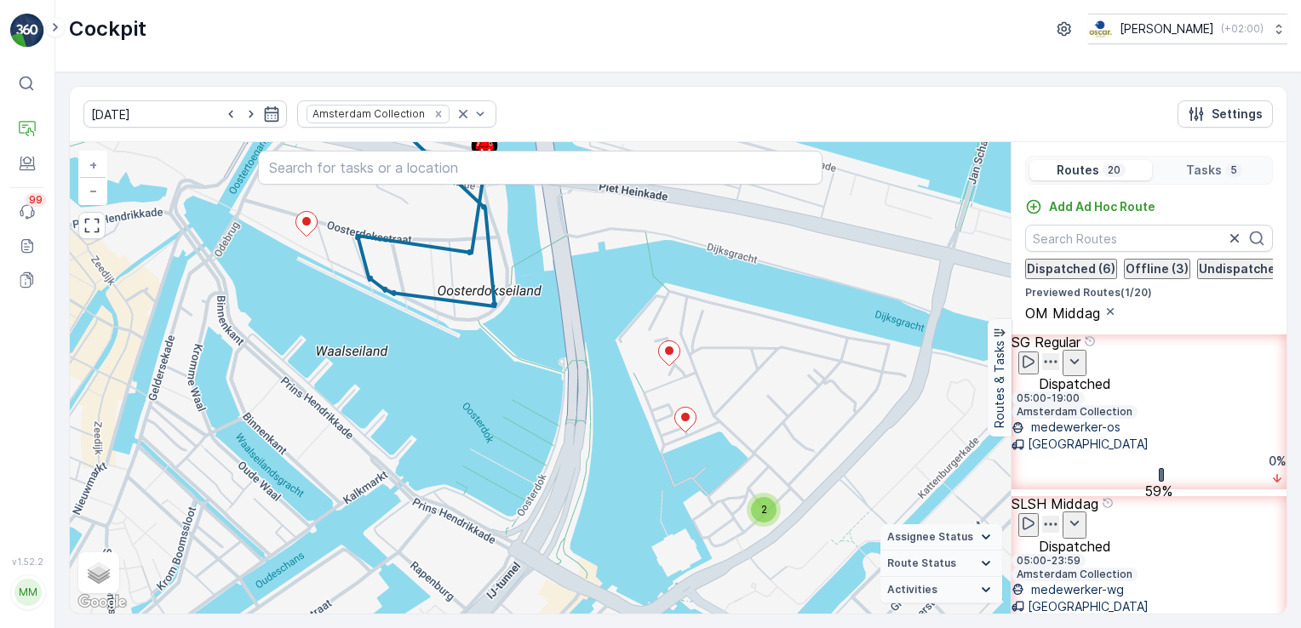
scroll to position [71, 0]
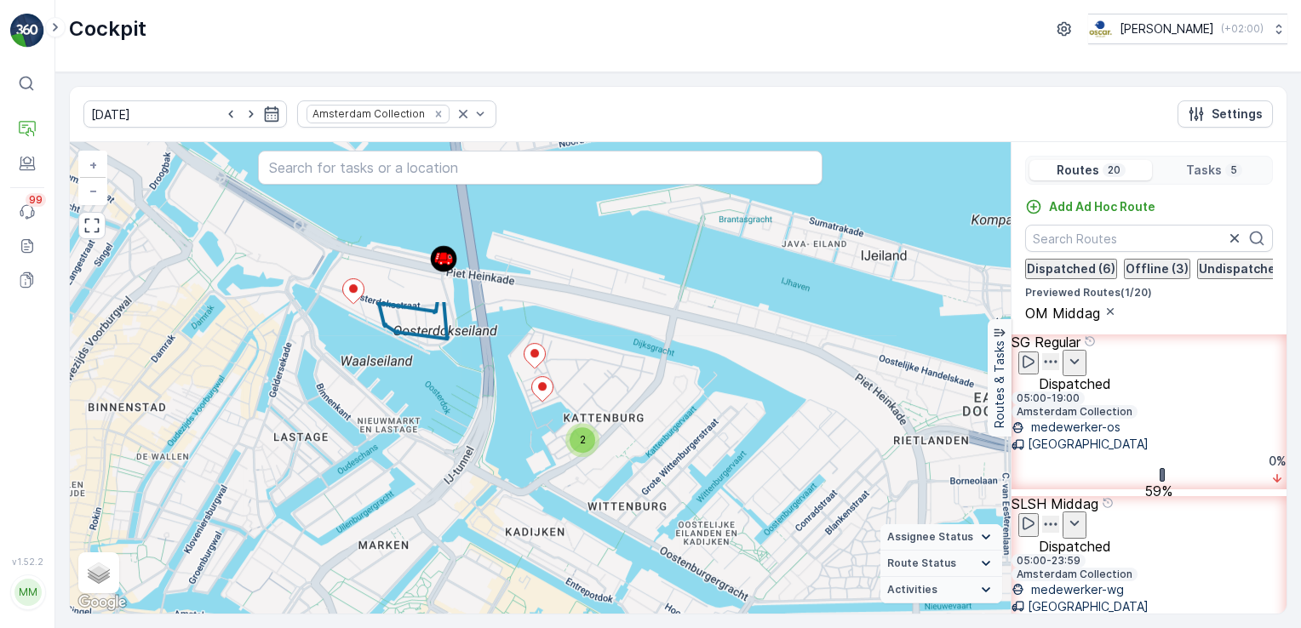
drag, startPoint x: 596, startPoint y: 317, endPoint x: 521, endPoint y: 524, distance: 220.8
click at [521, 524] on div "2 + − Satellite Roadmap Terrain Hybrid Leaflet Keyboard shortcuts Map Data Map …" at bounding box center [540, 378] width 941 height 472
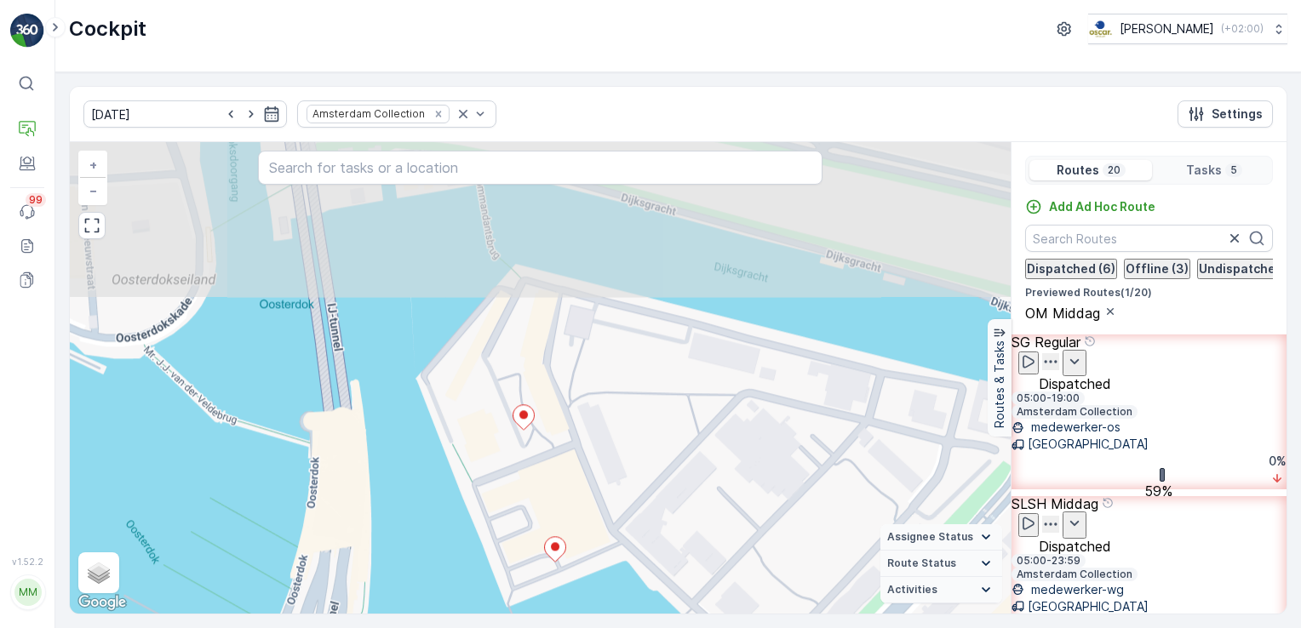
drag, startPoint x: 499, startPoint y: 430, endPoint x: 563, endPoint y: 672, distance: 250.0
click at [563, 627] on html "⌘B Operations Engagement Events 99 Reports Documents v 1.52.2 MM [PERSON_NAME] …" at bounding box center [650, 314] width 1301 height 628
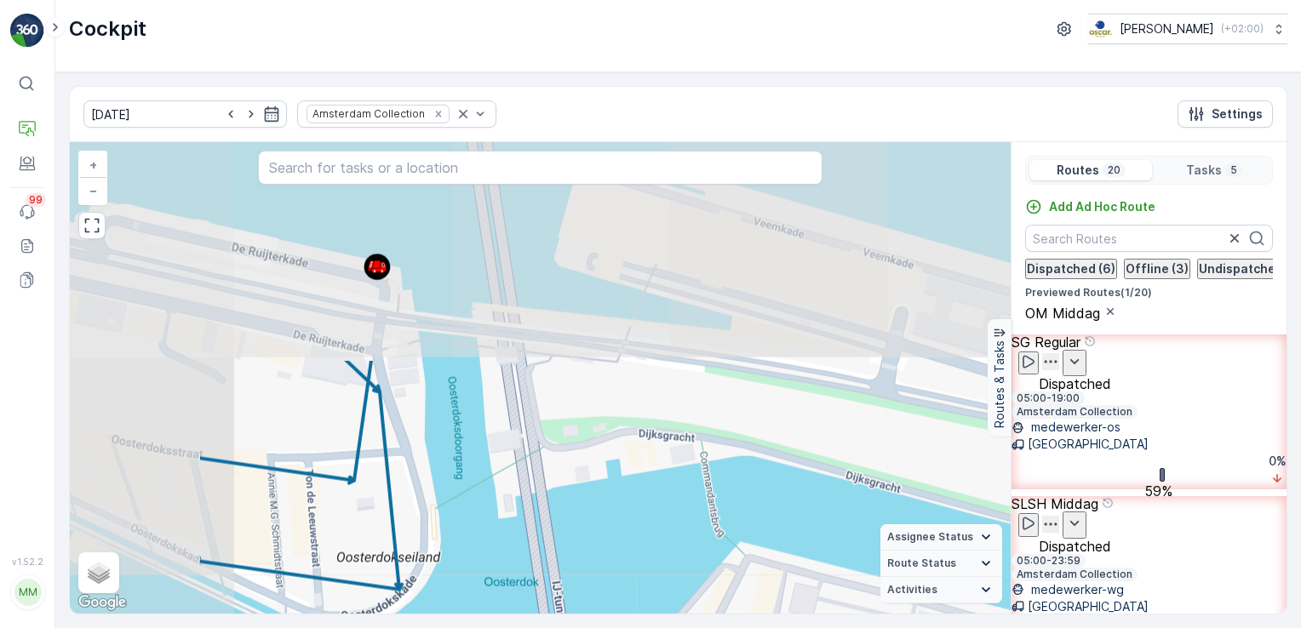
drag, startPoint x: 511, startPoint y: 349, endPoint x: 736, endPoint y: 615, distance: 349.1
click at [736, 615] on div "[DATE] Amsterdam Collection Settings + − Satellite Roadmap Terrain Hybrid Leafl…" at bounding box center [677, 350] width 1245 height 556
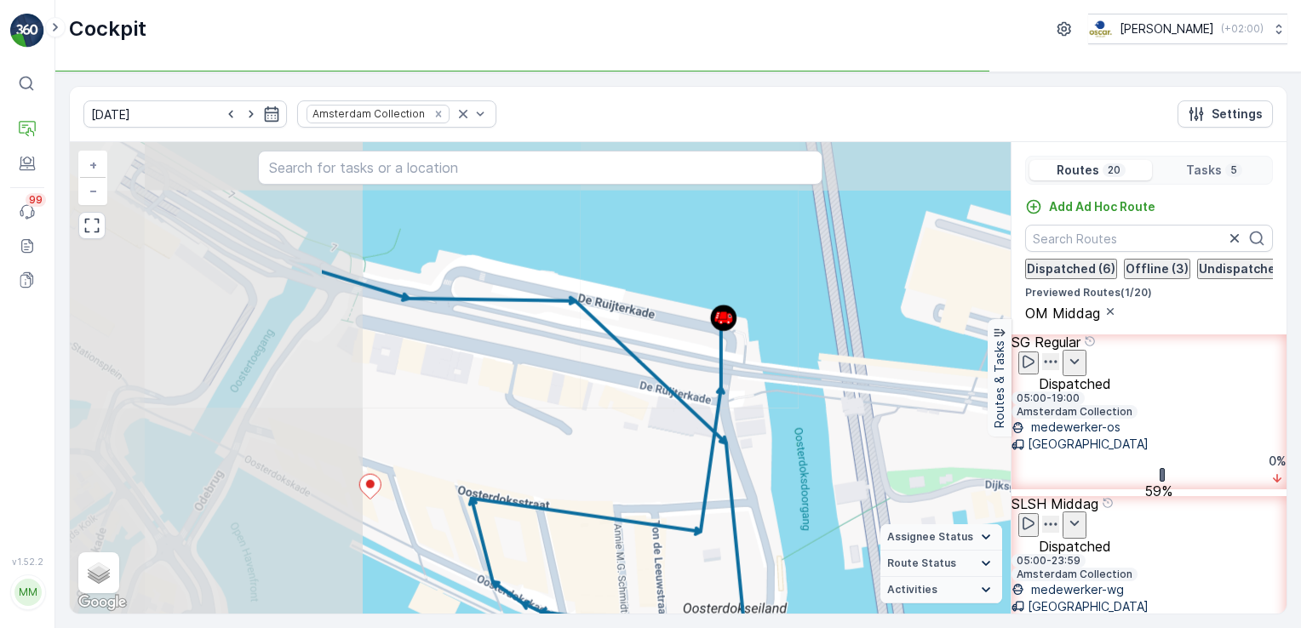
drag, startPoint x: 473, startPoint y: 393, endPoint x: 819, endPoint y: 443, distance: 349.2
click at [819, 443] on div "+ − Satellite Roadmap Terrain Hybrid Leaflet Keyboard shortcuts Map Data Map da…" at bounding box center [540, 378] width 941 height 472
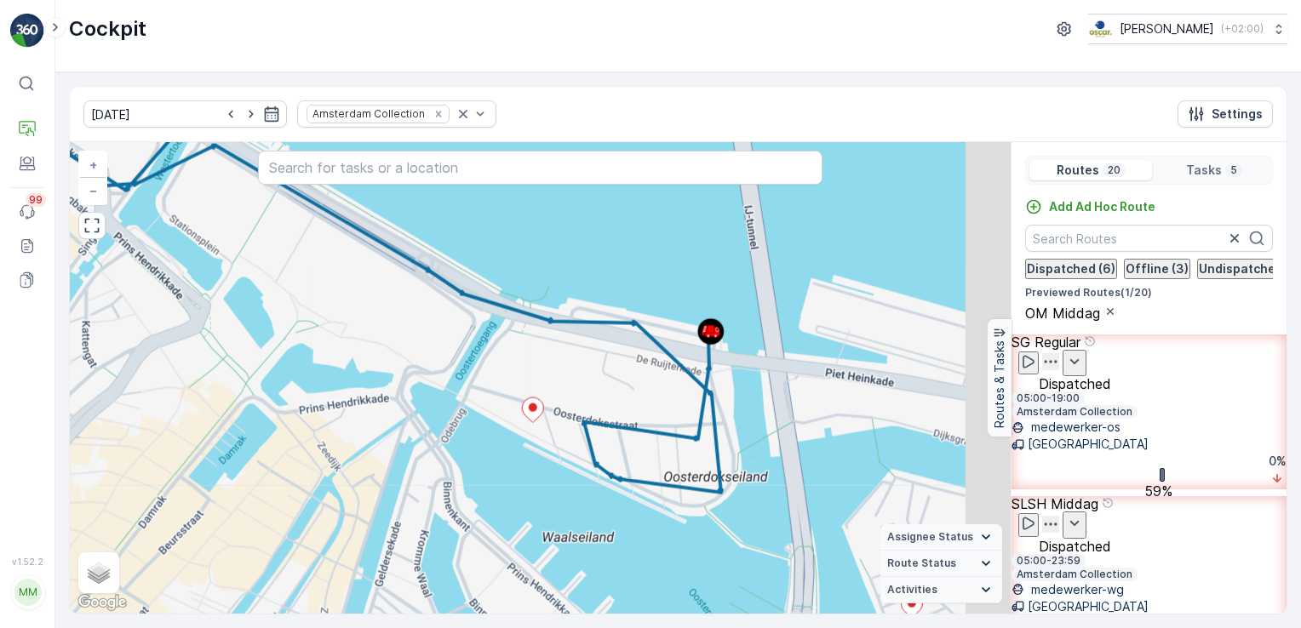
drag, startPoint x: 825, startPoint y: 461, endPoint x: 565, endPoint y: 255, distance: 331.9
click at [565, 255] on div "2 + − Satellite Roadmap Terrain Hybrid Leaflet Keyboard shortcuts Map Data Map …" at bounding box center [540, 378] width 941 height 472
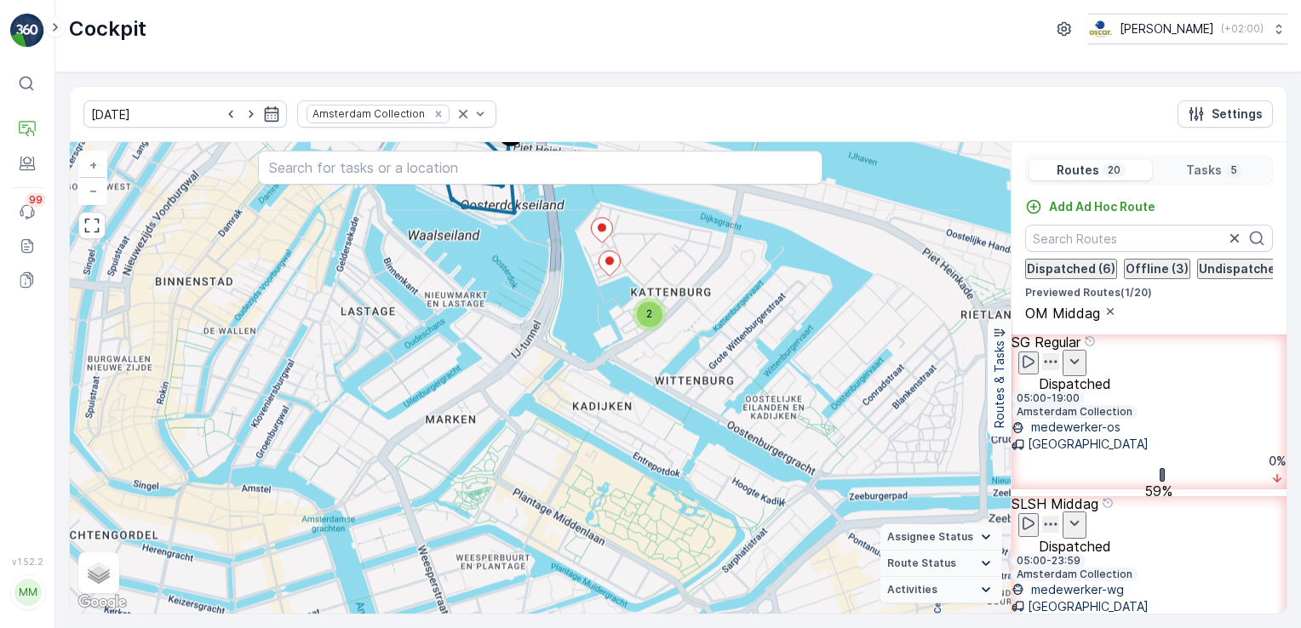
drag, startPoint x: 626, startPoint y: 408, endPoint x: 597, endPoint y: 326, distance: 87.0
click at [597, 326] on div "2 + − Satellite Roadmap Terrain Hybrid Leaflet Keyboard shortcuts Map Data Map …" at bounding box center [540, 378] width 941 height 472
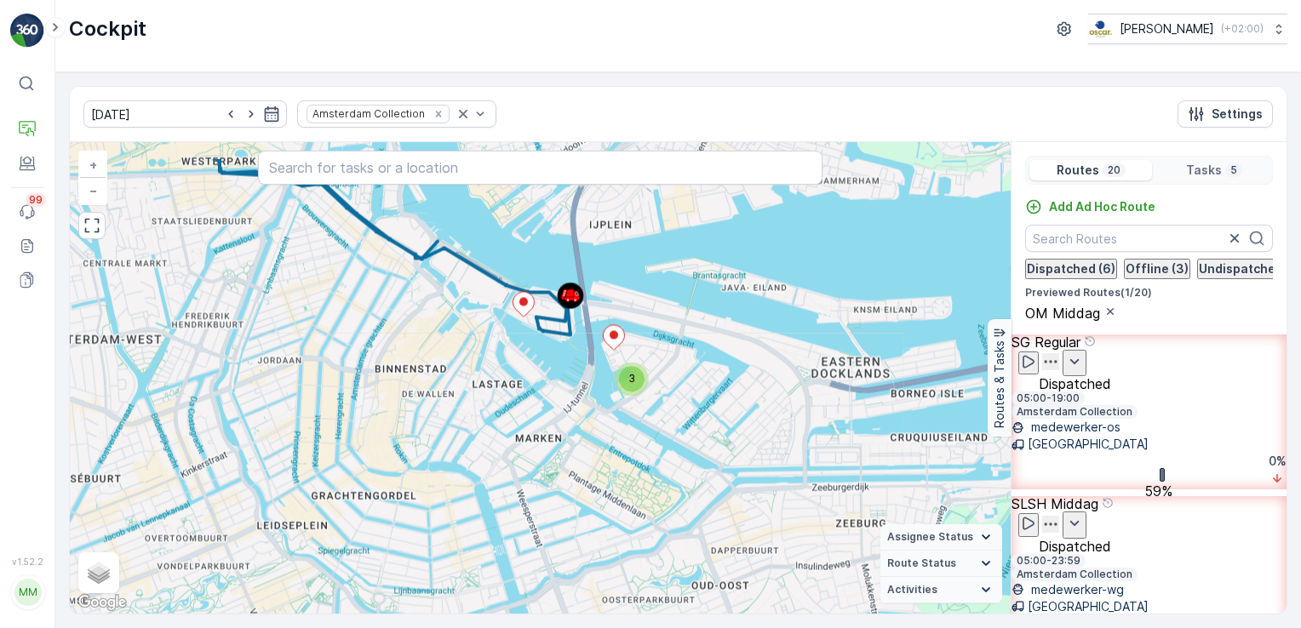
drag, startPoint x: 506, startPoint y: 475, endPoint x: 520, endPoint y: 539, distance: 65.3
click at [520, 539] on div "3 + − Satellite Roadmap Terrain Hybrid Leaflet Keyboard shortcuts Map Data Map …" at bounding box center [540, 378] width 941 height 472
click at [1103, 318] on icon "button" at bounding box center [1110, 312] width 14 height 14
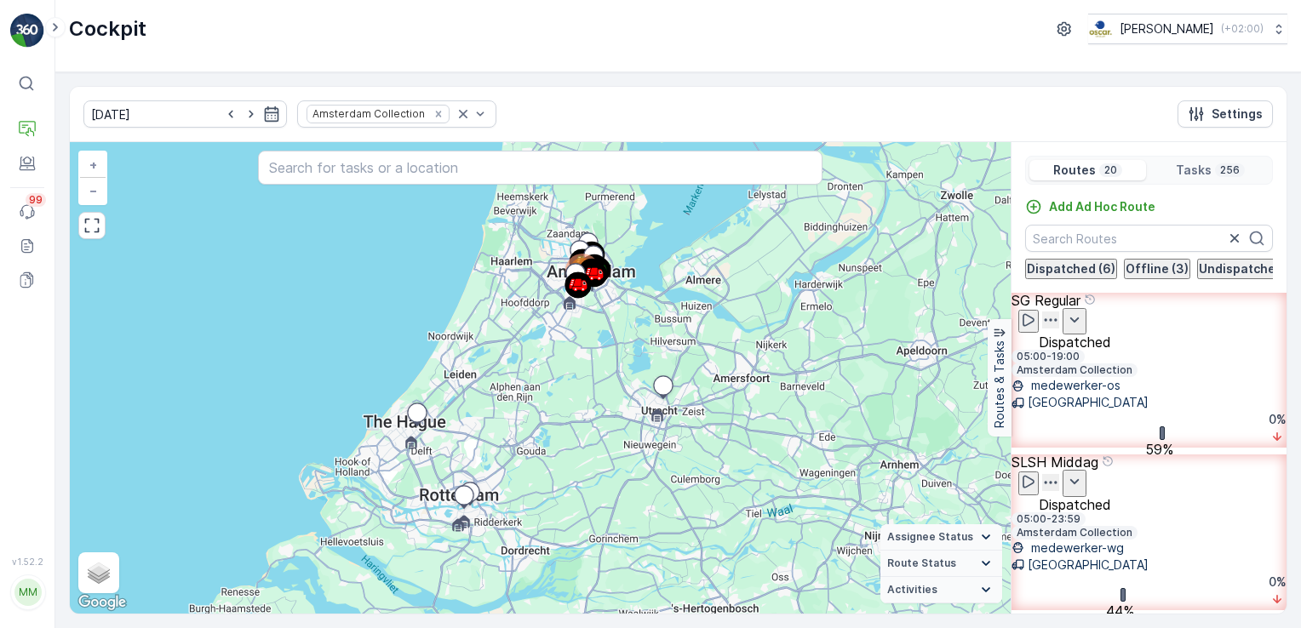
scroll to position [758, 0]
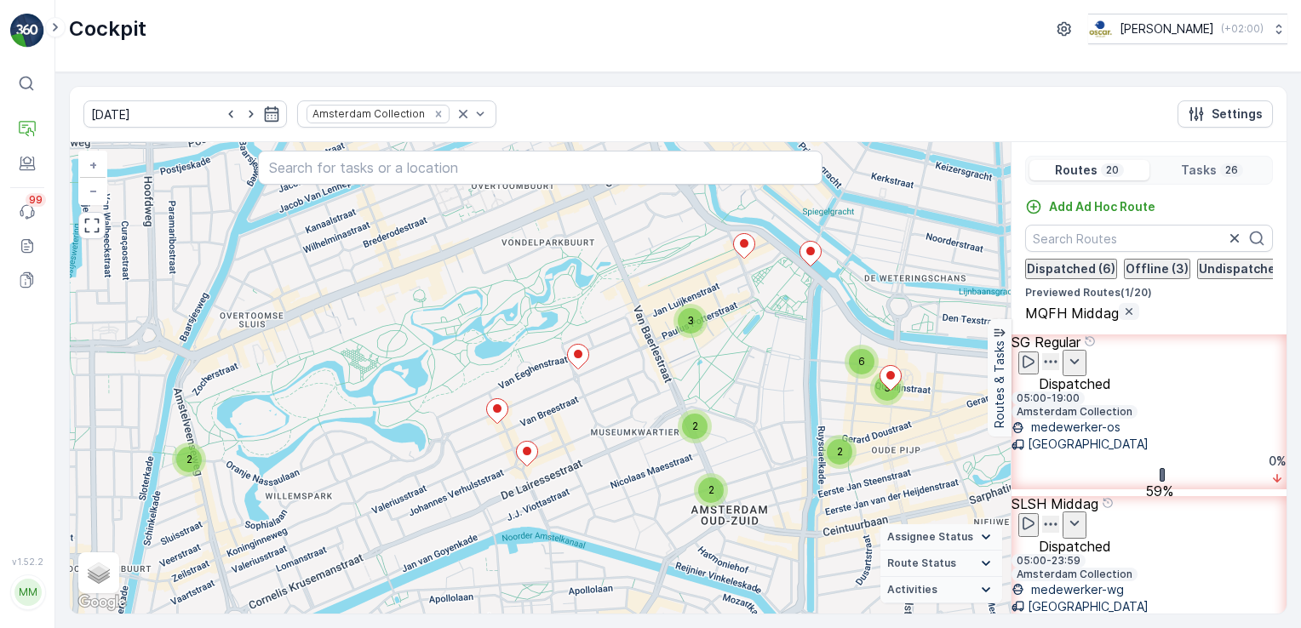
click at [1122, 318] on icon "button" at bounding box center [1129, 312] width 14 height 14
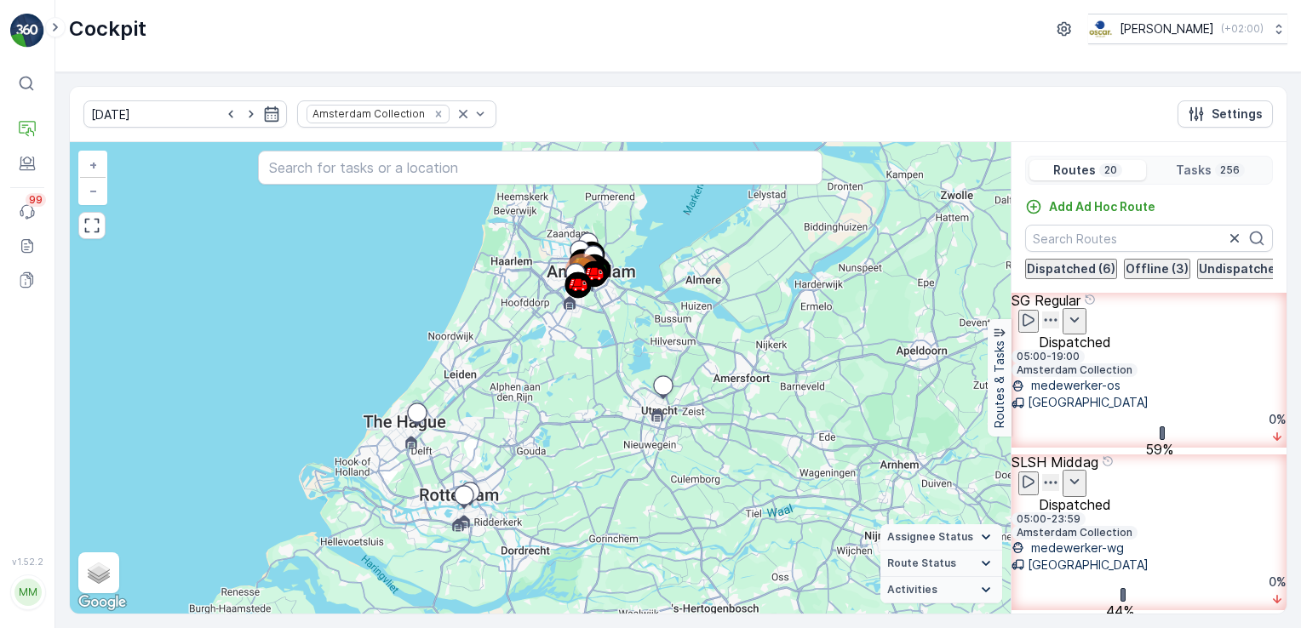
scroll to position [2070, 0]
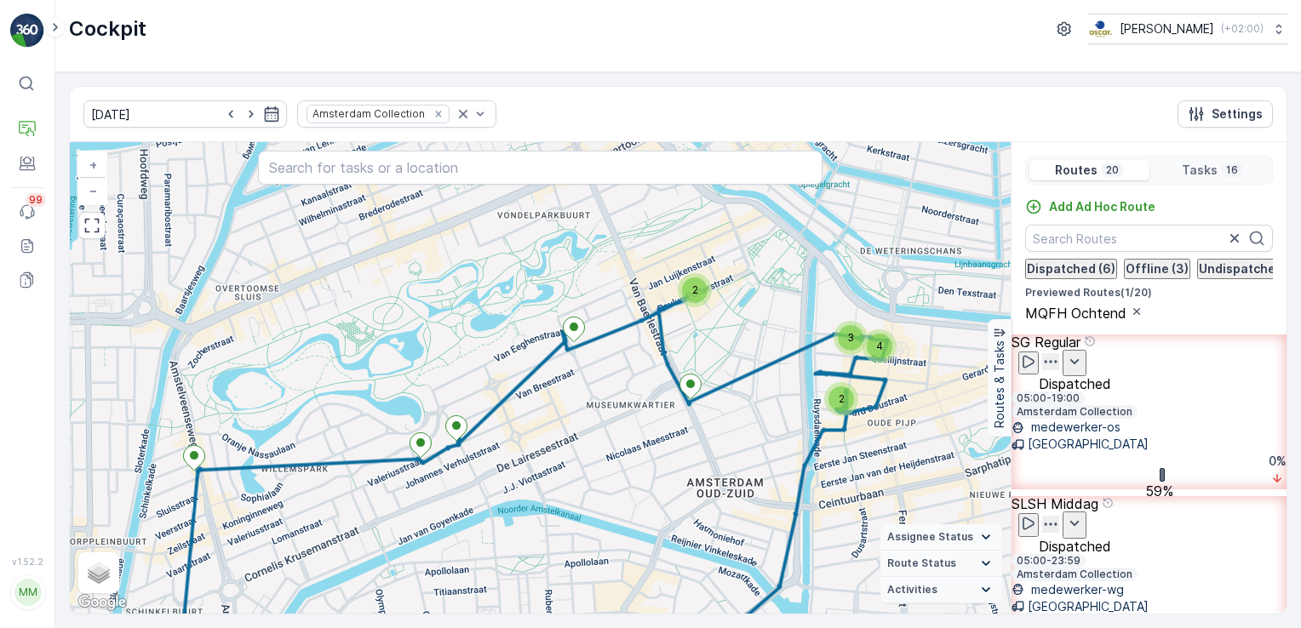
scroll to position [2087, 0]
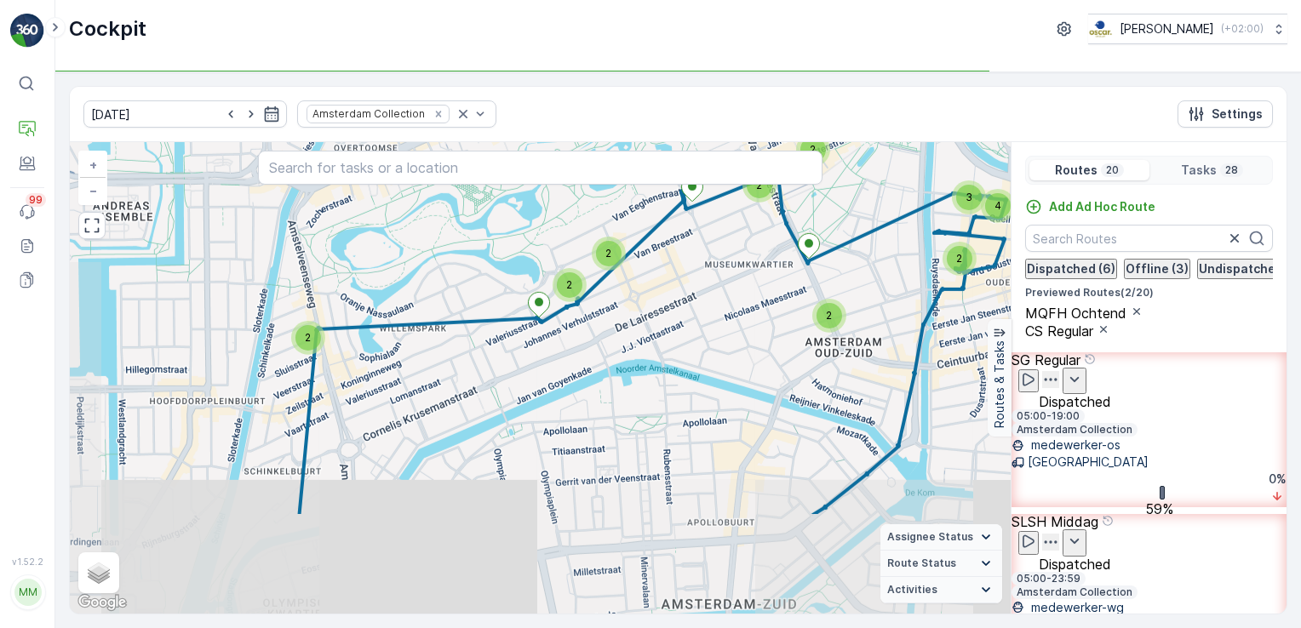
drag, startPoint x: 589, startPoint y: 442, endPoint x: 704, endPoint y: 294, distance: 187.5
click at [704, 294] on div "2 2 4 3 2 2 2 2 2 2 + − Satellite Roadmap Terrain Hybrid Leaflet Keyboard short…" at bounding box center [540, 378] width 941 height 472
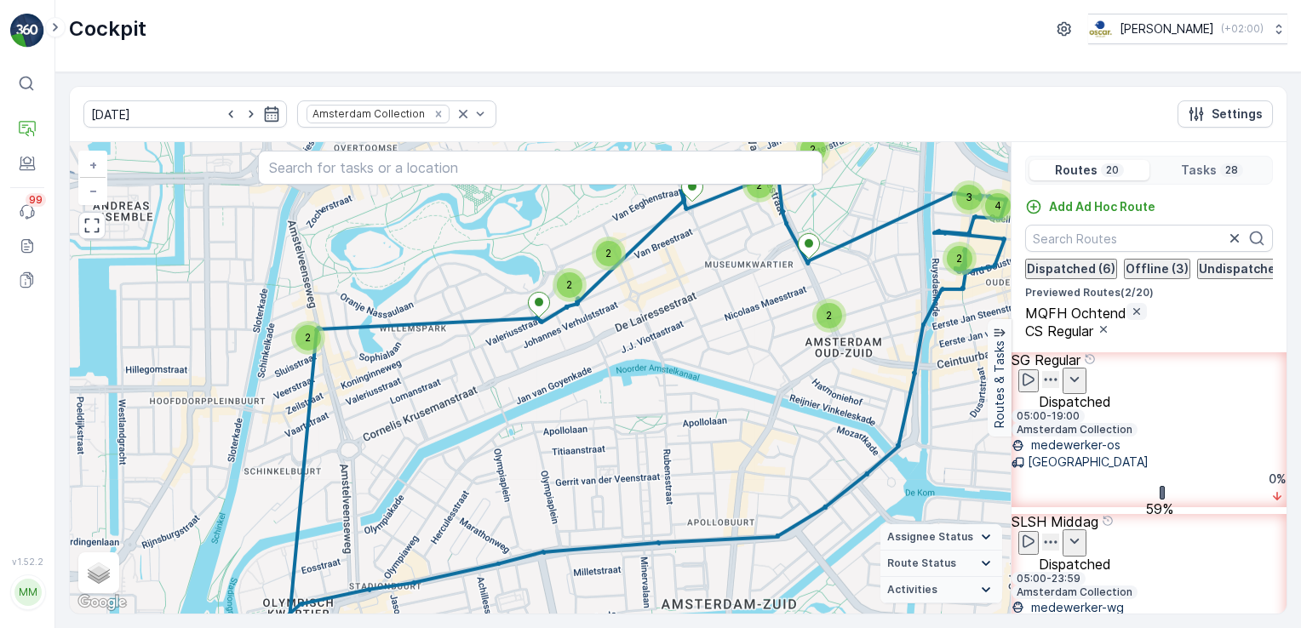
click at [1130, 318] on icon "button" at bounding box center [1137, 312] width 14 height 14
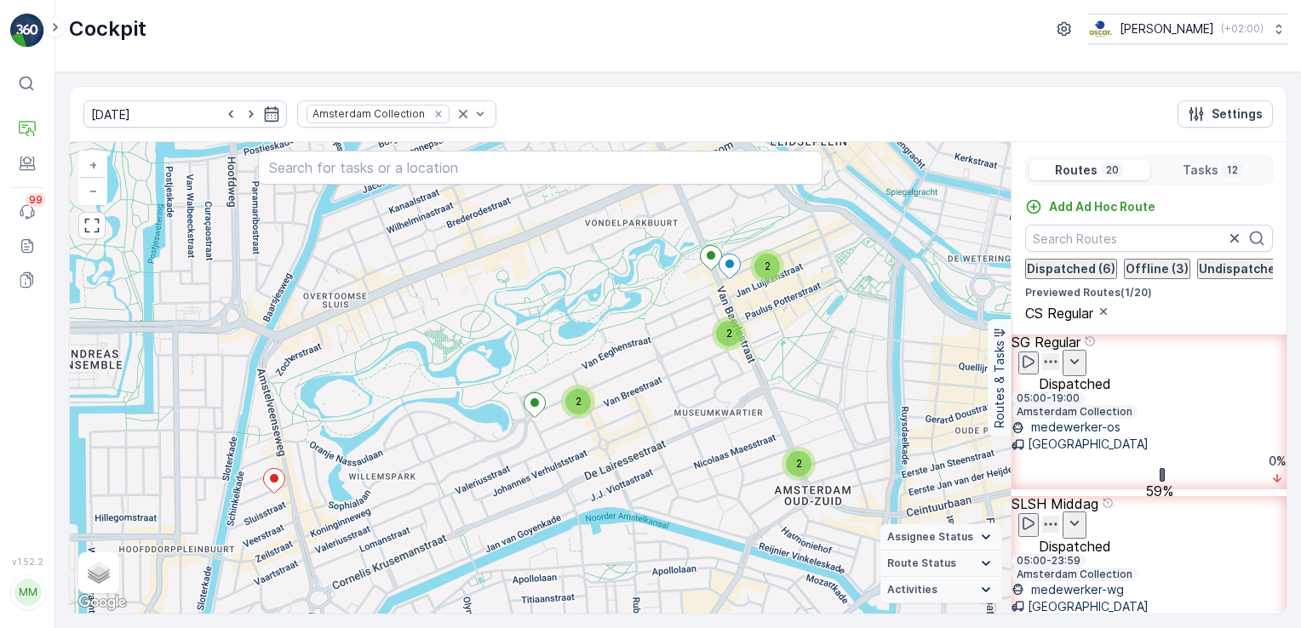
scroll to position [2137, 0]
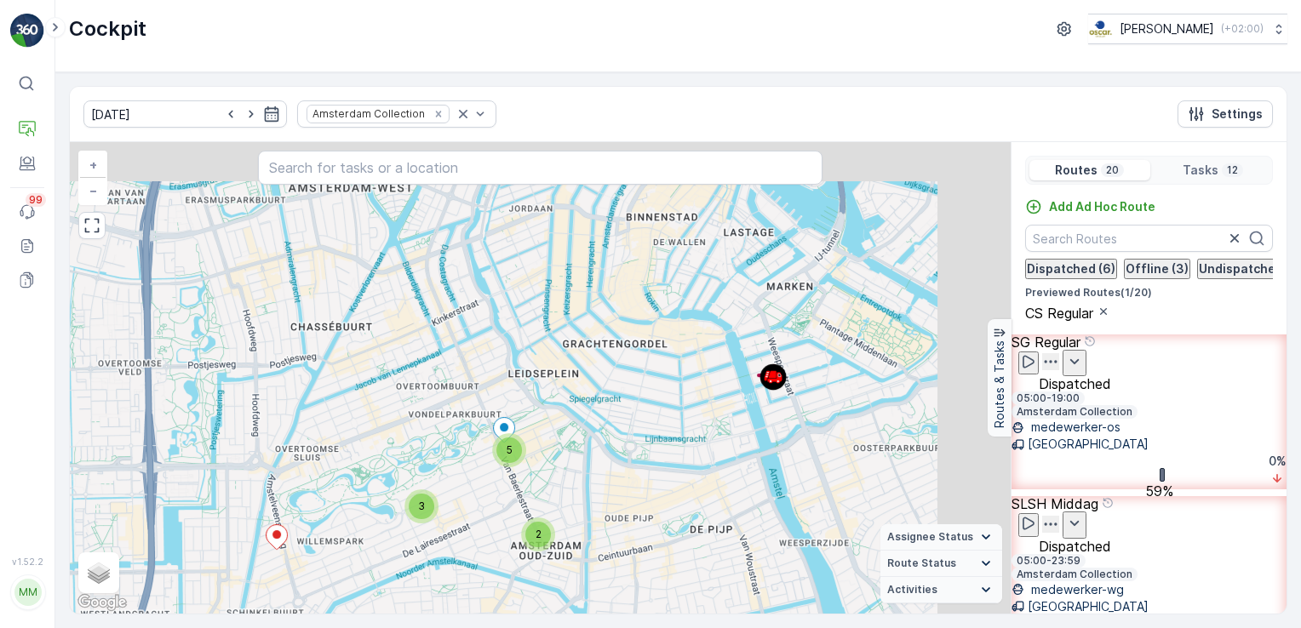
drag, startPoint x: 882, startPoint y: 383, endPoint x: 681, endPoint y: 482, distance: 223.8
click at [681, 482] on div "3 2 5 + − Satellite Roadmap Terrain Hybrid Leaflet Keyboard shortcuts Map Data …" at bounding box center [540, 378] width 941 height 472
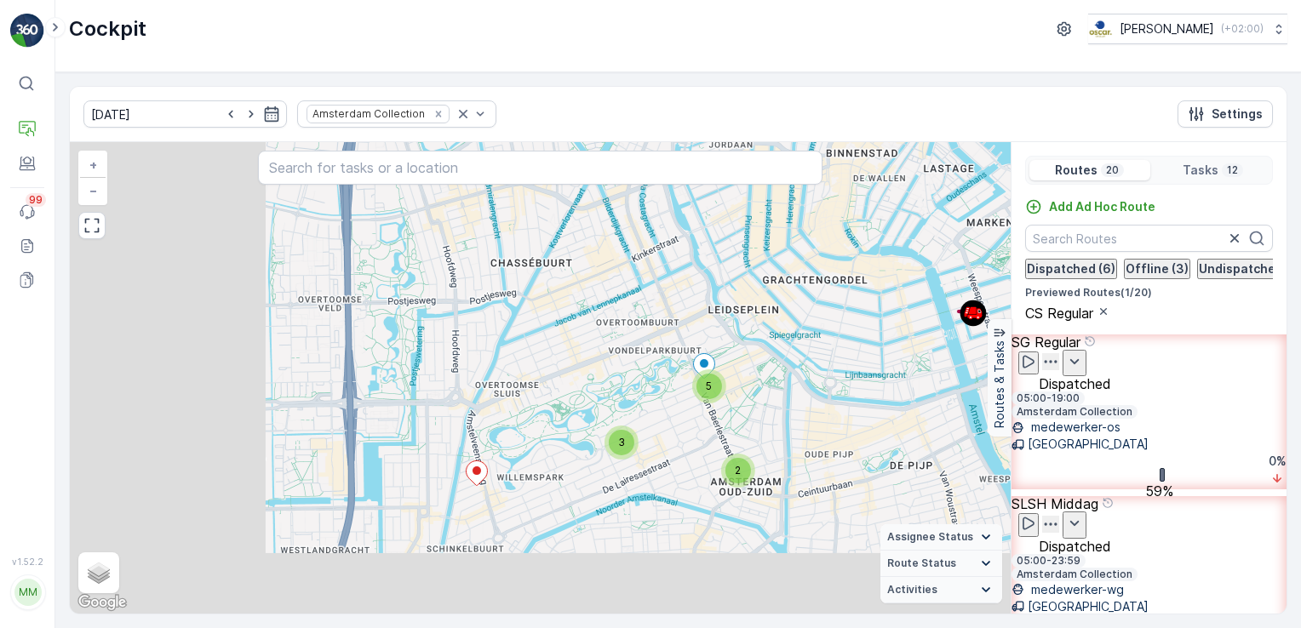
drag, startPoint x: 705, startPoint y: 440, endPoint x: 955, endPoint y: 357, distance: 263.8
click at [955, 357] on div "3 5 2 + − Satellite Roadmap Terrain Hybrid Leaflet Keyboard shortcuts Map Data …" at bounding box center [540, 378] width 941 height 472
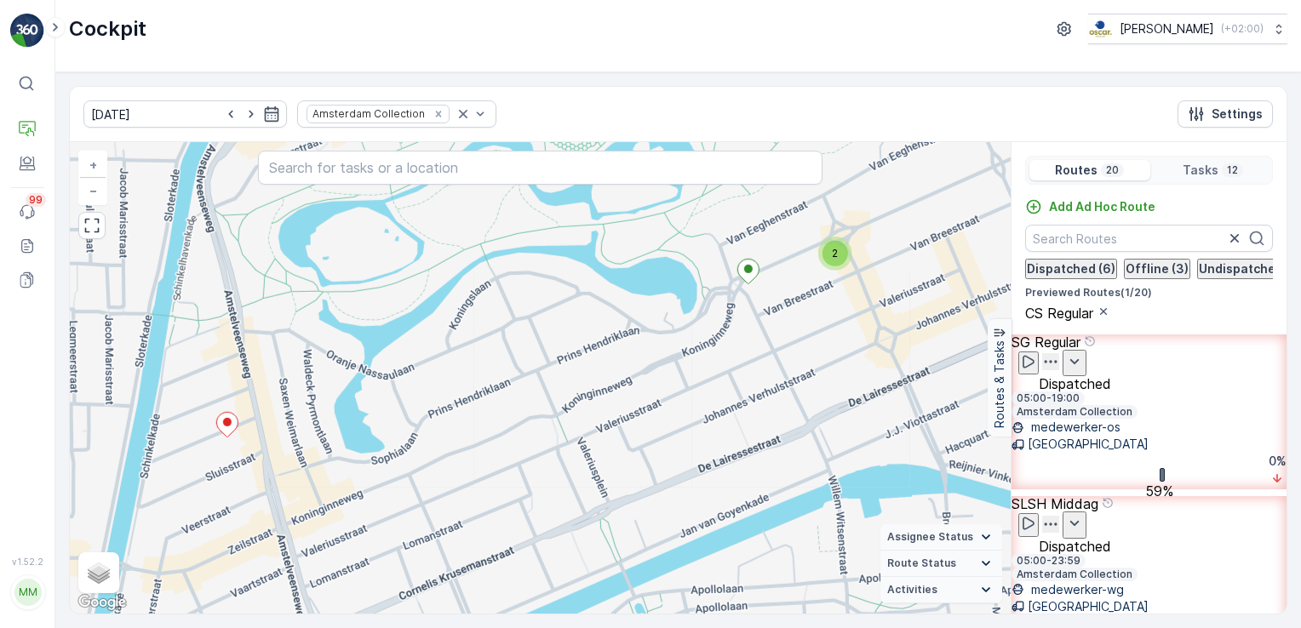
drag, startPoint x: 394, startPoint y: 466, endPoint x: 575, endPoint y: 356, distance: 212.0
click at [575, 356] on div "2 2 2 + − Satellite Roadmap Terrain Hybrid Leaflet Keyboard shortcuts Map Data …" at bounding box center [540, 378] width 941 height 472
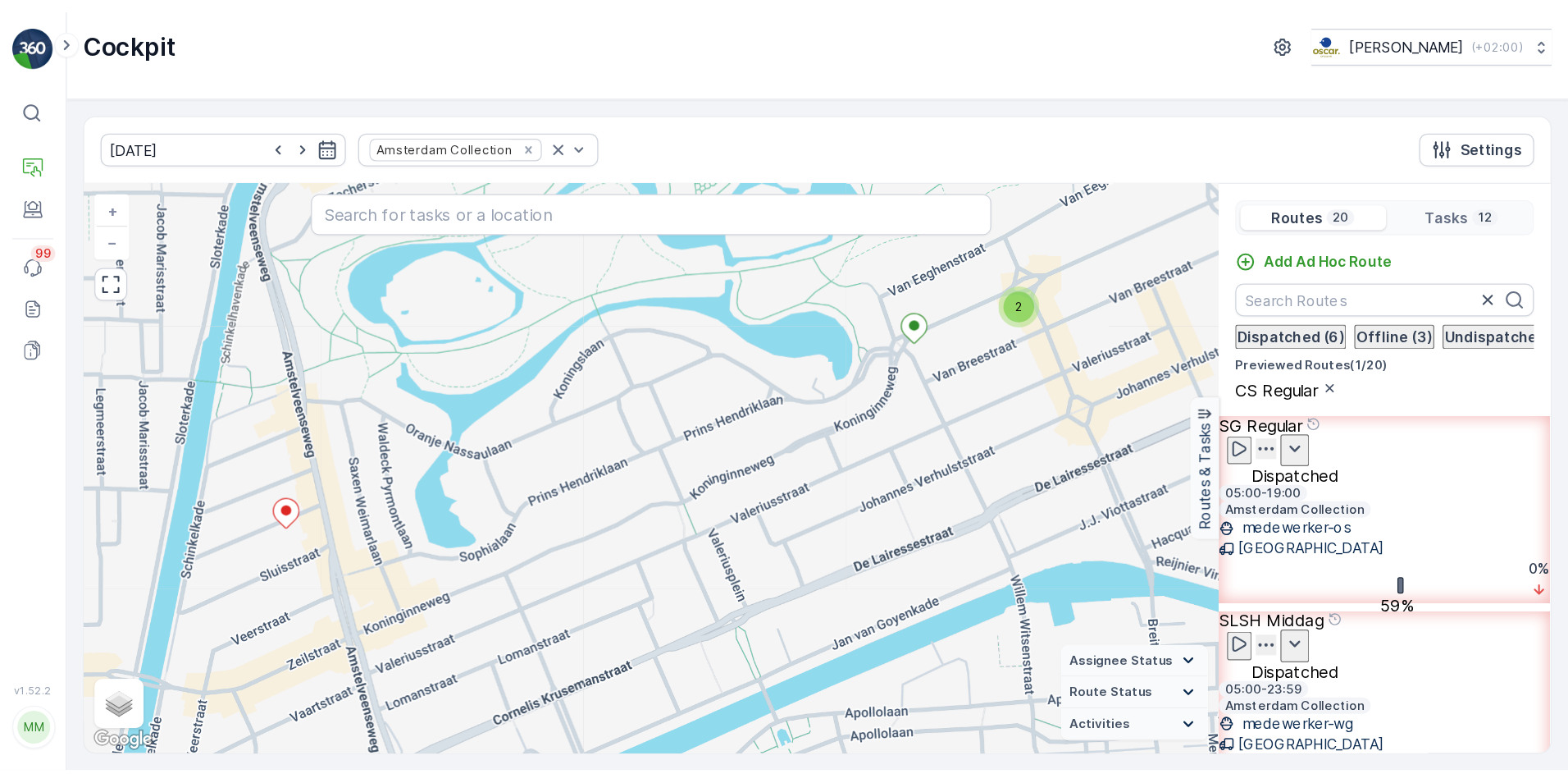
scroll to position [2027, 0]
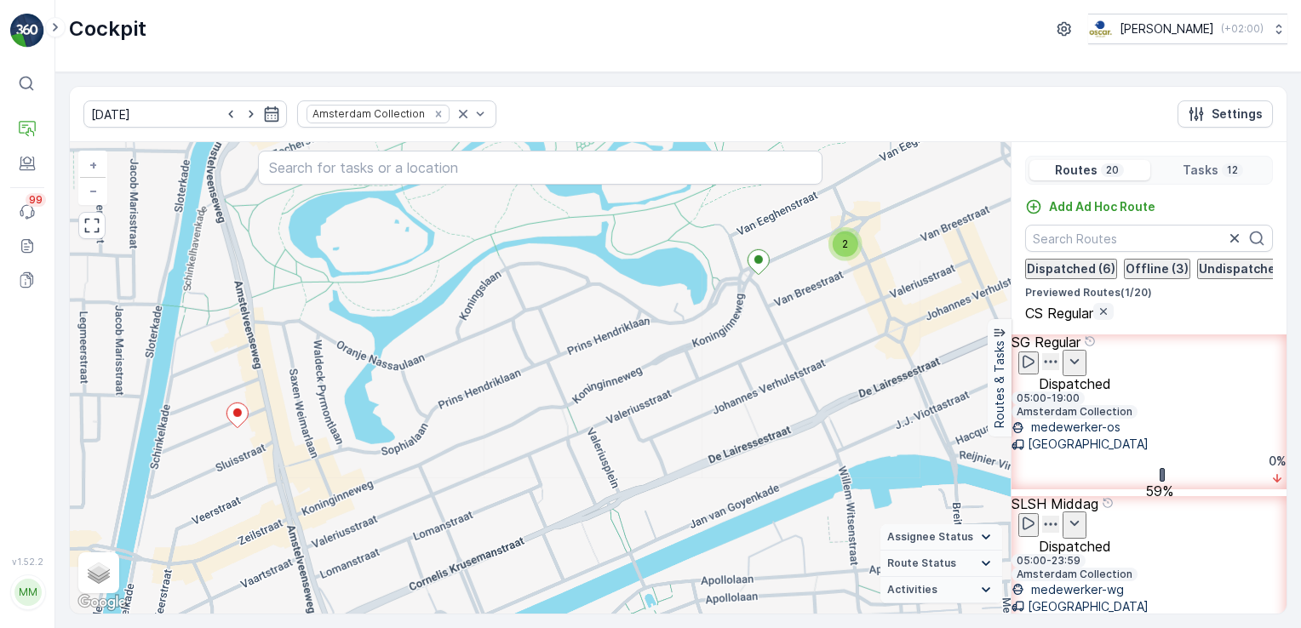
click at [1096, 318] on icon "button" at bounding box center [1103, 312] width 14 height 14
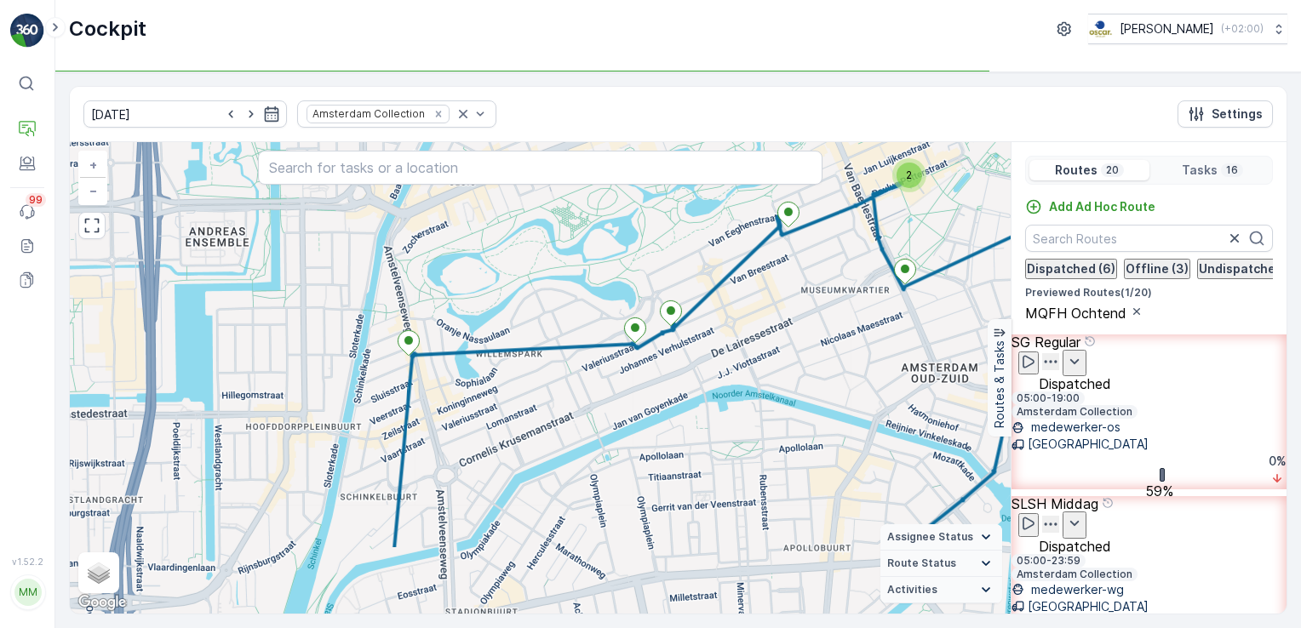
drag, startPoint x: 673, startPoint y: 443, endPoint x: 895, endPoint y: 323, distance: 252.9
click at [895, 323] on div "2 2 4 3 + − Satellite Roadmap Terrain Hybrid Leaflet Keyboard shortcuts Map Dat…" at bounding box center [540, 378] width 941 height 472
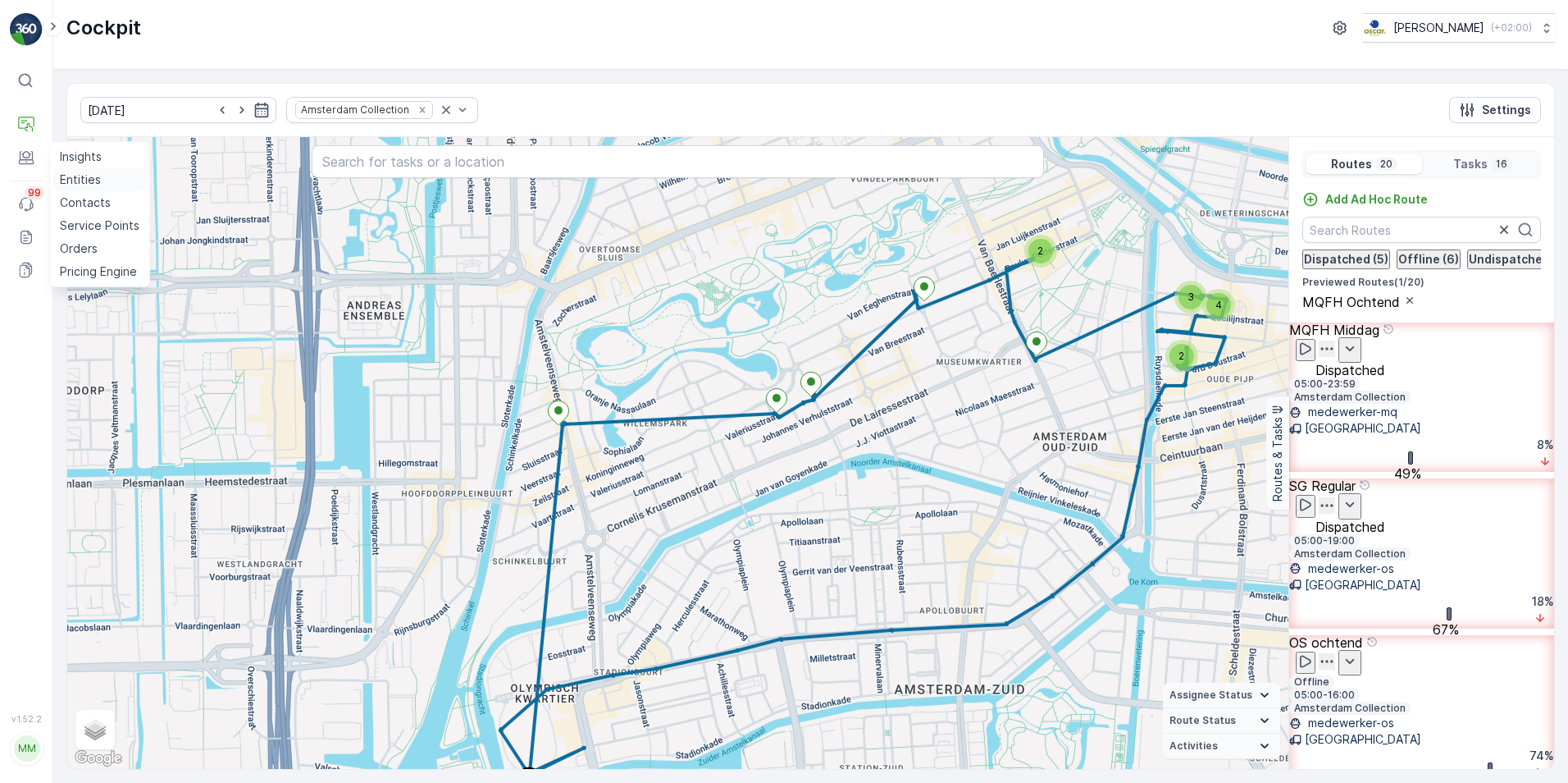
click at [80, 179] on p "Entities" at bounding box center [80, 179] width 41 height 16
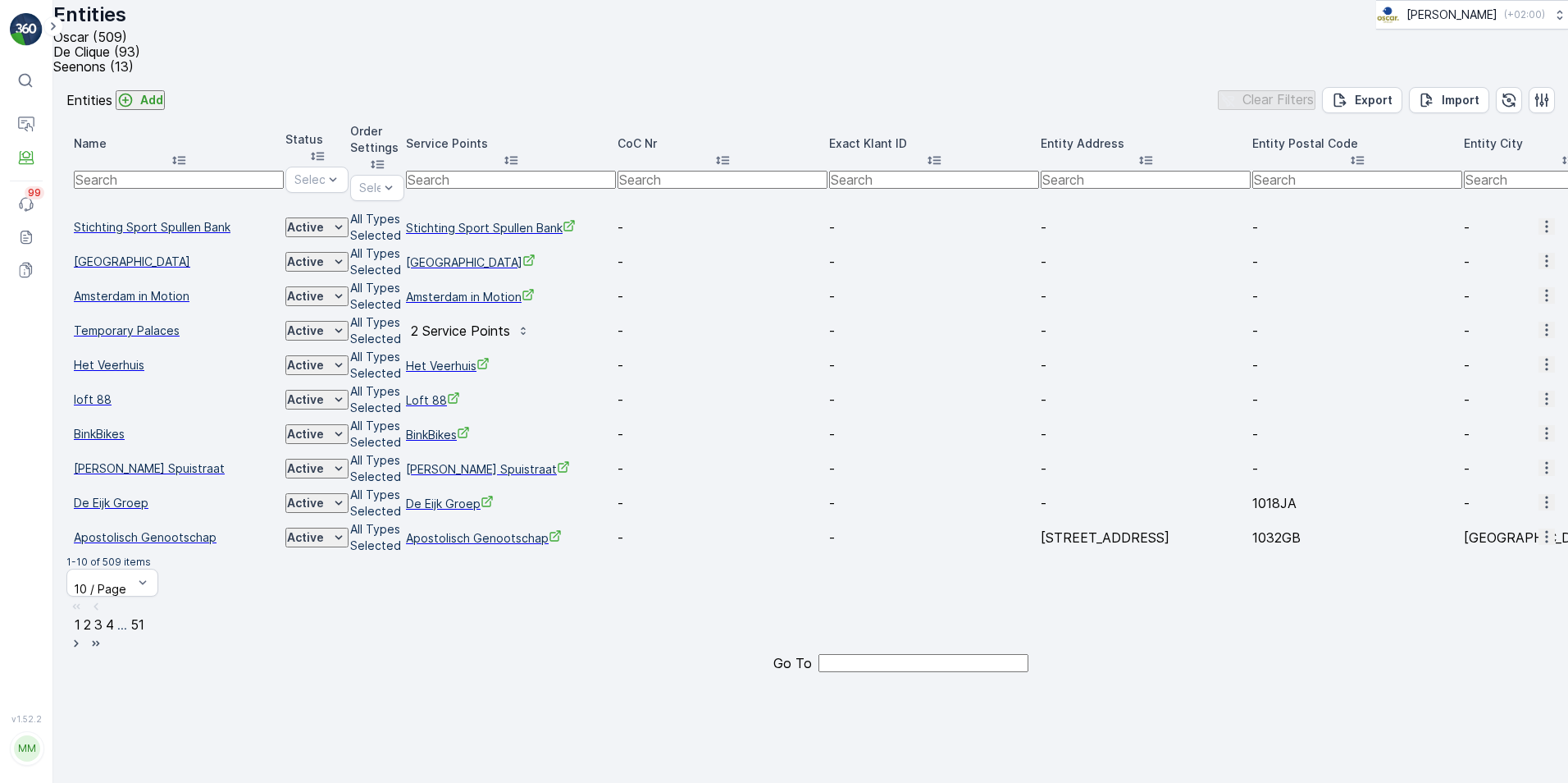
click at [163, 108] on p "Add" at bounding box center [152, 99] width 23 height 16
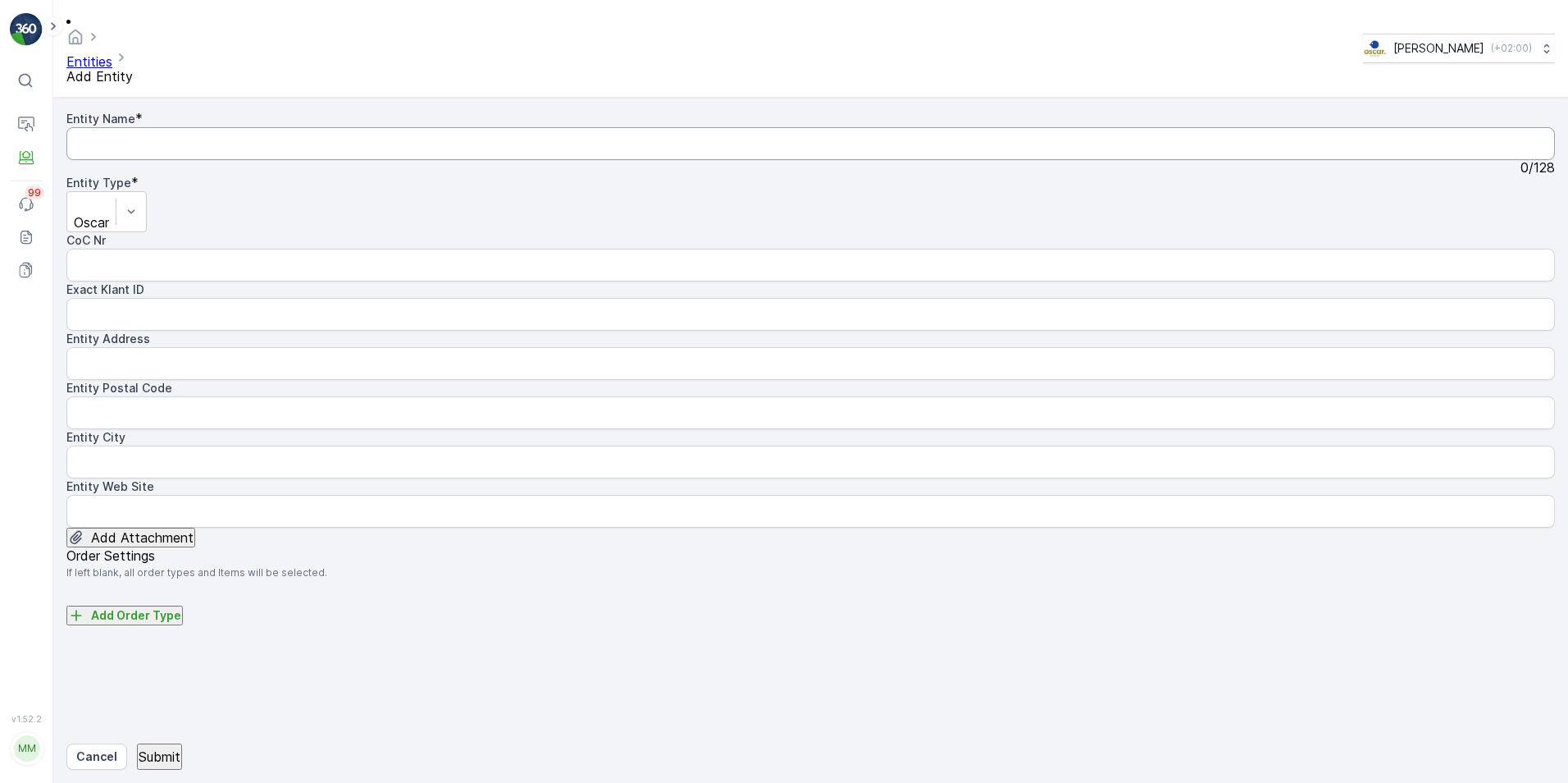
click at [206, 127] on Name "Entity Name" at bounding box center [811, 144] width 1489 height 33
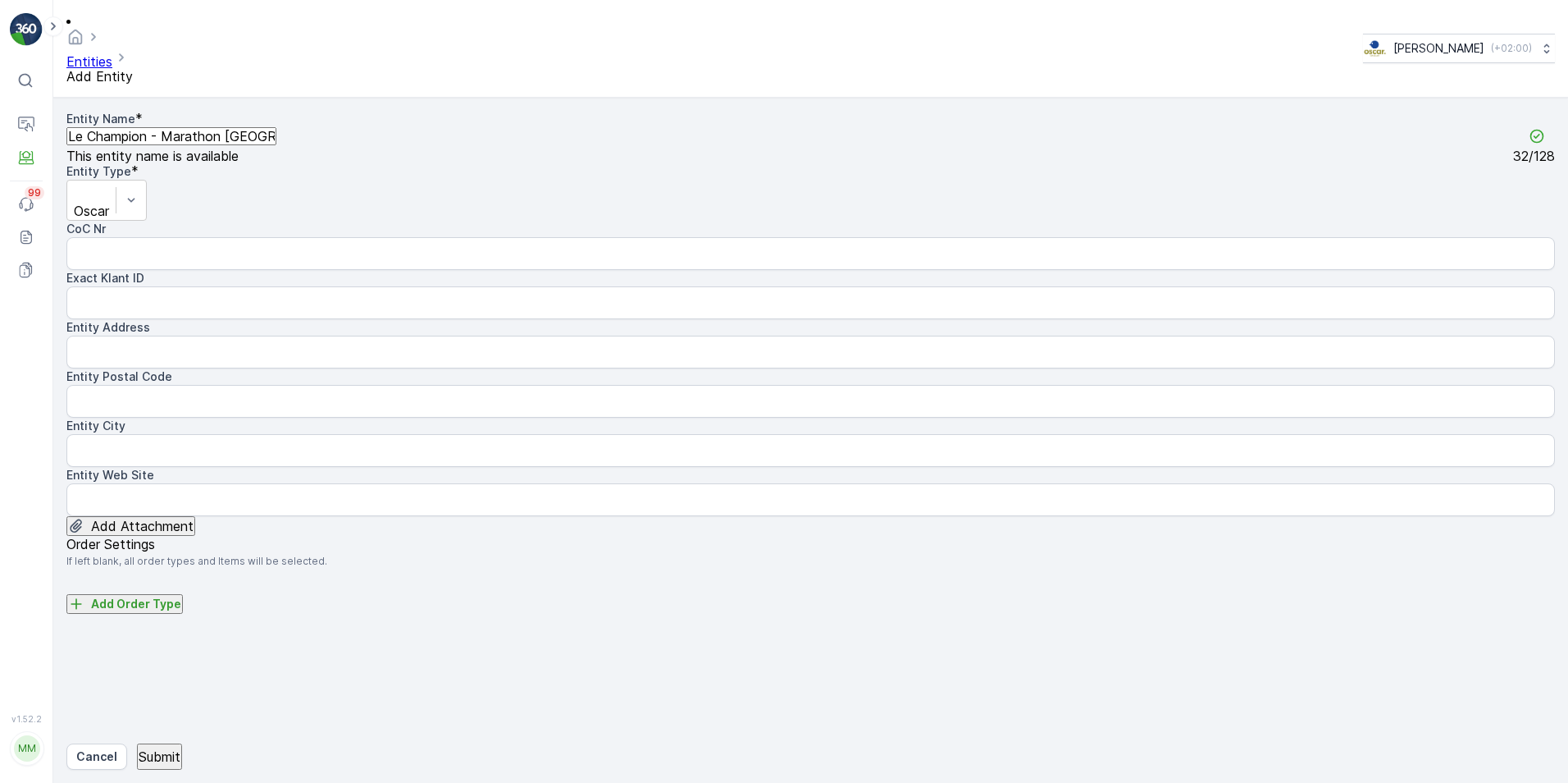
drag, startPoint x: 351, startPoint y: 119, endPoint x: 91, endPoint y: 135, distance: 260.5
click at [91, 135] on Name "Le Champion - Marathon [GEOGRAPHIC_DATA]" at bounding box center [172, 136] width 210 height 18
type Name "Stichting Sportevenementen Le Champion"
click at [165, 605] on p "Submit" at bounding box center [159, 756] width 41 height 14
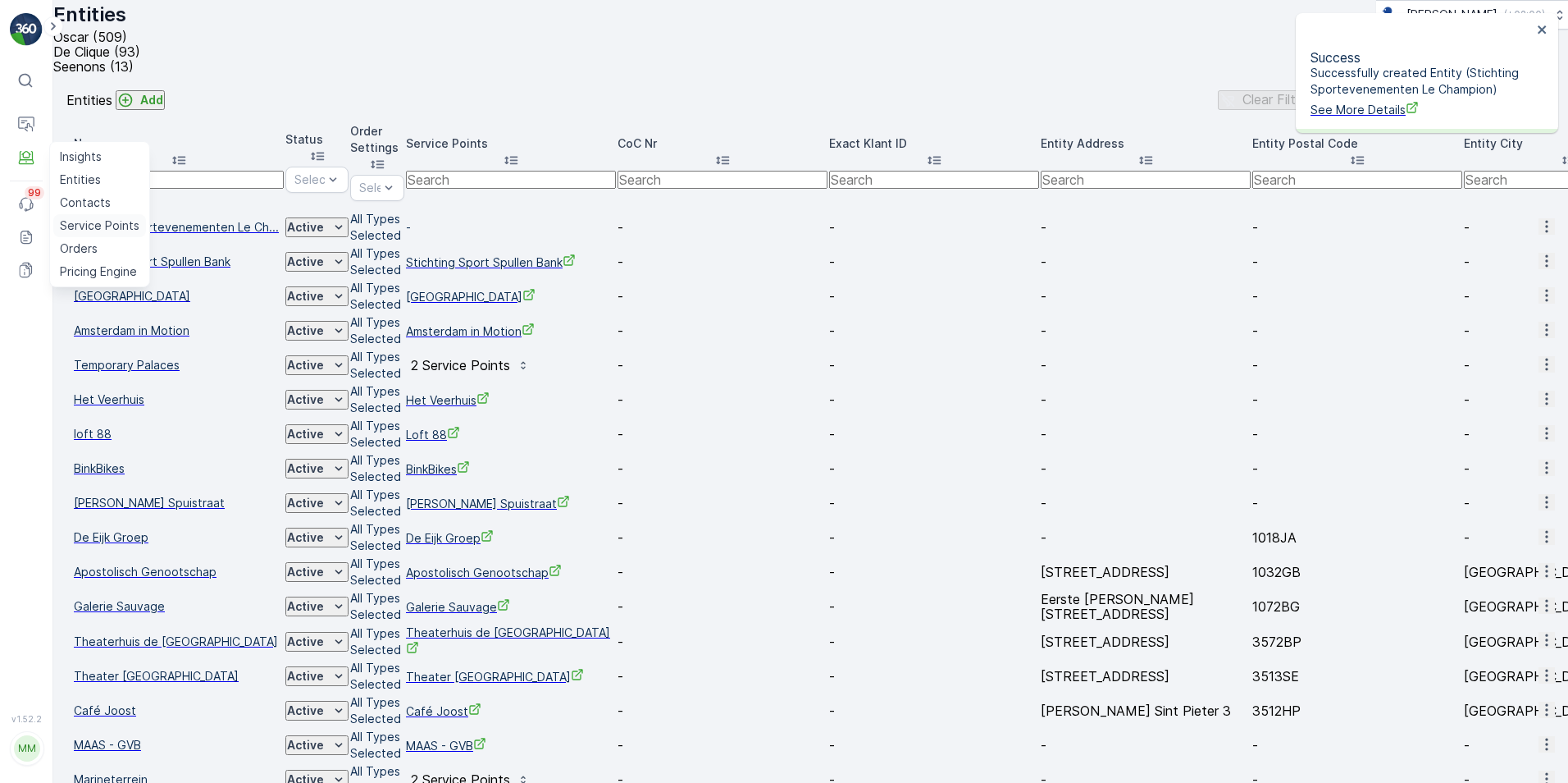
click at [80, 224] on p "Service Points" at bounding box center [99, 226] width 80 height 16
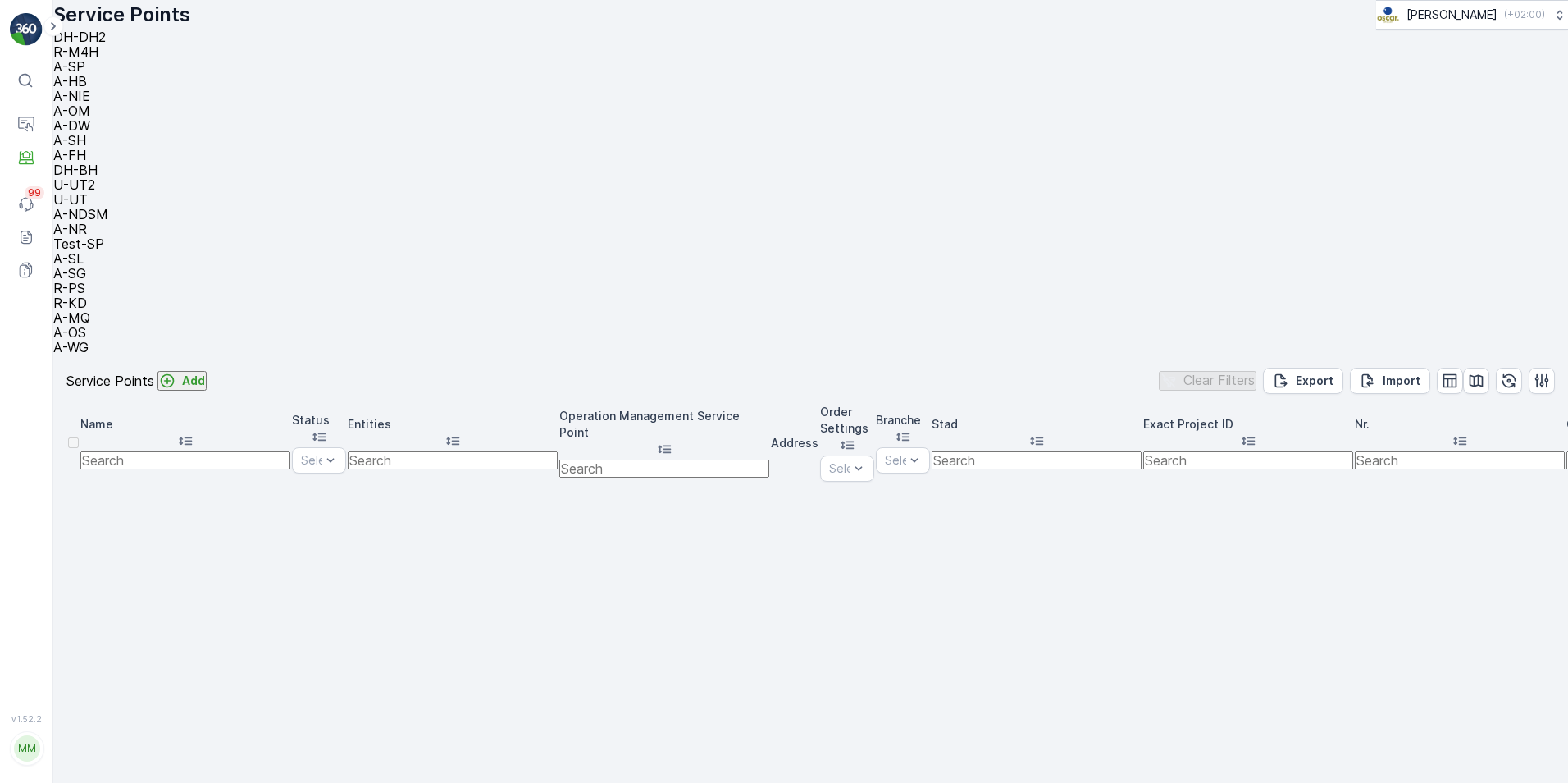
click at [205, 372] on p "Add" at bounding box center [194, 380] width 23 height 16
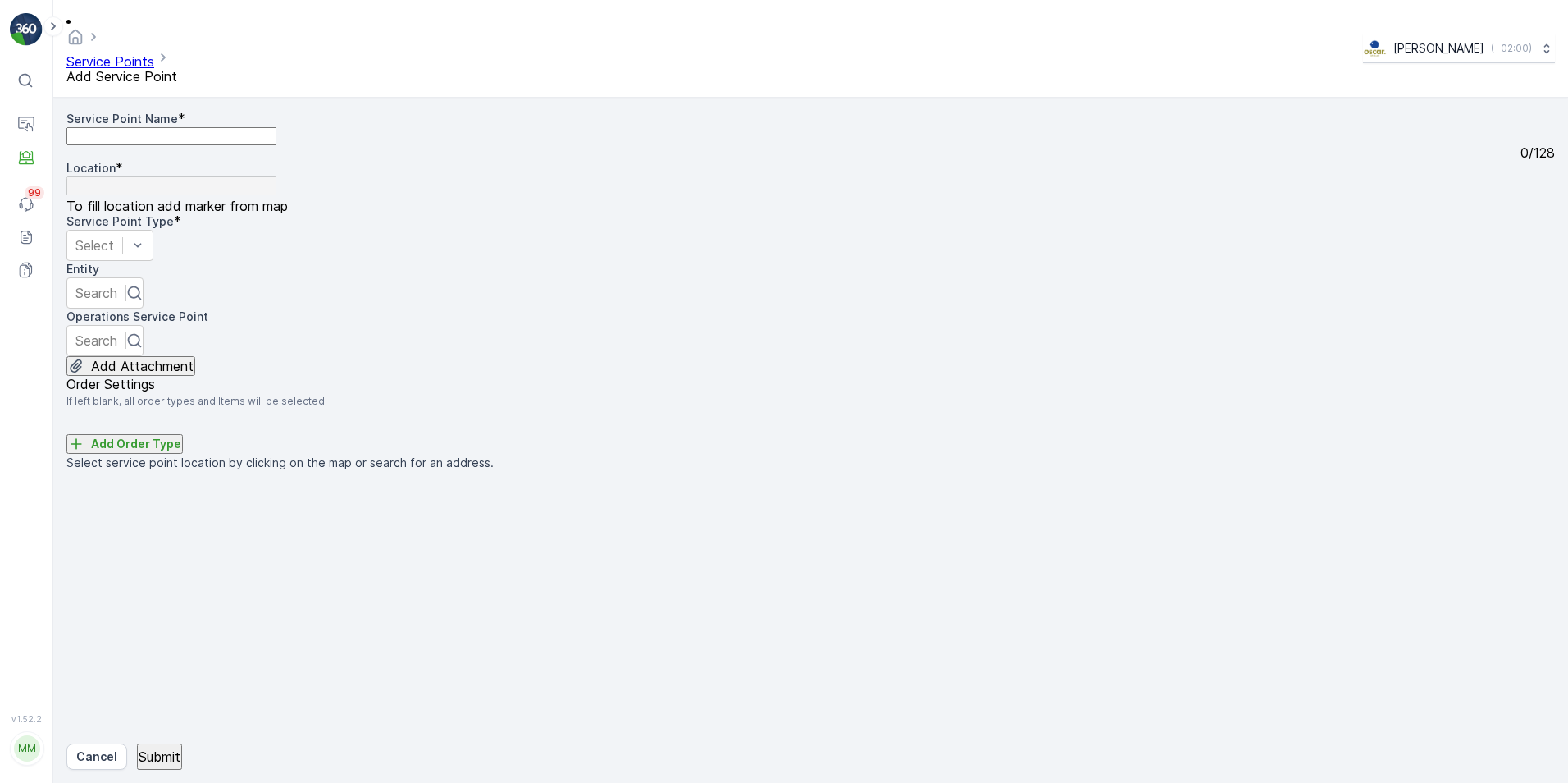
click at [241, 127] on Name "Service Point Name" at bounding box center [172, 136] width 210 height 18
type Name "TCS Amsterdam Marathon"
click at [118, 287] on div at bounding box center [95, 296] width 41 height 18
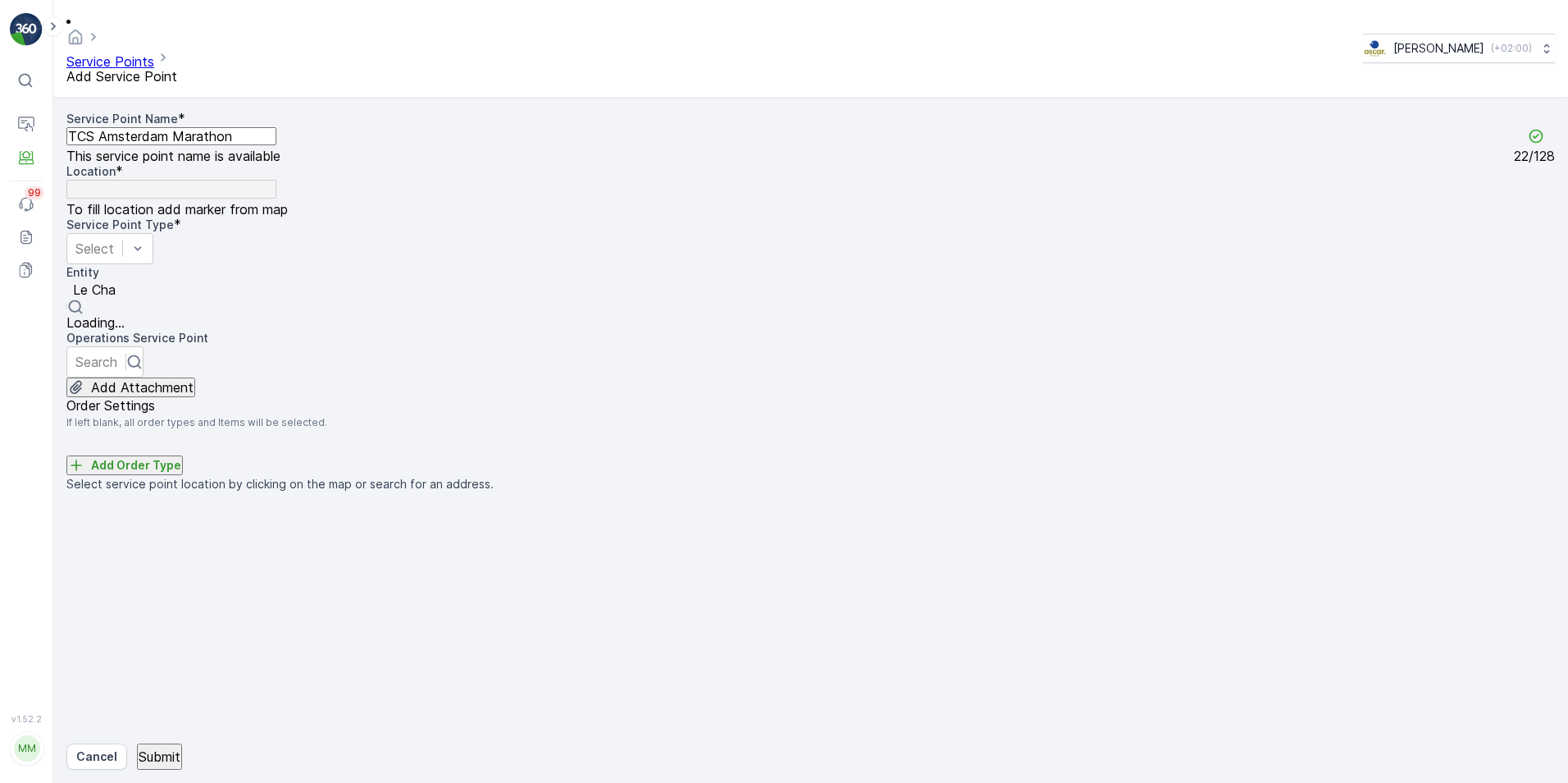
type input "Le Cham"
click at [325, 314] on span "Stichting Sportevenementen Le Champion" at bounding box center [196, 322] width 258 height 16
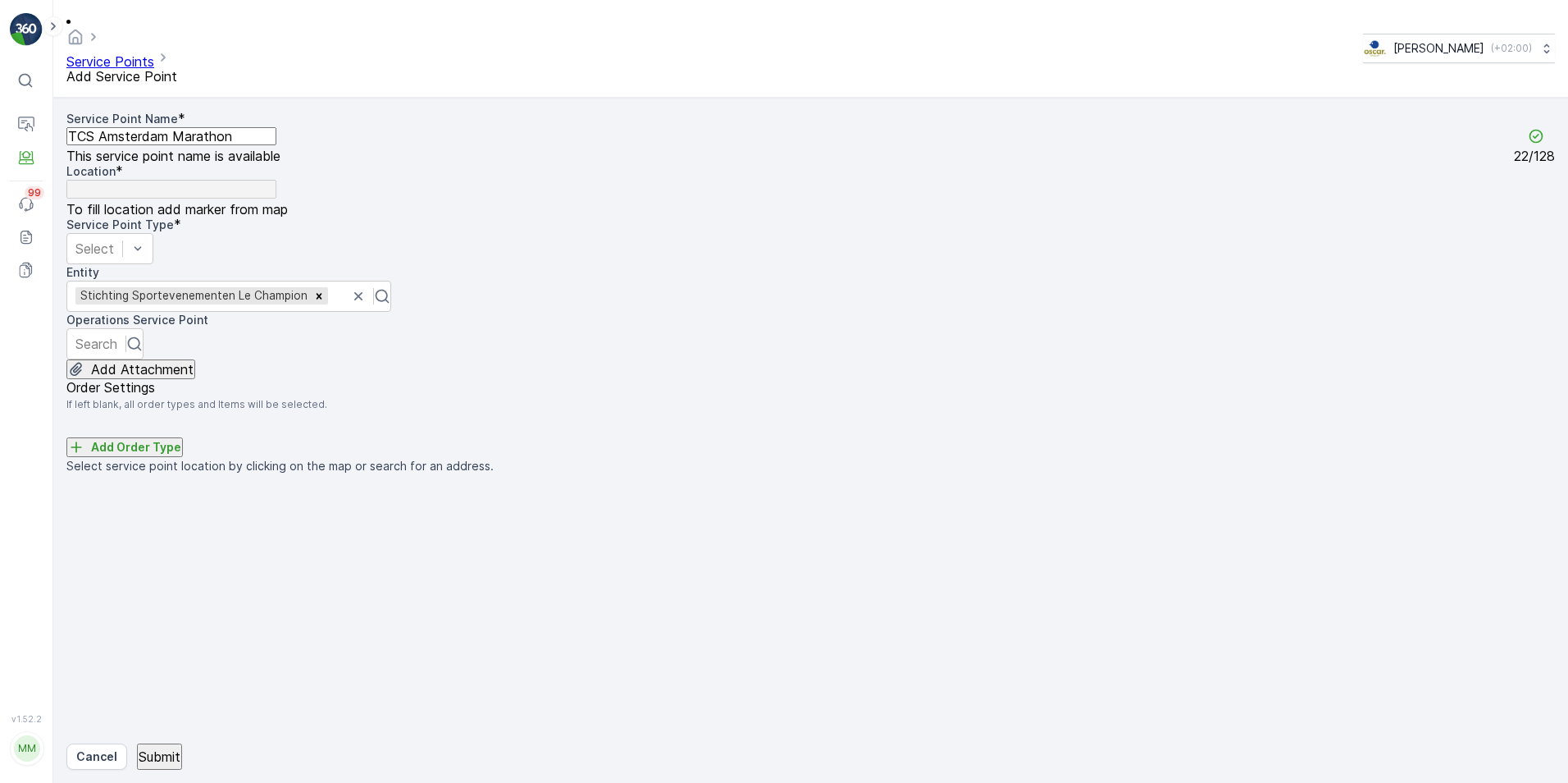
click at [477, 163] on div "Location * To fill location add marker from map" at bounding box center [811, 189] width 1489 height 52
click at [525, 483] on input "text" at bounding box center [444, 490] width 161 height 14
type input "Stadionplein"
click at [591, 570] on span "Stadionplein" at bounding box center [487, 577] width 207 height 14
type input "52.3439074,4.8570176"
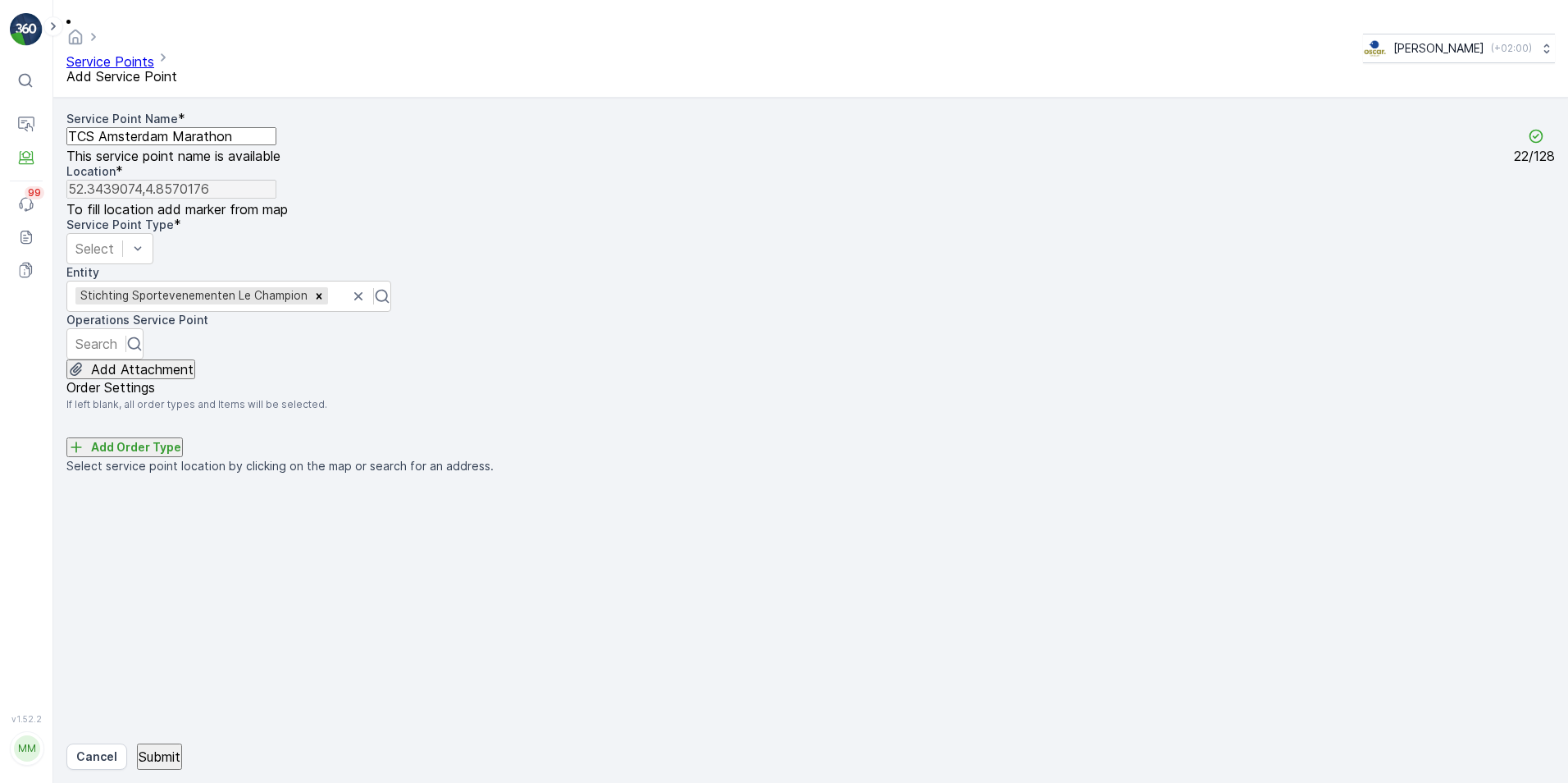
drag, startPoint x: 1199, startPoint y: 457, endPoint x: 1258, endPoint y: 442, distance: 60.9
click at [1253, 474] on div "+ − Satellite Roadmap Terrain Hybrid Leaflet Keyboard shortcuts Map Data Map da…" at bounding box center [811, 474] width 1489 height 0
drag, startPoint x: 1317, startPoint y: 364, endPoint x: 1372, endPoint y: 362, distance: 55.0
click at [1253, 474] on div "+ − Satellite Roadmap Terrain Hybrid Leaflet Keyboard shortcuts Map Data Map da…" at bounding box center [811, 474] width 1489 height 0
click at [1155, 474] on div "+ − Satellite Roadmap Terrain Hybrid Leaflet Keyboard shortcuts Map Data Map da…" at bounding box center [811, 474] width 1489 height 0
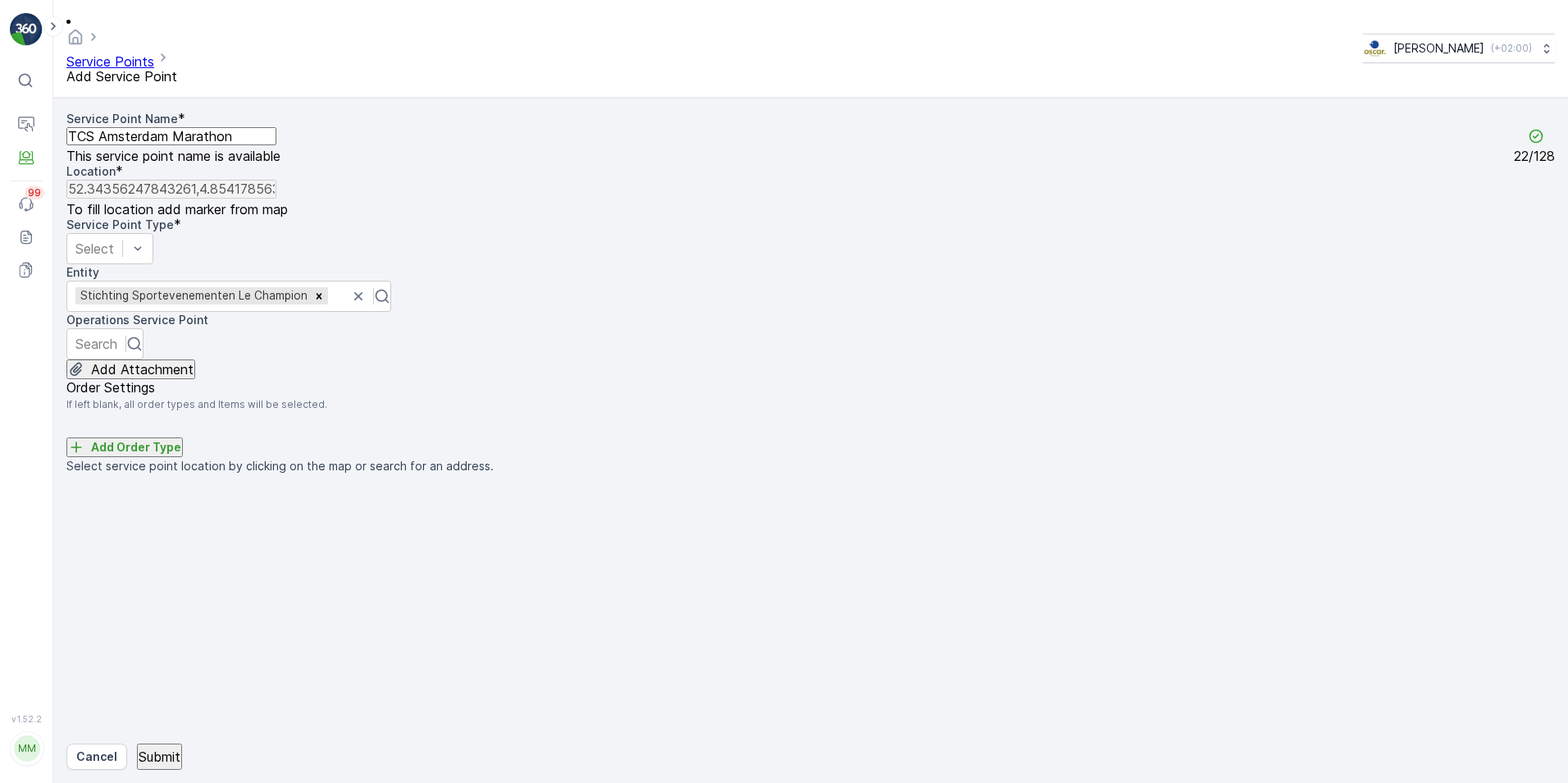
drag, startPoint x: 1215, startPoint y: 431, endPoint x: 919, endPoint y: 506, distance: 305.4
click at [919, 474] on div "+ − Satellite Roadmap Terrain Hybrid Leaflet Keyboard shortcuts Map Data Map da…" at bounding box center [811, 474] width 1489 height 0
click at [1176, 474] on div "+ − Satellite Roadmap Terrain Hybrid Leaflet Keyboard shortcuts Map Data Map da…" at bounding box center [811, 474] width 1489 height 0
type input "52.343752559024956,4.856052210071944"
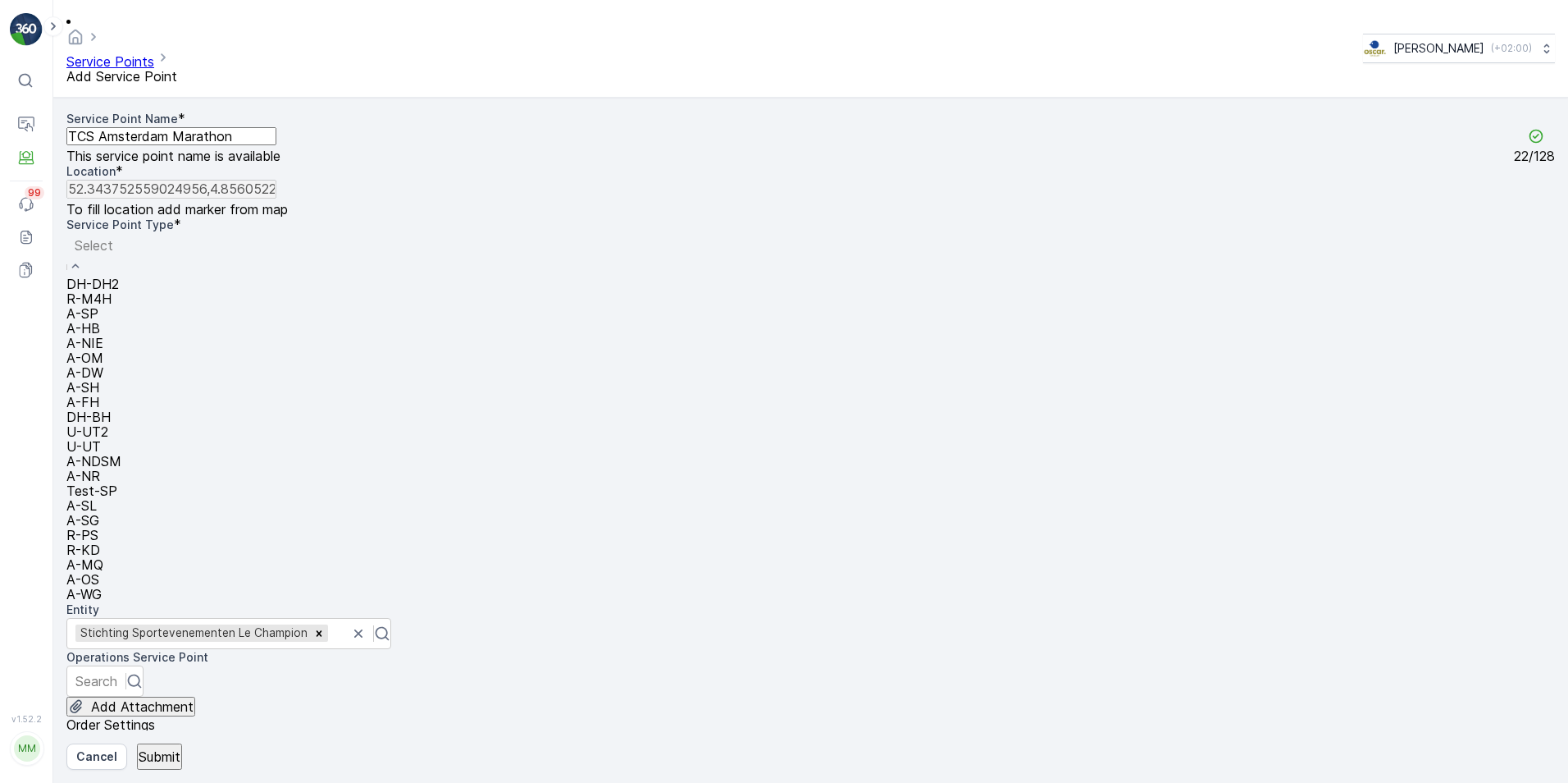
scroll to position [374, 0]
click at [121, 572] on div "A-OS" at bounding box center [93, 579] width 55 height 14
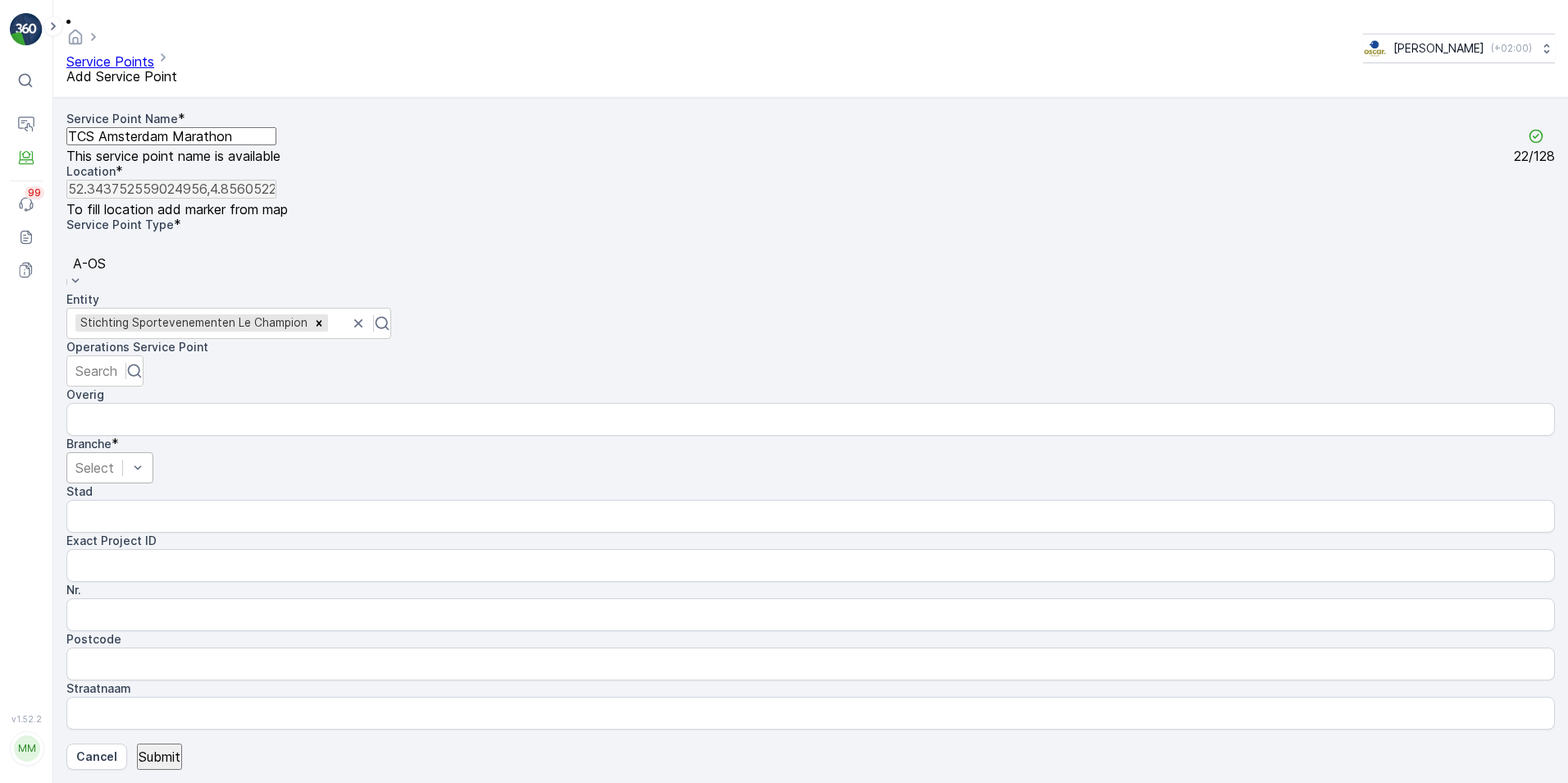
click at [153, 452] on div "Select" at bounding box center [110, 468] width 87 height 31
click at [36, 605] on span "Event" at bounding box center [17, 790] width 36 height 16
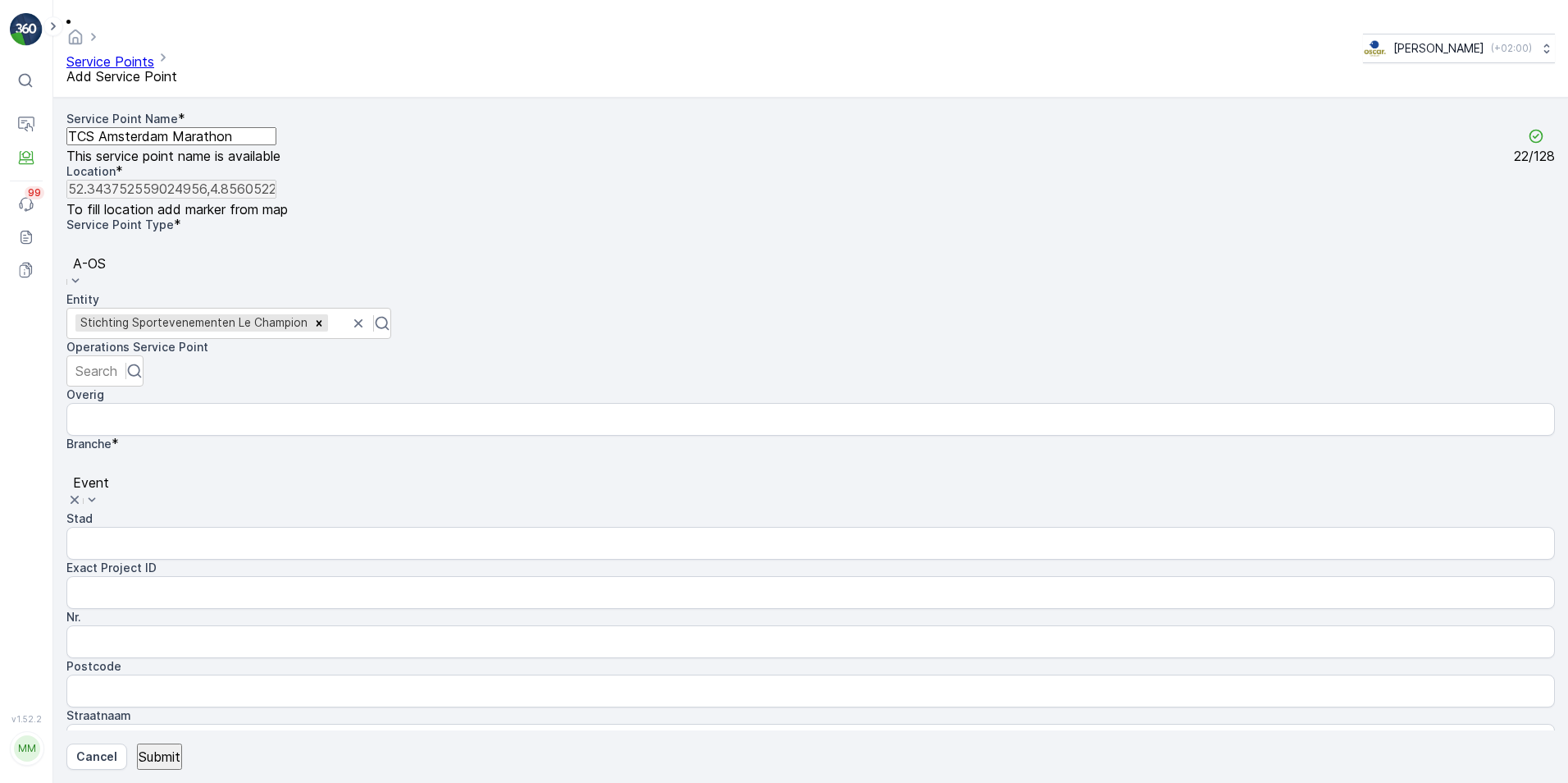
click at [510, 605] on div "Volledig" at bounding box center [784, 790] width 1568 height 14
click at [162, 605] on p "Submit" at bounding box center [159, 756] width 41 height 14
